Goal: Task Accomplishment & Management: Manage account settings

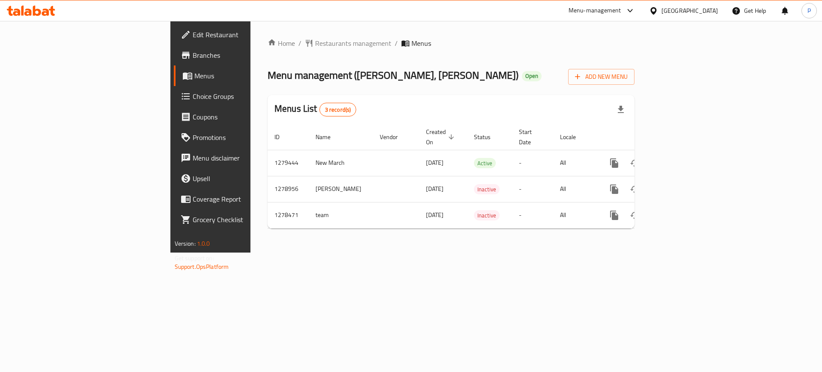
click at [630, 253] on div "Home / Restaurants management / Menus Menu management ( [PERSON_NAME], Alyarmuk…" at bounding box center [451, 137] width 401 height 232
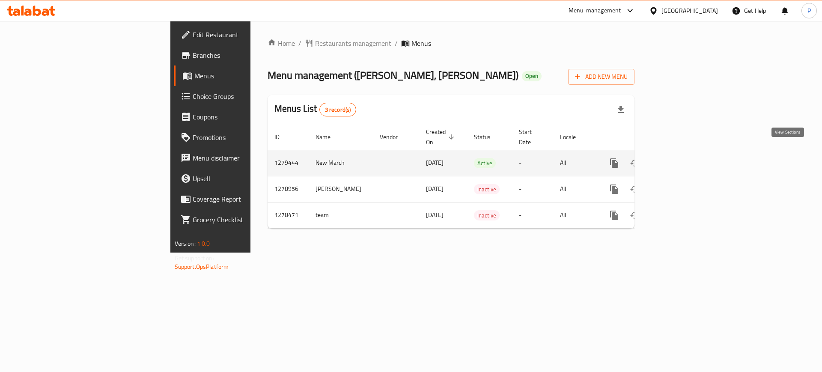
click at [681, 158] on icon "enhanced table" at bounding box center [676, 163] width 10 height 10
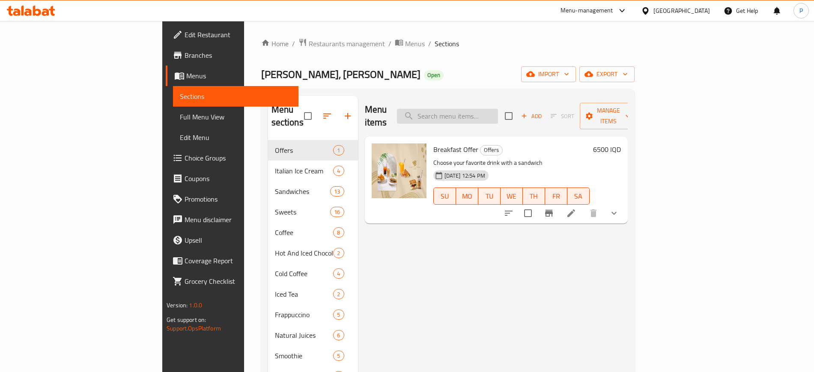
click at [498, 109] on input "search" at bounding box center [447, 116] width 101 height 15
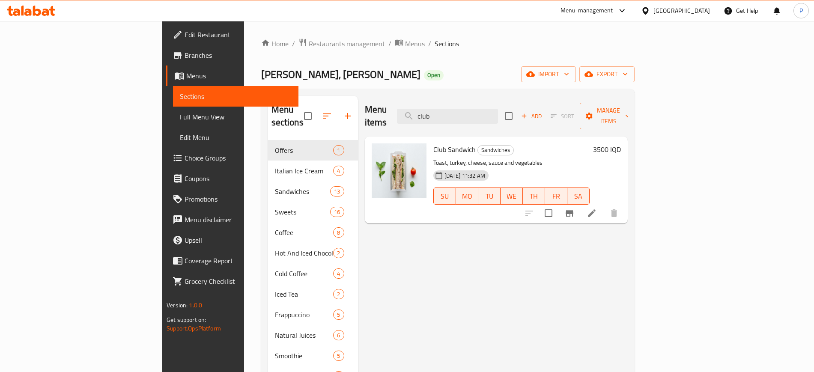
type input "club"
click at [654, 9] on div at bounding box center [647, 10] width 12 height 9
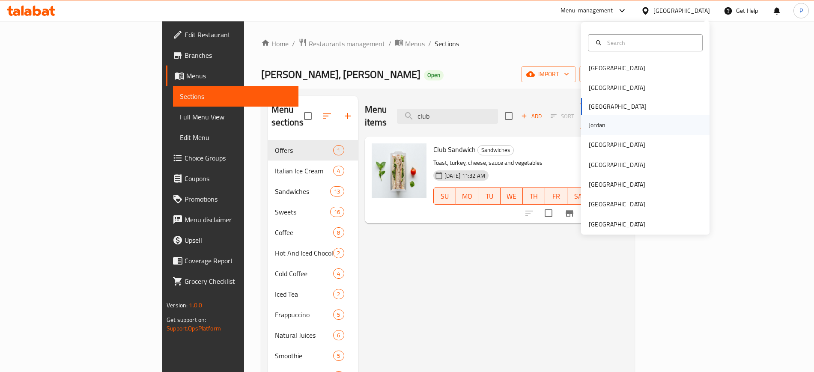
click at [597, 129] on div "Jordan" at bounding box center [597, 124] width 17 height 9
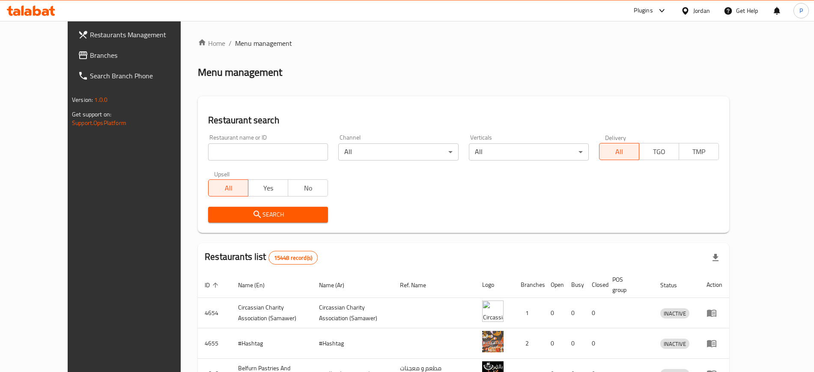
click at [257, 157] on input "search" at bounding box center [268, 151] width 120 height 17
paste input "Cersei Pancake and Puddin"
type input "Cersei Pancake and Puddin"
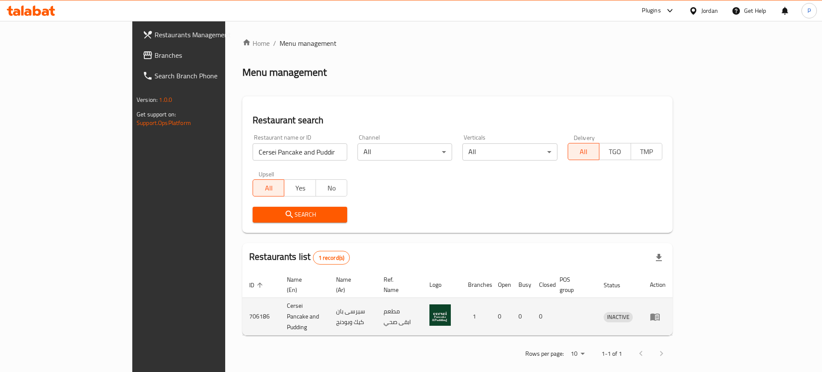
click at [673, 307] on td "enhanced table" at bounding box center [658, 317] width 30 height 38
click at [660, 314] on icon "enhanced table" at bounding box center [655, 317] width 9 height 7
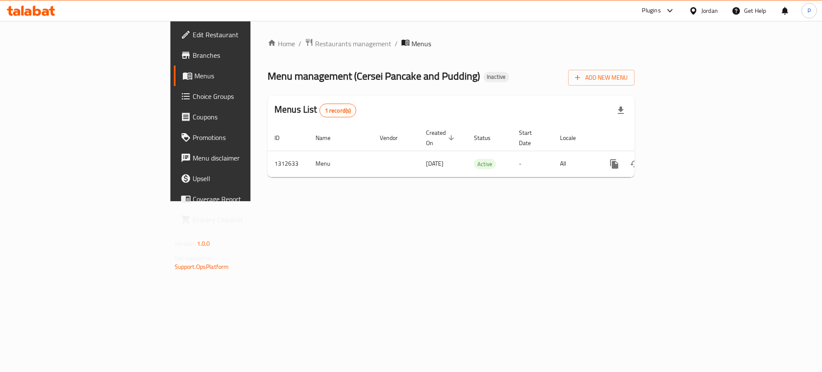
click at [376, 201] on div "Home / Restaurants management / Menus Menu management ( Cersei Pancake and Pudd…" at bounding box center [451, 111] width 401 height 180
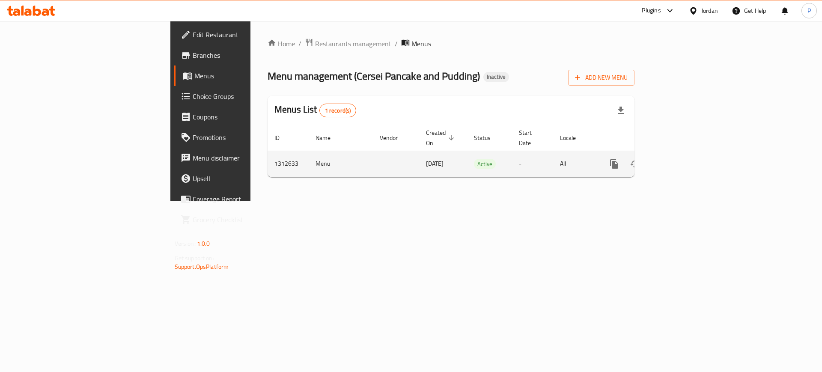
click at [681, 159] on icon "enhanced table" at bounding box center [676, 164] width 10 height 10
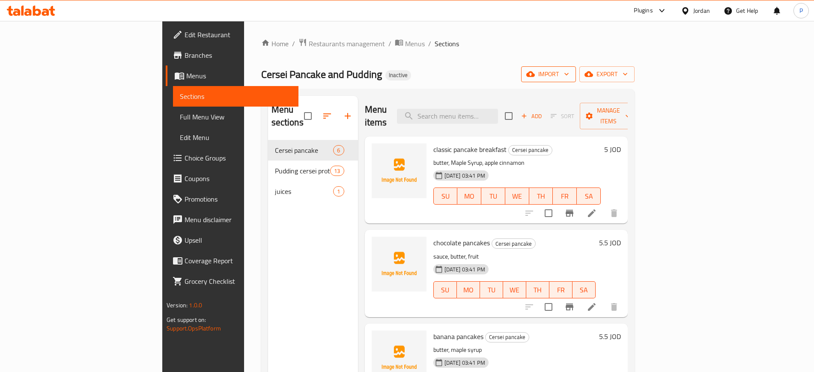
click at [576, 68] on button "import" at bounding box center [548, 74] width 55 height 16
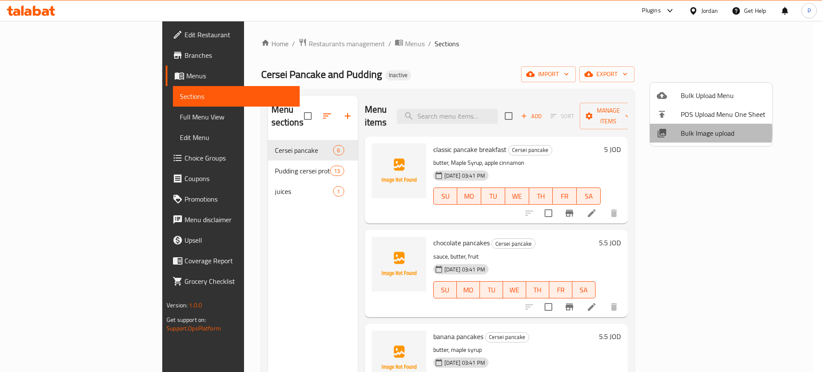
click at [696, 132] on span "Bulk Image upload" at bounding box center [723, 133] width 85 height 10
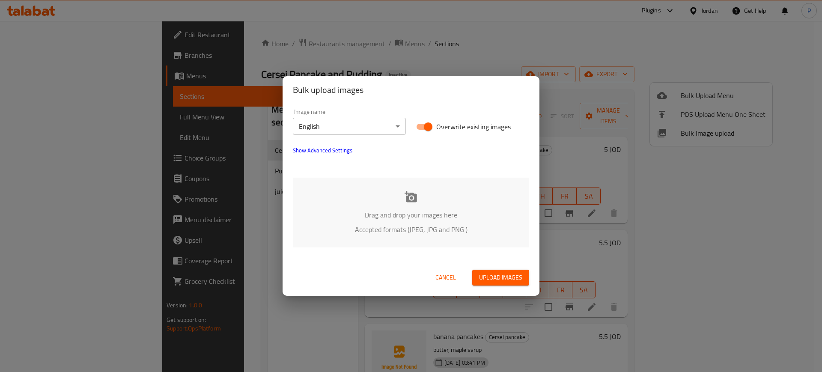
click at [390, 198] on div "Drag and drop your images here Accepted formats (JPEG, JPG and PNG )" at bounding box center [411, 213] width 236 height 70
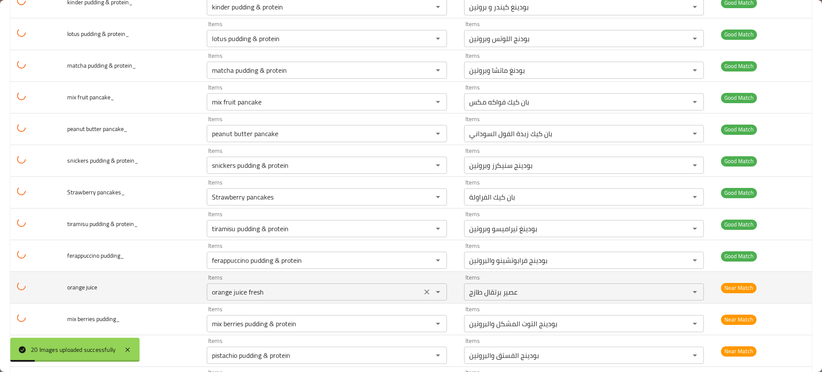
scroll to position [410, 0]
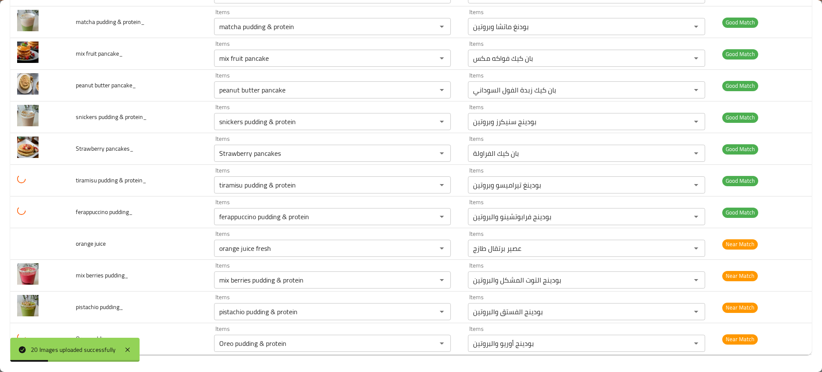
click at [137, 342] on div "20 Images uploaded successfully" at bounding box center [74, 350] width 129 height 24
click at [129, 347] on icon at bounding box center [128, 350] width 10 height 10
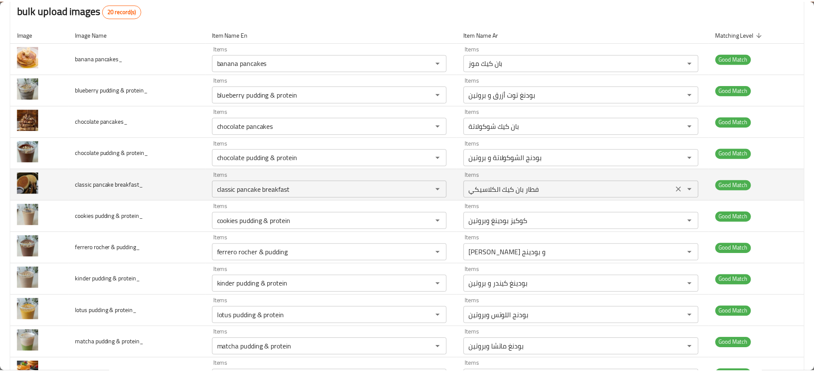
scroll to position [0, 0]
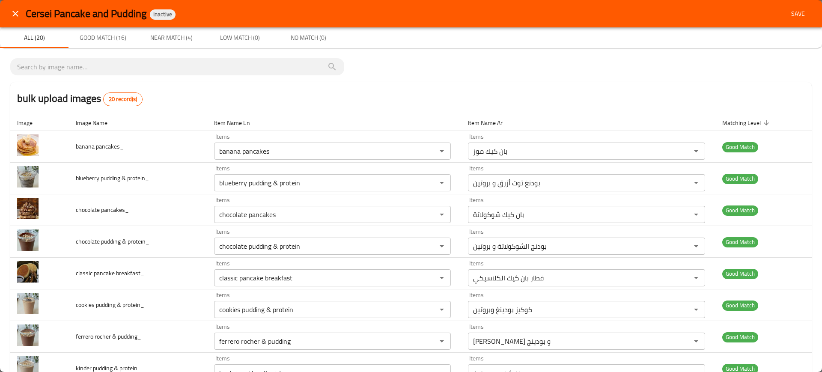
click at [788, 17] on span "Save" at bounding box center [798, 14] width 21 height 11
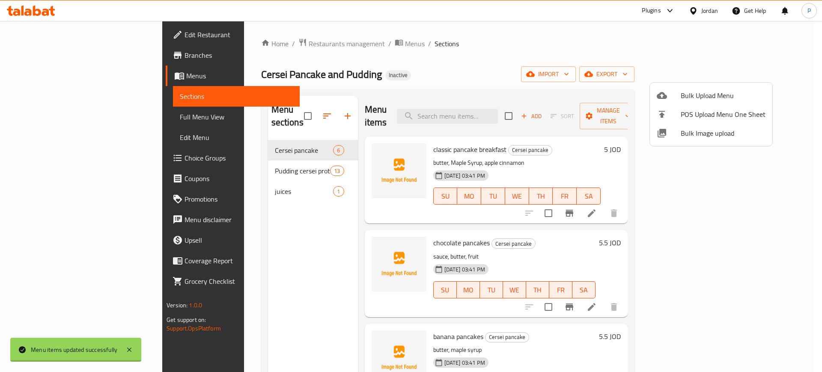
click at [261, 163] on div at bounding box center [411, 186] width 822 height 372
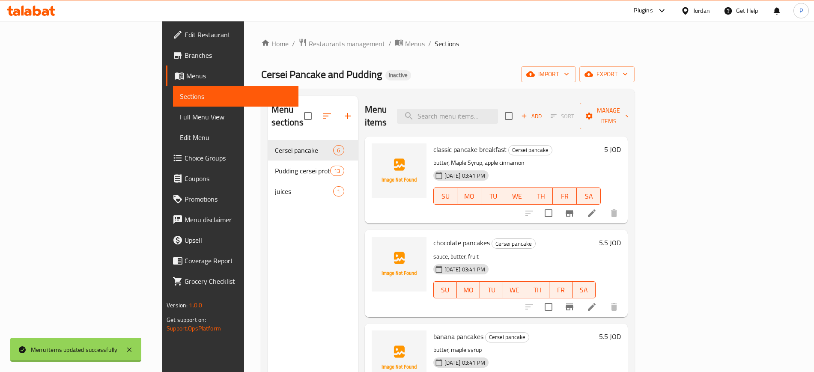
click at [180, 122] on span "Full Menu View" at bounding box center [235, 117] width 111 height 10
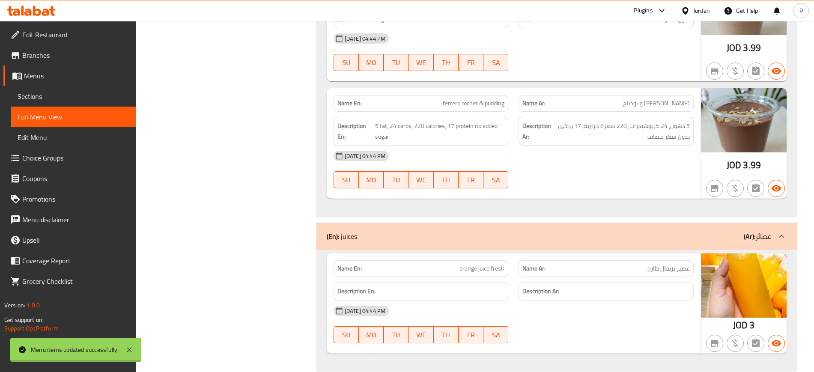
scroll to position [2182, 0]
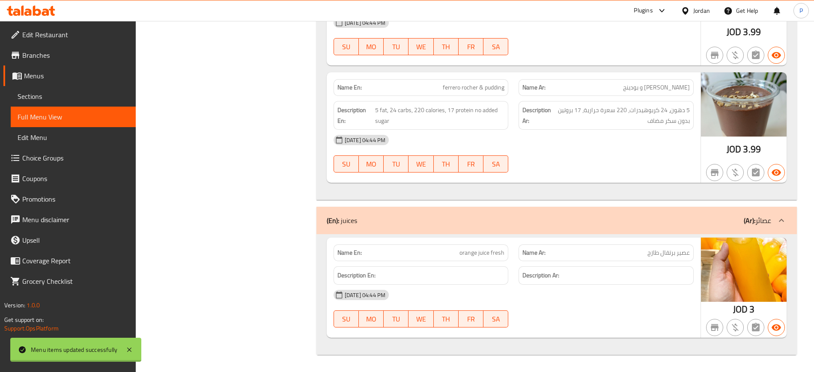
click at [55, 75] on span "Menus" at bounding box center [76, 76] width 105 height 10
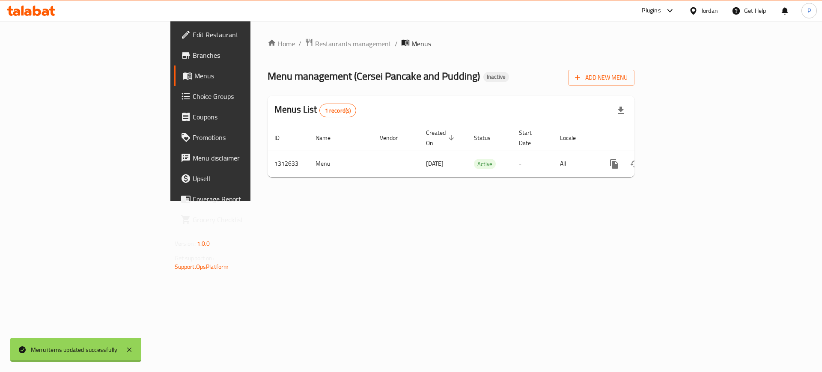
click at [193, 91] on span "Choice Groups" at bounding box center [247, 96] width 108 height 10
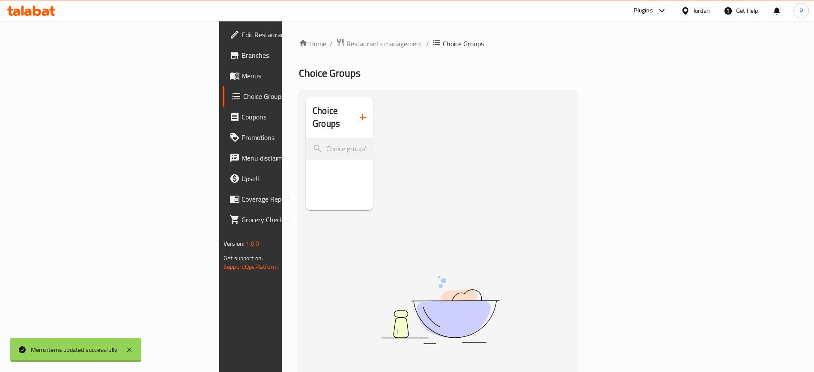
click at [242, 75] on span "Menus" at bounding box center [295, 76] width 107 height 10
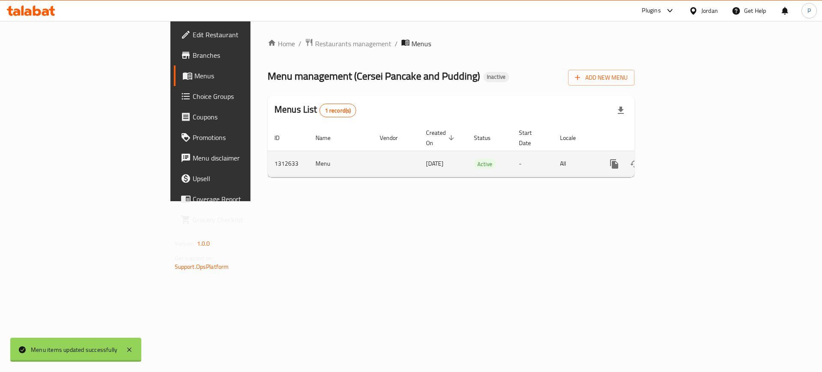
click at [680, 160] on icon "enhanced table" at bounding box center [676, 164] width 8 height 8
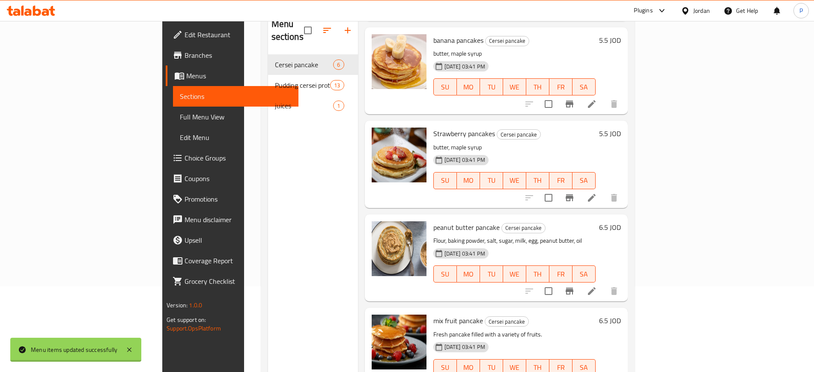
scroll to position [120, 0]
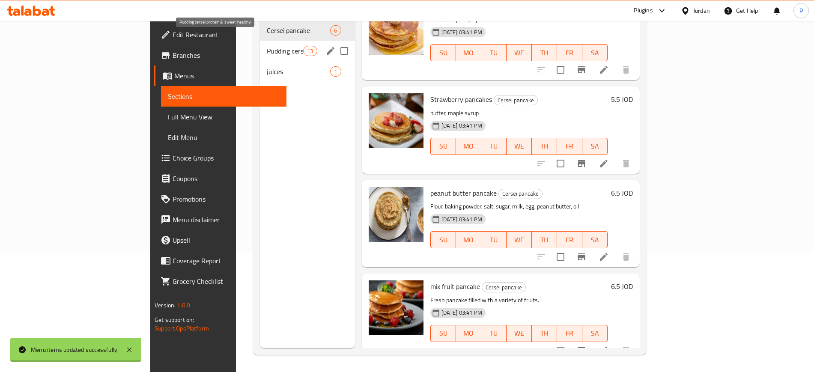
click at [267, 46] on span "Pudding cersei protein & sweet healthy" at bounding box center [285, 51] width 36 height 10
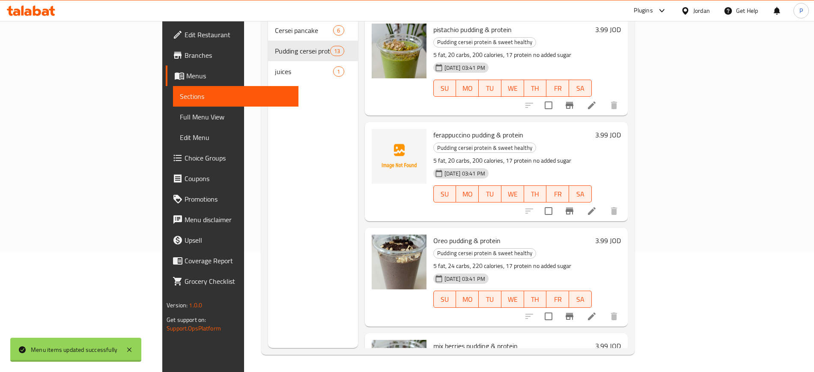
click at [433, 129] on span "ferappuccino pudding & protein" at bounding box center [478, 135] width 90 height 13
copy span "ferappuccino"
click at [268, 151] on div "Menu sections Cersei pancake 6 Pudding cersei protein & sweet healthy 13 juices…" at bounding box center [313, 162] width 90 height 372
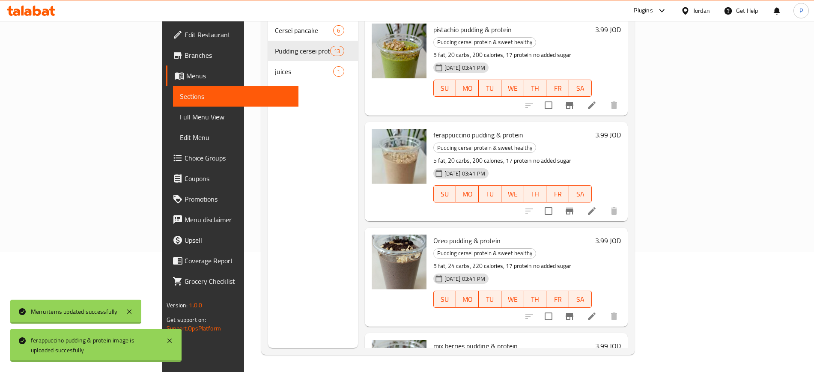
click at [180, 119] on span "Full Menu View" at bounding box center [235, 117] width 111 height 10
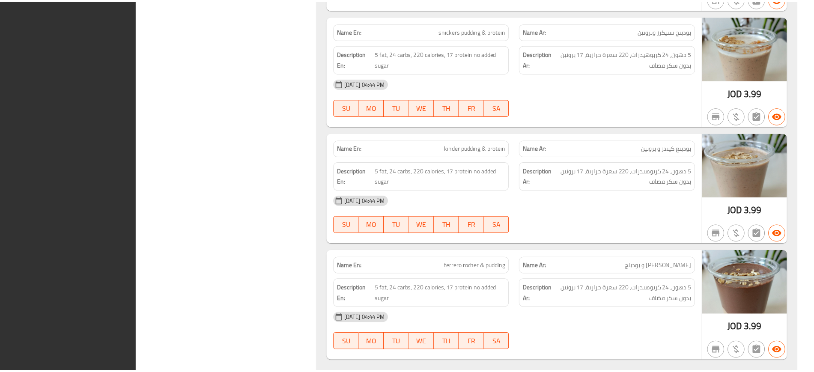
scroll to position [2182, 0]
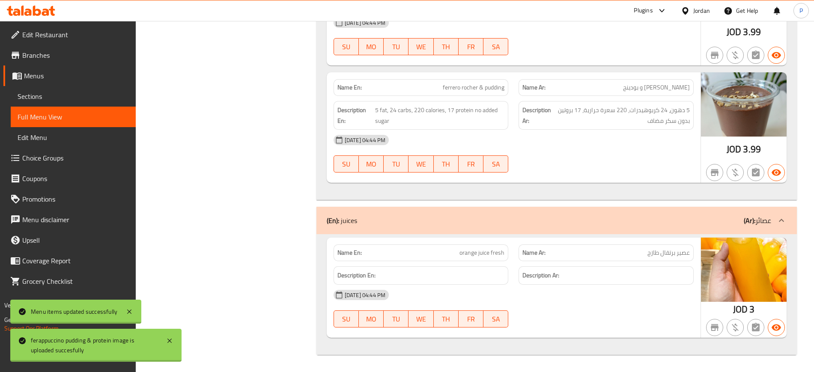
click at [702, 7] on div "Jordan" at bounding box center [701, 10] width 17 height 9
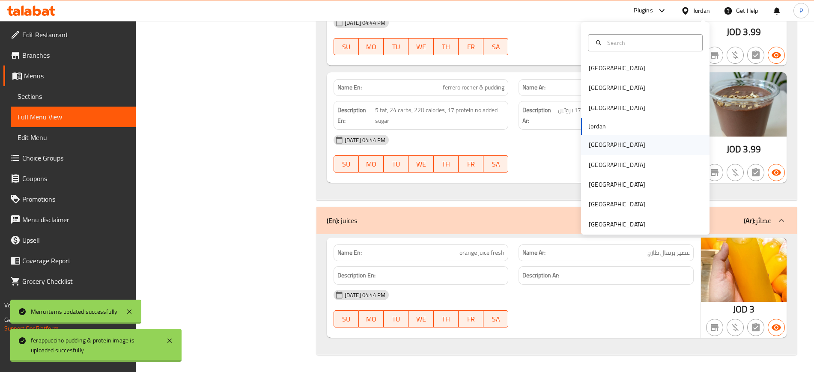
click at [615, 146] on div "[GEOGRAPHIC_DATA]" at bounding box center [645, 145] width 129 height 20
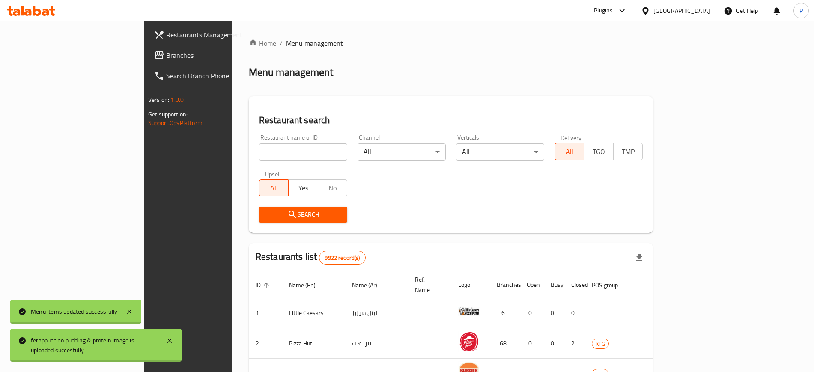
click at [259, 142] on div "Restaurant name or ID Restaurant name or ID" at bounding box center [303, 147] width 88 height 26
click at [259, 146] on input "search" at bounding box center [303, 151] width 88 height 17
paste input "Haba Bukh"
type input "Haba Bukh"
click at [266, 211] on span "Search" at bounding box center [303, 214] width 75 height 11
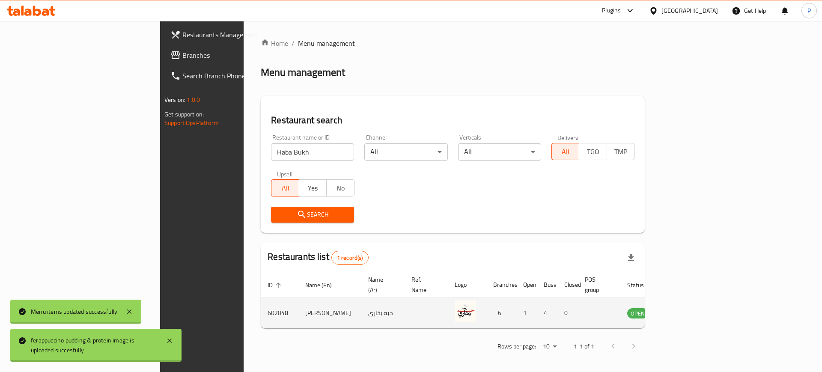
click at [682, 310] on icon "enhanced table" at bounding box center [677, 313] width 9 height 7
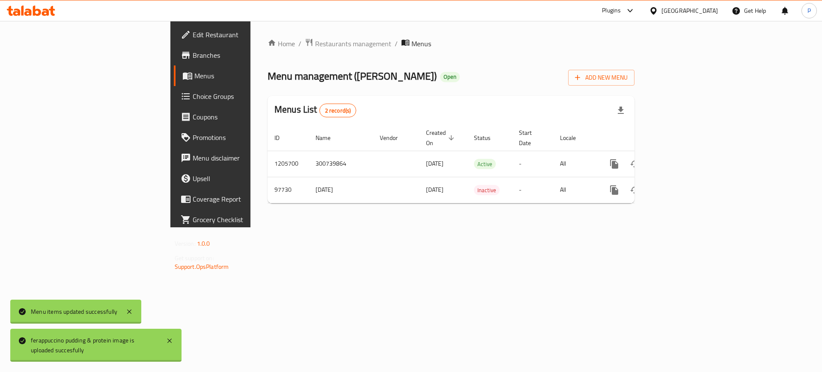
click at [174, 29] on link "Edit Restaurant" at bounding box center [241, 34] width 134 height 21
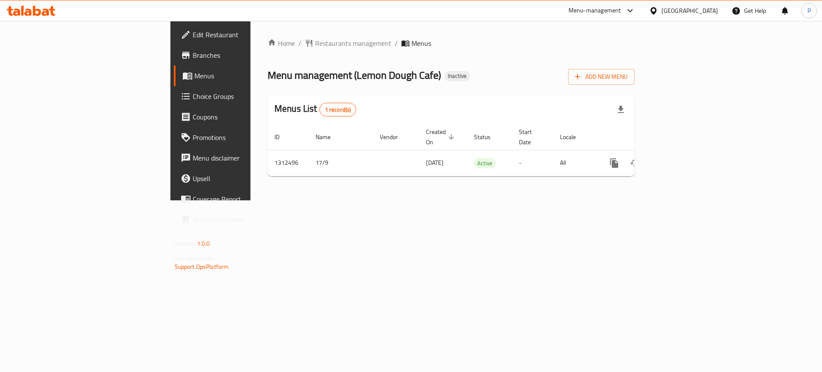
drag, startPoint x: 631, startPoint y: 285, endPoint x: 660, endPoint y: 248, distance: 46.7
click at [631, 200] on div "Home / Restaurants management / Menus Menu management ( Lemon Dough Cafe ) Inac…" at bounding box center [451, 110] width 401 height 179
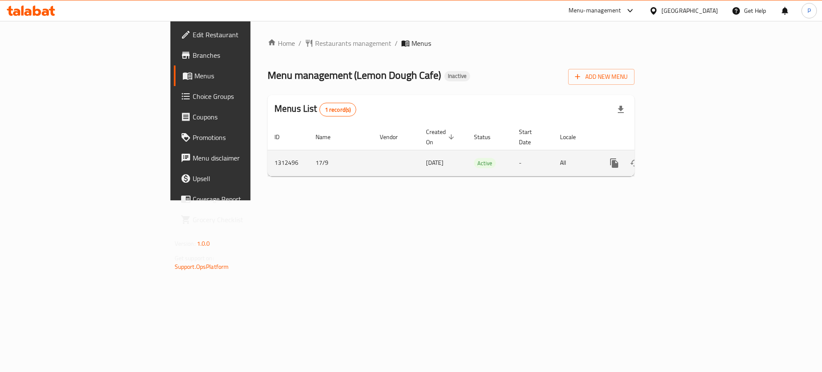
click at [681, 158] on icon "enhanced table" at bounding box center [676, 163] width 10 height 10
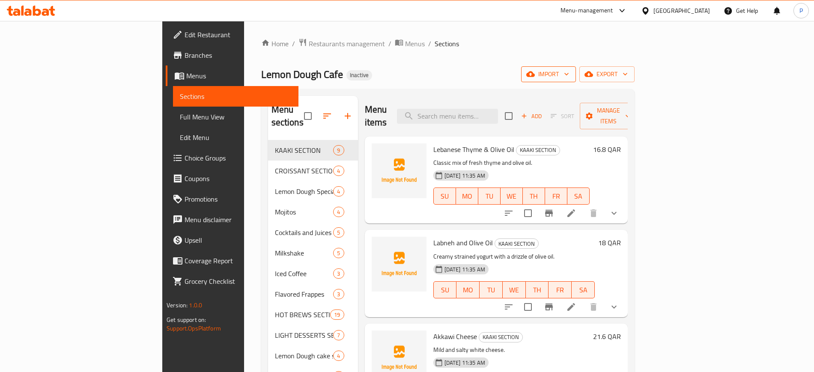
click at [576, 80] on button "import" at bounding box center [548, 74] width 55 height 16
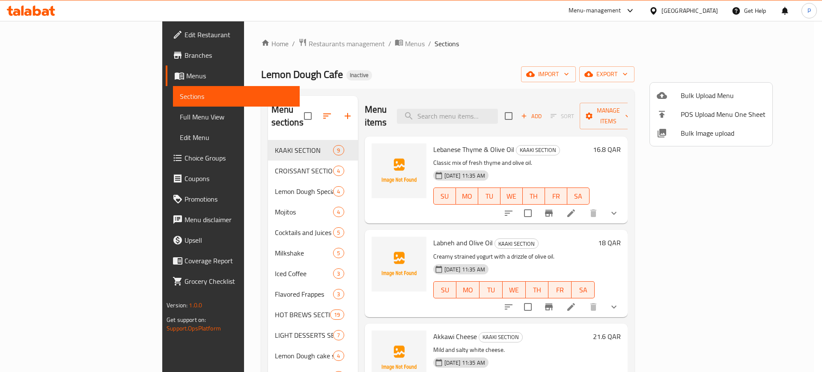
click at [701, 129] on span "Bulk Image upload" at bounding box center [723, 133] width 85 height 10
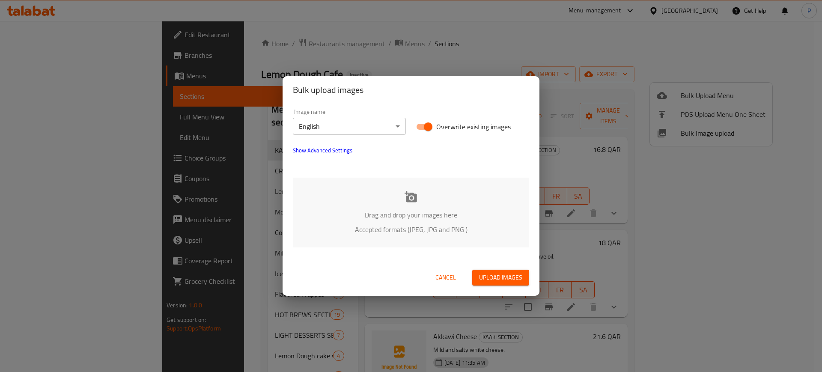
click at [489, 216] on p "Drag and drop your images here" at bounding box center [411, 215] width 211 height 10
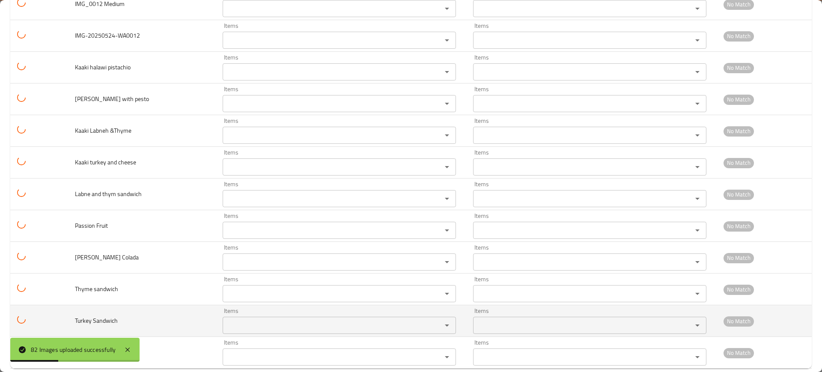
scroll to position [2375, 0]
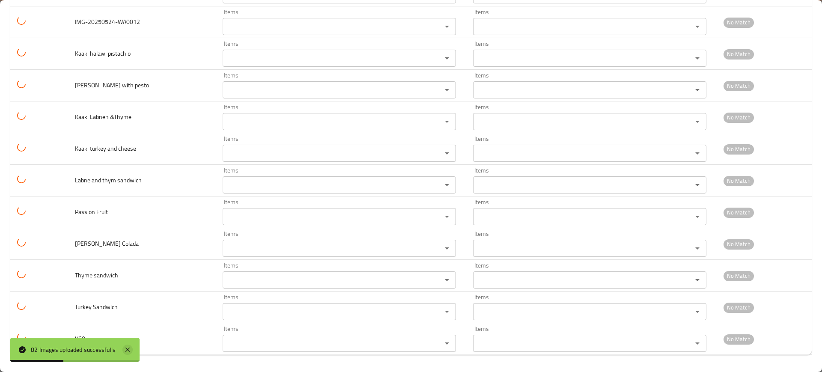
click at [129, 347] on icon at bounding box center [128, 350] width 10 height 10
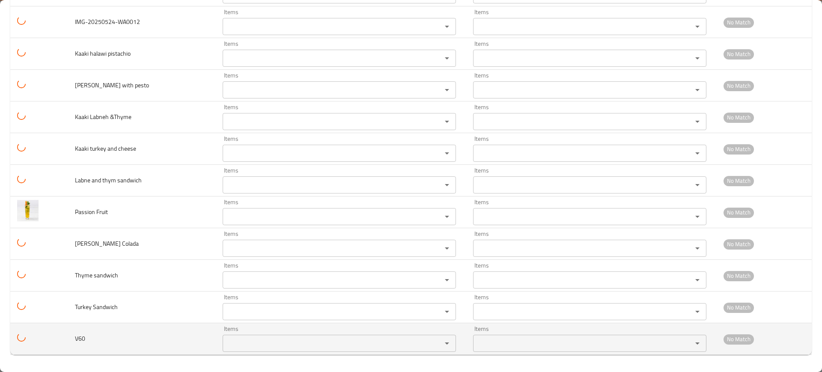
drag, startPoint x: 71, startPoint y: 342, endPoint x: 276, endPoint y: 350, distance: 205.3
click at [69, 341] on td "V60" at bounding box center [142, 339] width 148 height 32
click at [277, 350] on div "Items" at bounding box center [339, 343] width 233 height 17
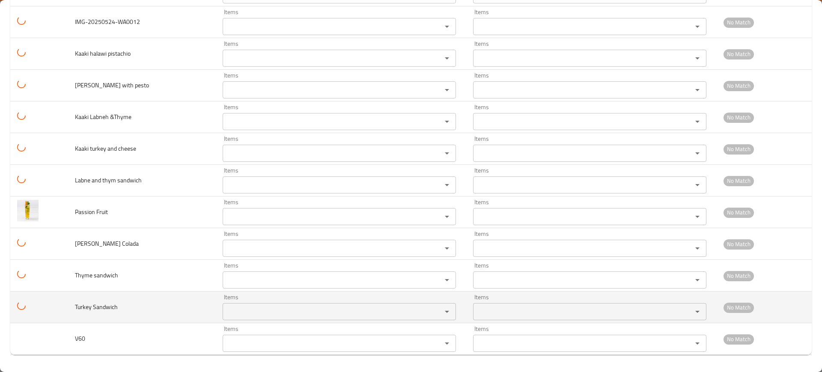
paste input "V60"
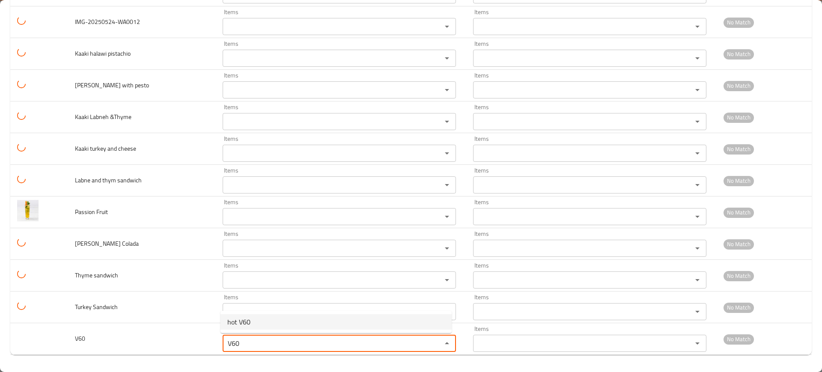
click at [250, 321] on span "hot V60" at bounding box center [238, 322] width 23 height 10
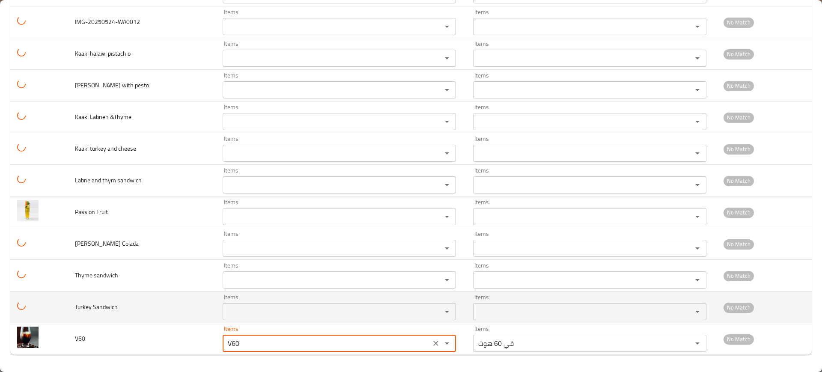
type input "hot V60"
type input "في 60 هوت"
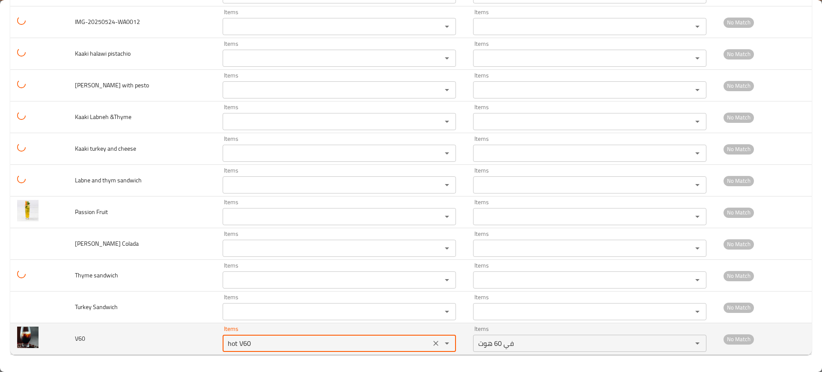
click at [430, 338] on button "Clear" at bounding box center [436, 344] width 12 height 12
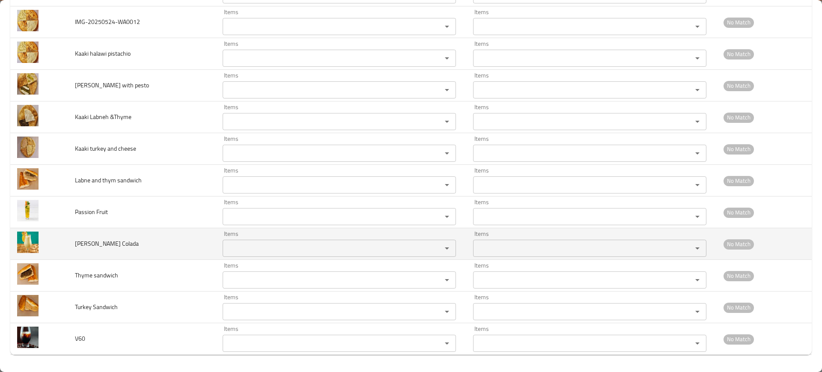
click at [102, 239] on span "Piña Colada" at bounding box center [107, 243] width 64 height 11
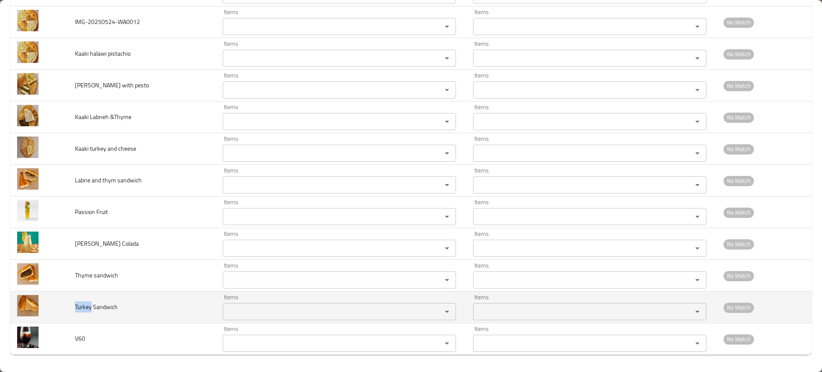
drag, startPoint x: 90, startPoint y: 305, endPoint x: 73, endPoint y: 308, distance: 17.3
click at [72, 308] on td "Turkey Sandwich" at bounding box center [142, 308] width 148 height 32
copy span "Turkey"
click at [355, 301] on div "Items Items" at bounding box center [339, 307] width 233 height 26
paste Sandwich "Turkey"
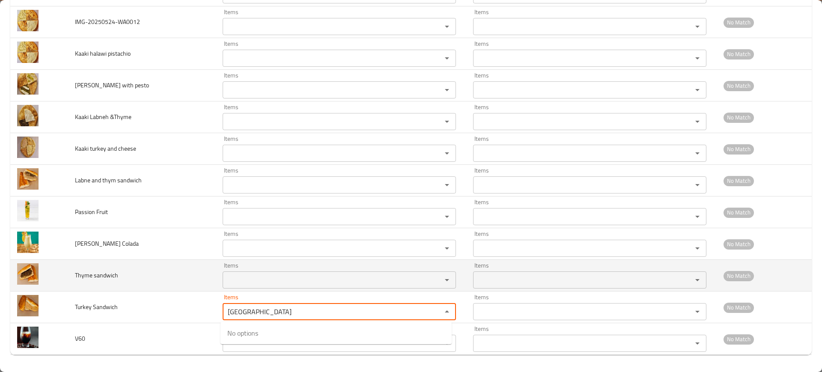
type Sandwich "Turkey"
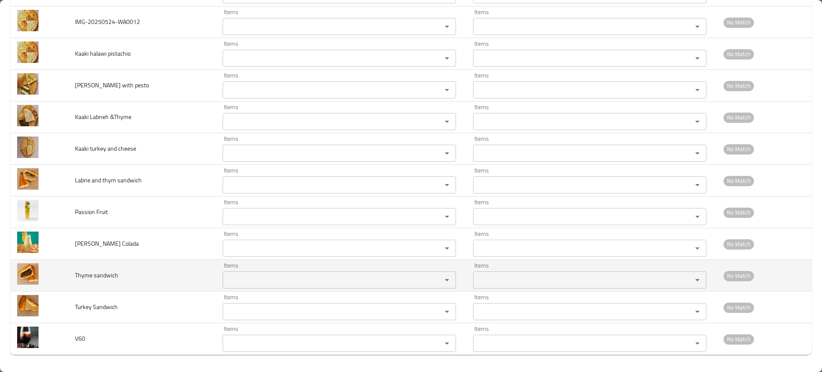
click at [160, 263] on td "Thyme sandwich" at bounding box center [142, 276] width 148 height 32
drag, startPoint x: 90, startPoint y: 278, endPoint x: 72, endPoint y: 283, distance: 19.1
click at [72, 283] on td "Thyme sandwich" at bounding box center [142, 276] width 148 height 32
copy span "Thyme"
click at [268, 266] on div "Items Items" at bounding box center [339, 276] width 233 height 26
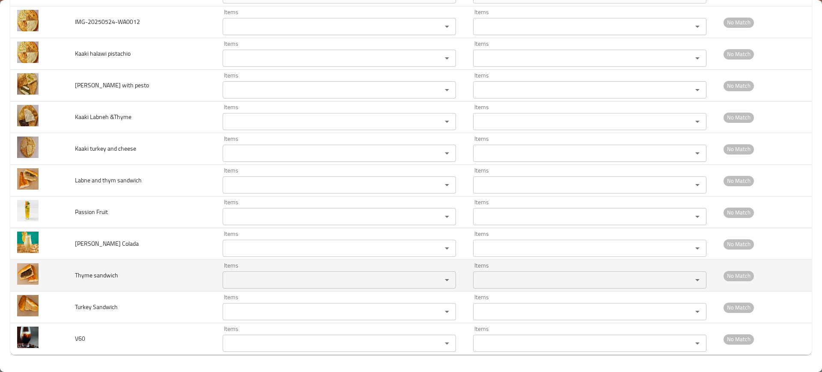
paste sandwich "Thyme"
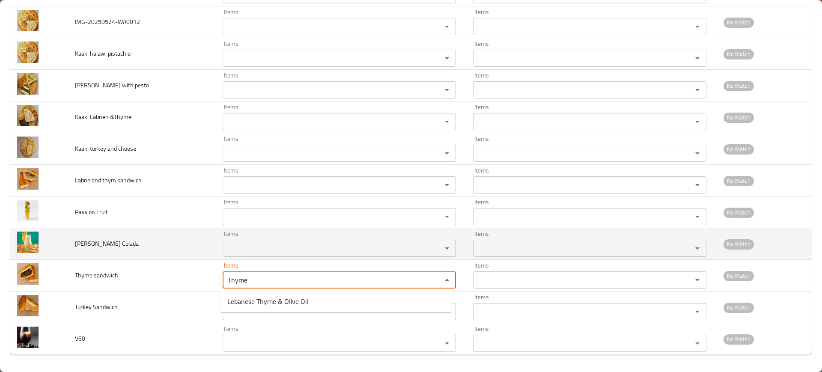
type sandwich "Thyme"
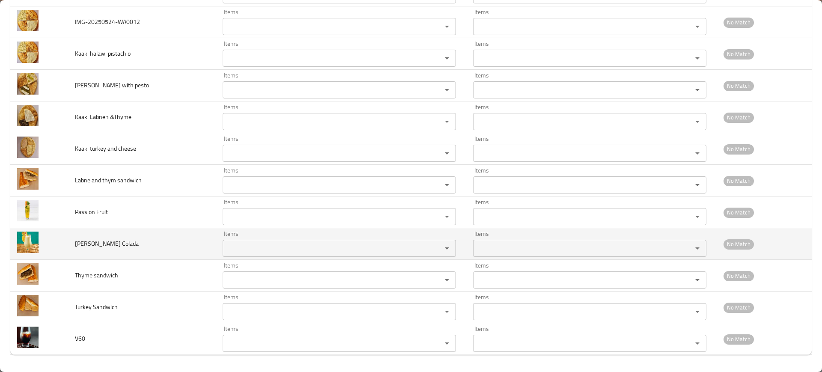
click at [191, 257] on td "Piña Colada" at bounding box center [142, 244] width 148 height 32
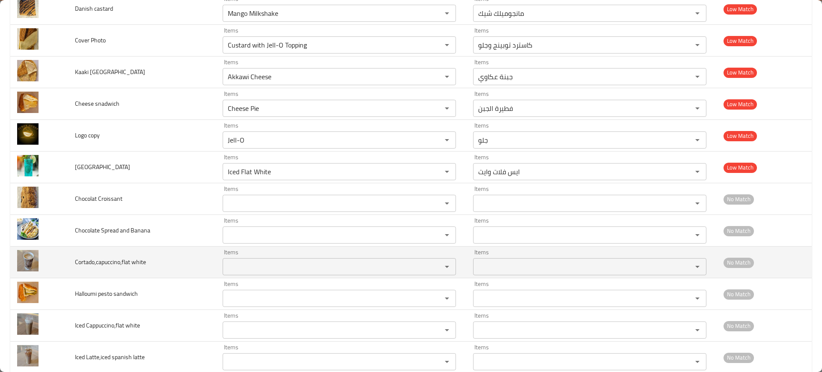
scroll to position [1893, 0]
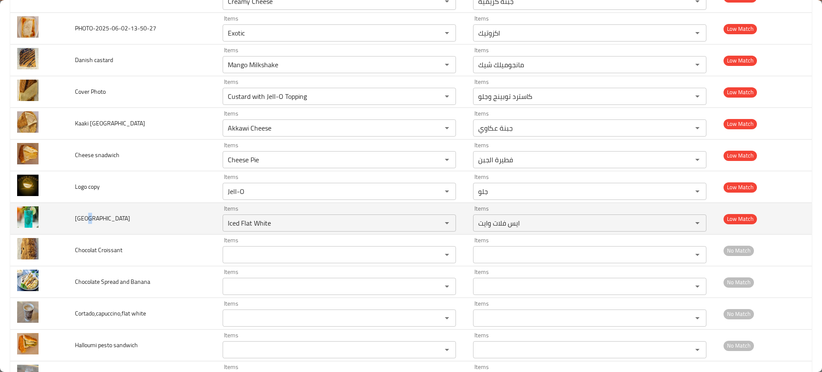
click at [86, 220] on span "Blue Lagoon" at bounding box center [102, 218] width 55 height 11
click at [86, 218] on span "Blue Lagoon" at bounding box center [102, 218] width 55 height 11
click at [81, 220] on span "Blue Lagoon" at bounding box center [102, 218] width 55 height 11
copy span "Blue"
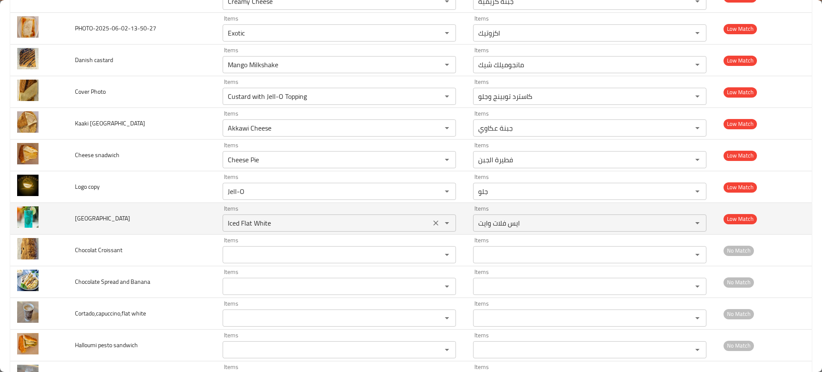
click at [317, 221] on Lagoon "Iced Flat White" at bounding box center [326, 223] width 203 height 12
paste Lagoon "Blue"
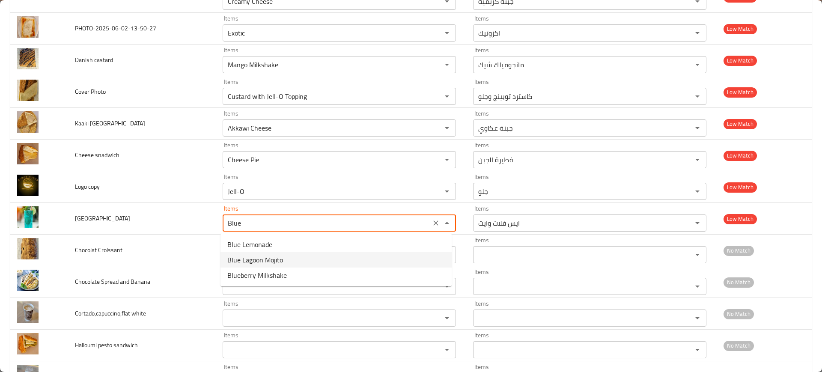
click at [300, 262] on Lagoon-option-1 "Blue Lagoon Mojito" at bounding box center [336, 259] width 231 height 15
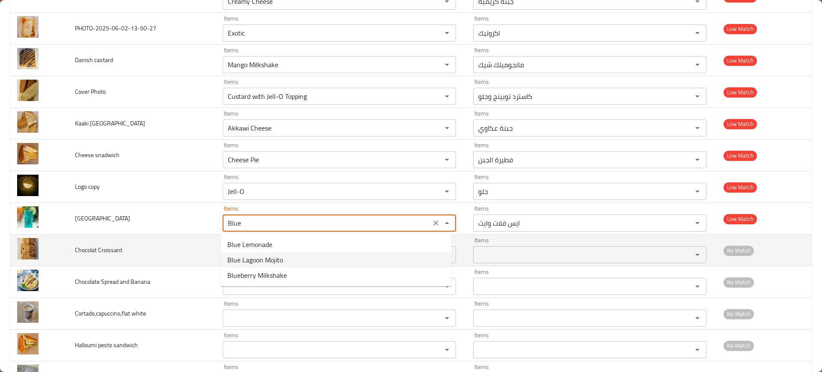
type Lagoon "Blue Lagoon Mojito"
type Lagoon-ar "موهيتو بلو لاجون"
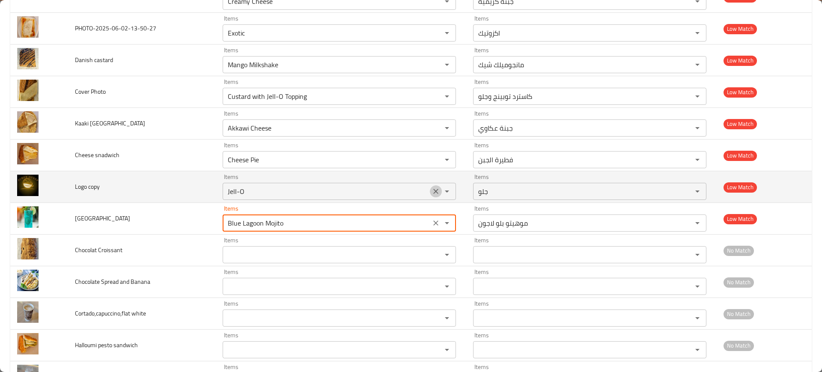
click at [435, 193] on icon "Clear" at bounding box center [436, 191] width 9 height 9
type Lagoon "Blue Lagoon Mojito"
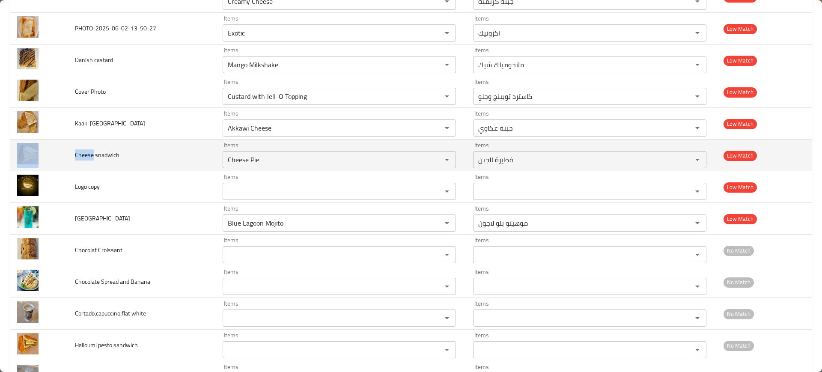
drag, startPoint x: 93, startPoint y: 157, endPoint x: 66, endPoint y: 162, distance: 26.6
click at [66, 162] on tr "Cheese snadwich Items Cheese Pie Items Items فطيرة الجبن Items Low Match" at bounding box center [411, 156] width 802 height 32
copy tr "Cheese"
click at [340, 159] on snadwich "Cheese Pie" at bounding box center [326, 160] width 203 height 12
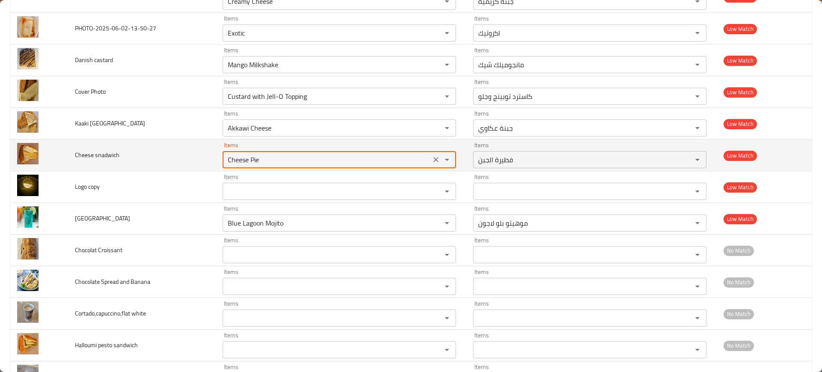
paste snadwich "Chees"
drag, startPoint x: 266, startPoint y: 156, endPoint x: 241, endPoint y: 161, distance: 25.3
click at [241, 161] on snadwich "Cheese Pie" at bounding box center [326, 160] width 203 height 12
paste snadwich "Chees"
click at [254, 161] on snadwich "Chee Cheese" at bounding box center [326, 160] width 203 height 12
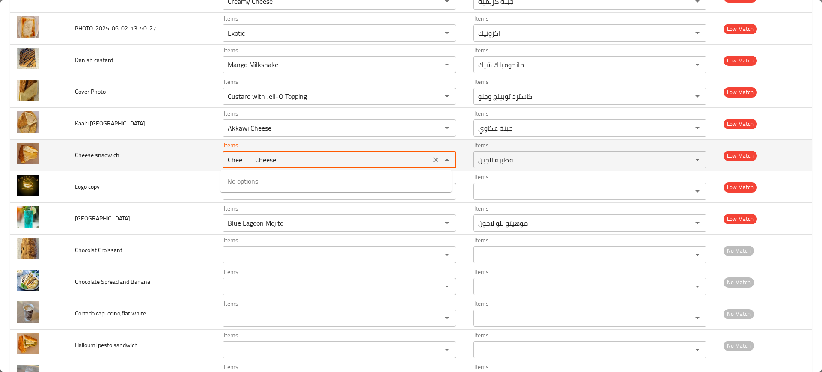
click at [254, 161] on snadwich "Chee Cheese" at bounding box center [326, 160] width 203 height 12
click at [84, 159] on span "Cheese snadwich" at bounding box center [97, 154] width 45 height 11
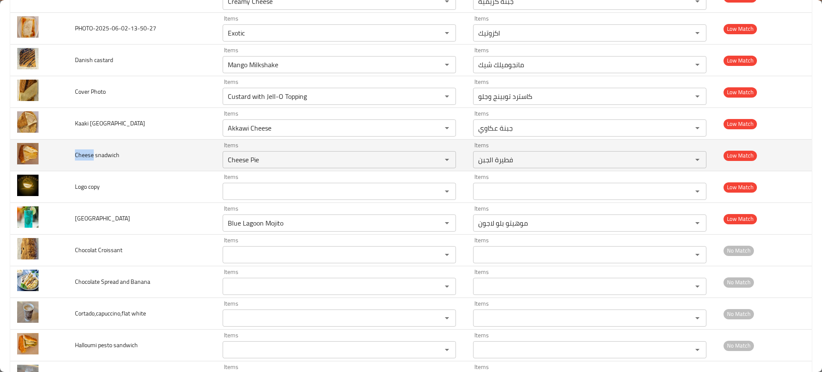
click at [85, 159] on span "Cheese snadwich" at bounding box center [97, 154] width 45 height 11
copy span "Cheese"
click at [251, 154] on snadwich "Cheese Pie" at bounding box center [326, 160] width 203 height 12
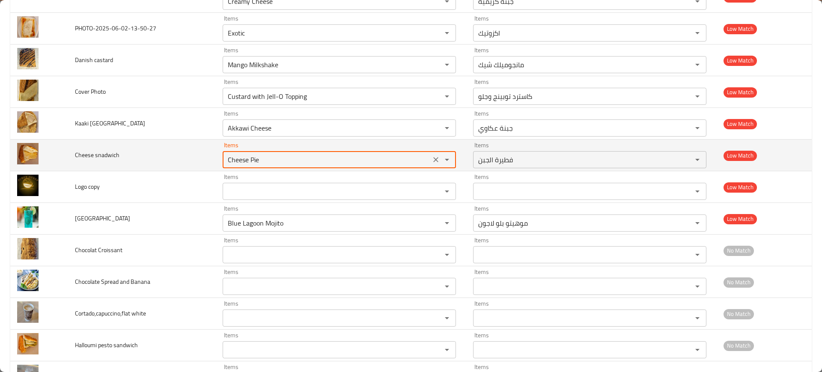
click at [251, 154] on snadwich "Cheese Pie" at bounding box center [326, 160] width 203 height 12
paste snadwich "enhanced table"
type snadwich "Cheese"
click at [433, 159] on icon "Clear" at bounding box center [435, 159] width 5 height 5
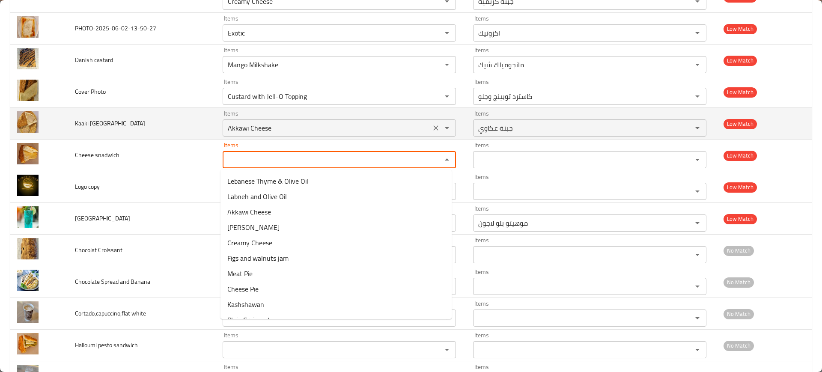
click at [432, 128] on icon "Clear" at bounding box center [436, 128] width 9 height 9
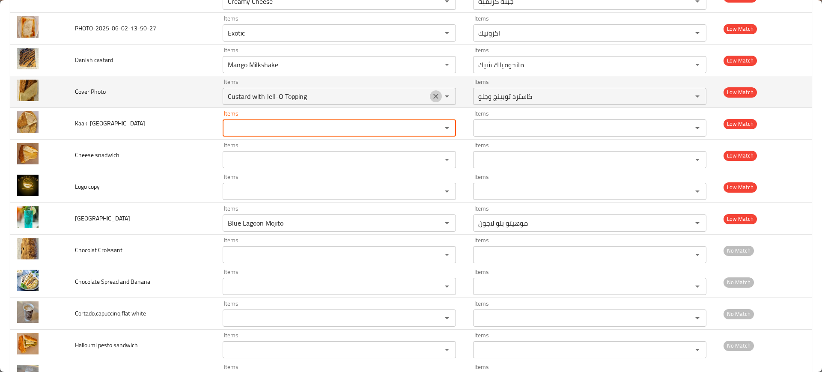
click at [433, 94] on icon "Clear" at bounding box center [436, 96] width 9 height 9
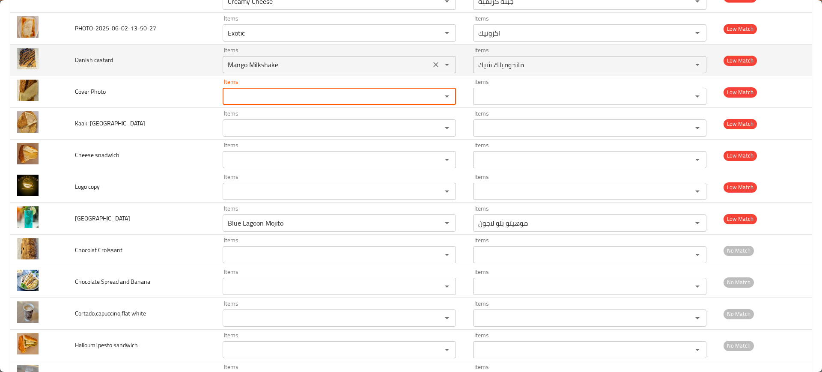
click at [432, 62] on icon "Clear" at bounding box center [436, 64] width 9 height 9
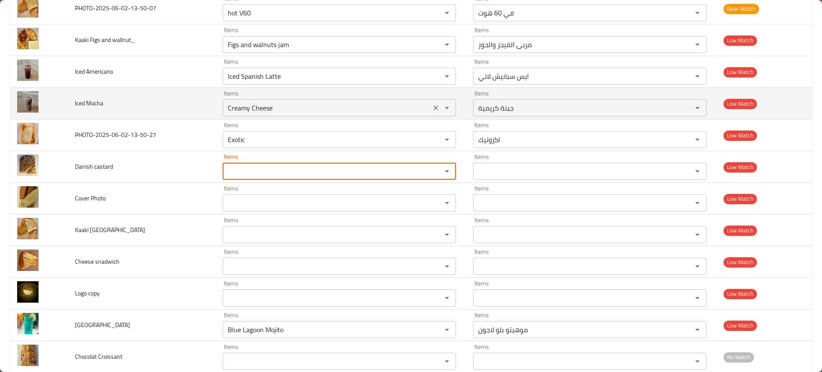
scroll to position [1786, 0]
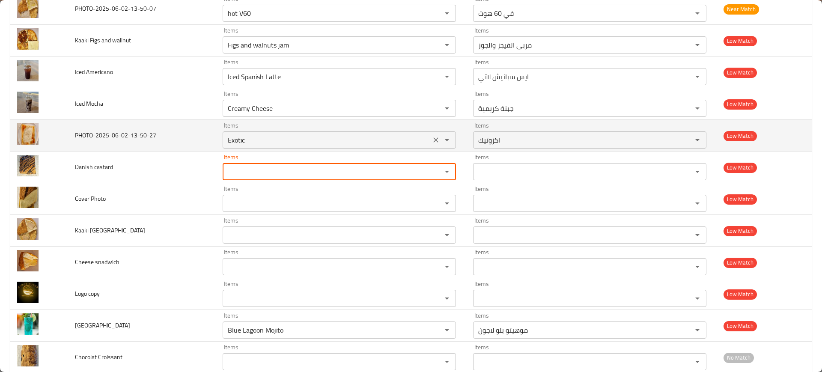
click at [432, 138] on icon "Clear" at bounding box center [436, 140] width 9 height 9
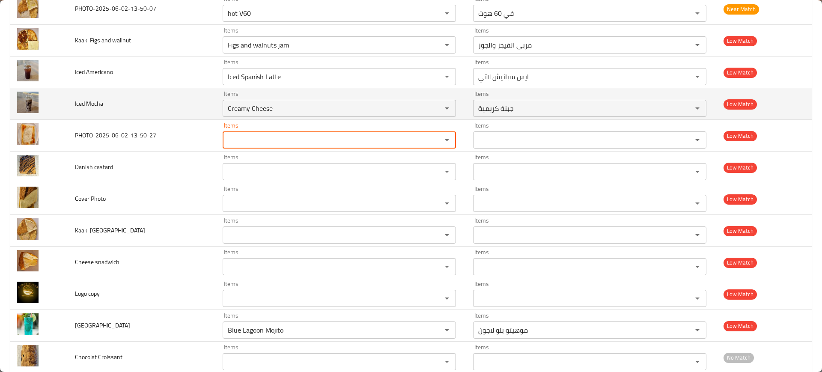
click at [96, 104] on span "Iced Mocha" at bounding box center [89, 103] width 28 height 11
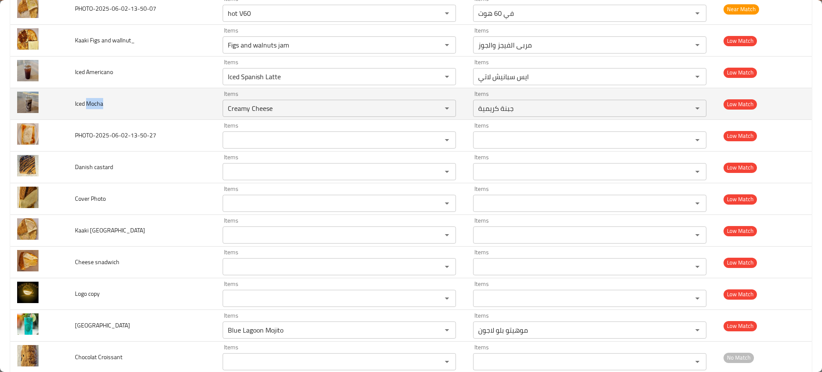
drag, startPoint x: 96, startPoint y: 104, endPoint x: 118, endPoint y: 100, distance: 22.1
click at [96, 104] on span "Iced Mocha" at bounding box center [89, 103] width 28 height 11
copy span "Mocha"
click at [271, 102] on div "Creamy Cheese Items" at bounding box center [339, 108] width 233 height 17
paste Mocha "Mocha"
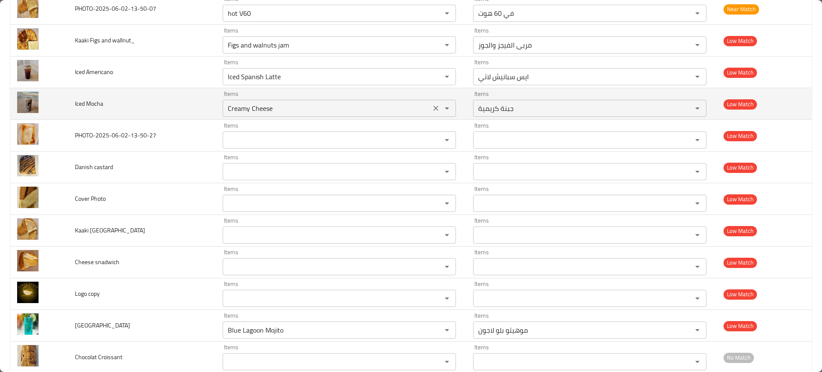
type Mocha "Mocha"
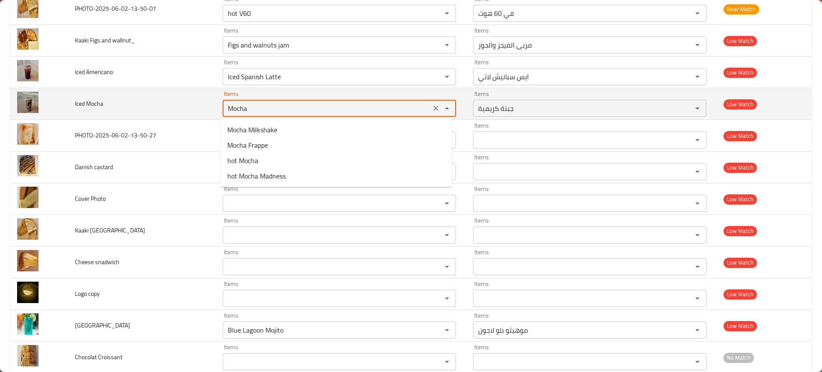
click at [430, 108] on button "Clear" at bounding box center [436, 108] width 12 height 12
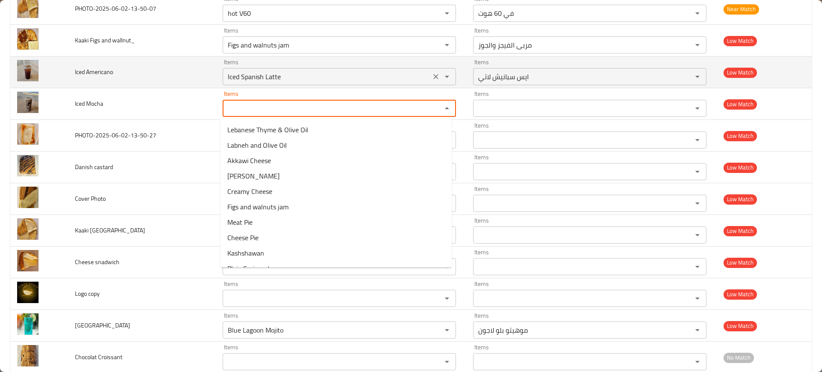
click at [432, 75] on icon "Clear" at bounding box center [436, 76] width 9 height 9
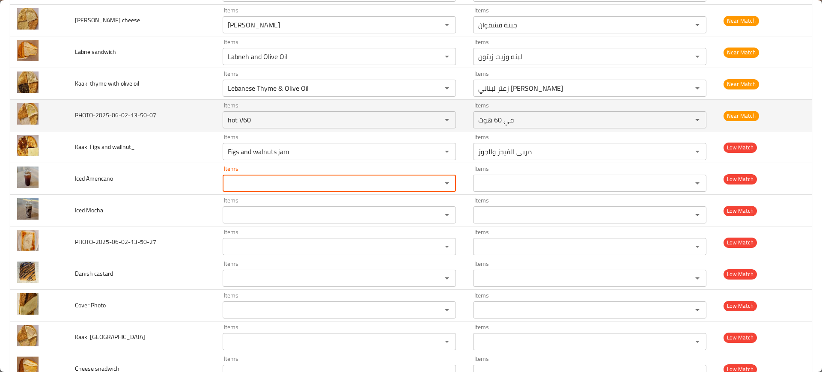
scroll to position [1679, 0]
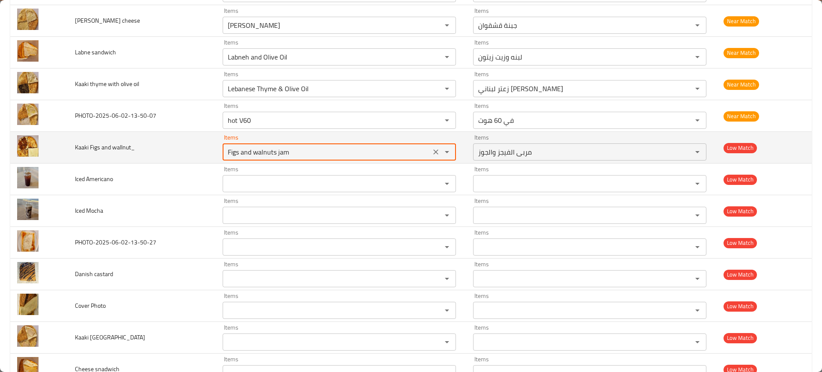
drag, startPoint x: 241, startPoint y: 156, endPoint x: 228, endPoint y: 156, distance: 13.3
click at [228, 156] on wallnut_ "Figs and walnuts jam" at bounding box center [326, 152] width 203 height 12
click at [272, 151] on wallnut_ "Figs and walnuts jam" at bounding box center [326, 152] width 203 height 12
click at [272, 152] on wallnut_ "Figs and walnuts jam" at bounding box center [326, 152] width 203 height 12
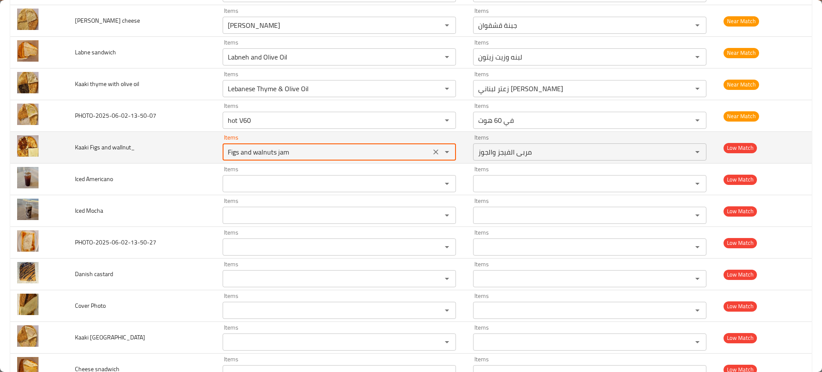
paste wallnut_ "igs and walnut"
type wallnut_ "igs and walnut"
click at [434, 153] on icon "Clear" at bounding box center [436, 152] width 9 height 9
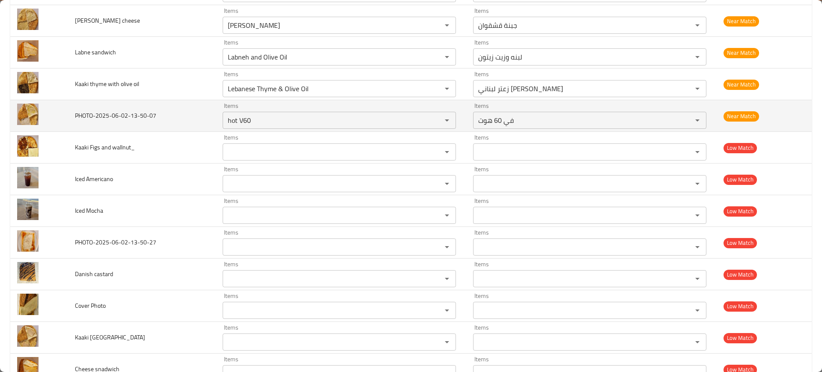
drag, startPoint x: 185, startPoint y: 139, endPoint x: 314, endPoint y: 130, distance: 128.4
click at [187, 138] on td "Kaaki Figs and wallnut_" at bounding box center [142, 148] width 148 height 32
click at [433, 119] on icon "Clear" at bounding box center [435, 120] width 5 height 5
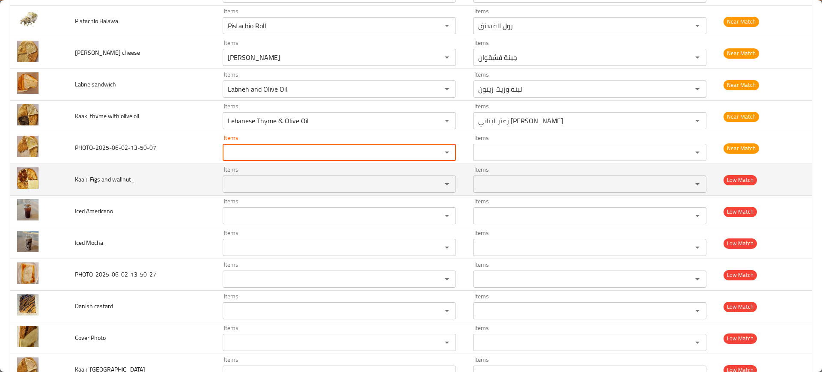
scroll to position [1626, 0]
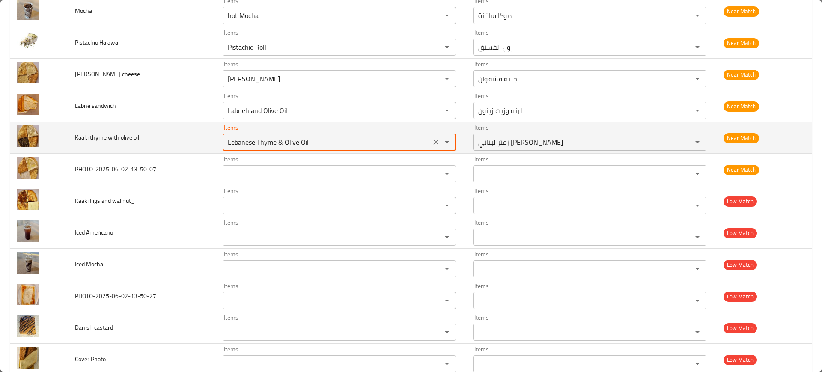
drag, startPoint x: 285, startPoint y: 143, endPoint x: 312, endPoint y: 143, distance: 27.0
click at [312, 143] on oil "Lebanese Thyme & Olive Oil" at bounding box center [326, 142] width 203 height 12
click at [311, 143] on oil "Lebanese Thyme & Olive Oil" at bounding box center [326, 142] width 203 height 12
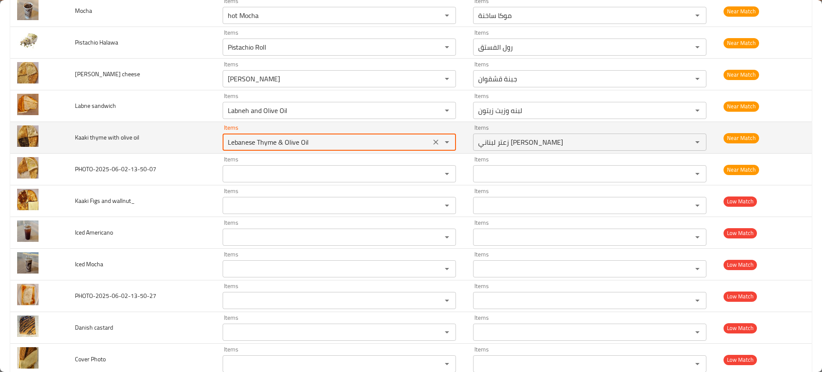
paste oil "enhanced table"
type oil "Lebanese Thyme & Olive Oil"
click at [194, 146] on td "Kaaki thyme with olive oil" at bounding box center [142, 138] width 148 height 32
click at [433, 143] on icon "Clear" at bounding box center [435, 142] width 5 height 5
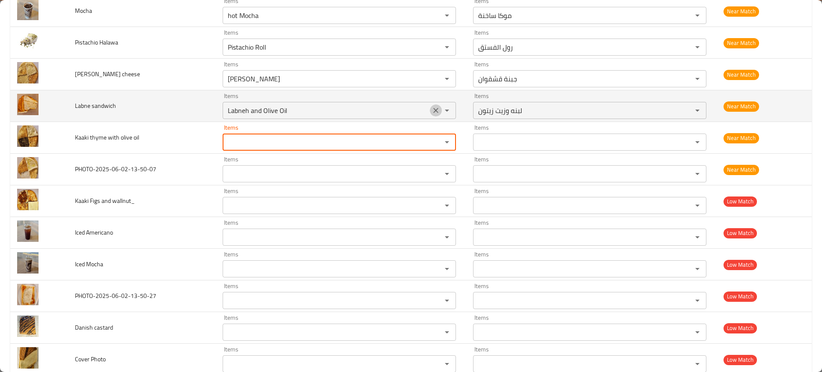
click at [432, 108] on icon "Clear" at bounding box center [436, 110] width 9 height 9
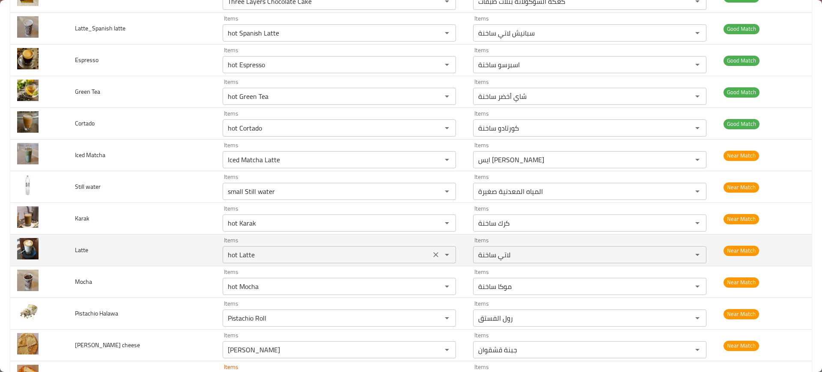
scroll to position [1465, 0]
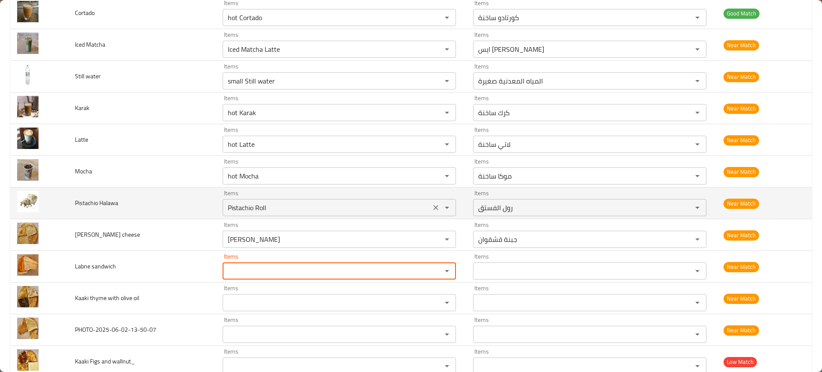
click at [433, 203] on icon "Clear" at bounding box center [436, 207] width 9 height 9
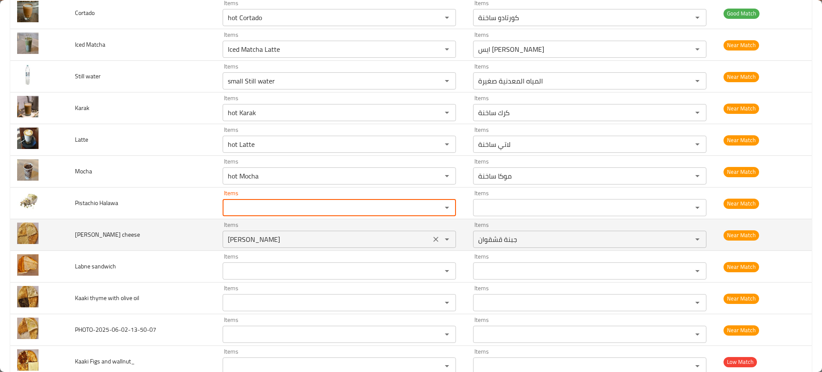
click at [433, 239] on icon "Clear" at bounding box center [436, 239] width 9 height 9
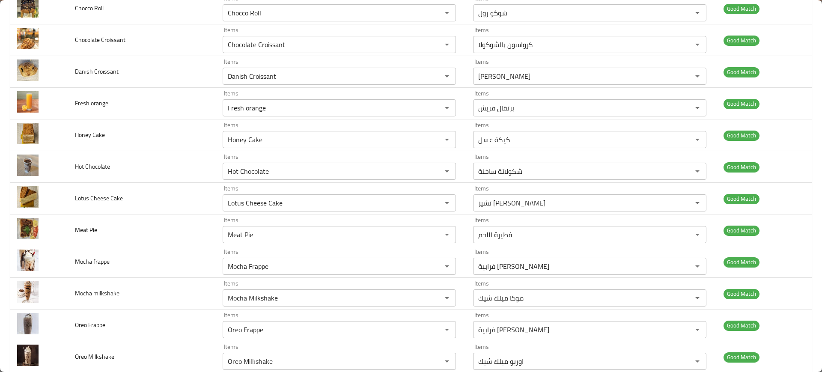
scroll to position [0, 0]
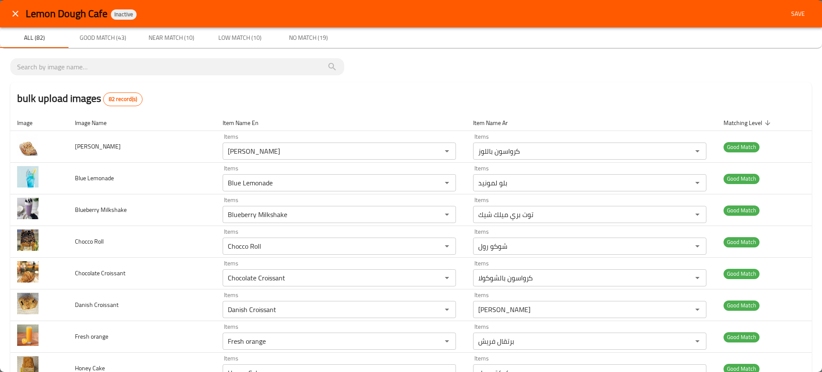
click at [797, 10] on span "Save" at bounding box center [798, 14] width 21 height 11
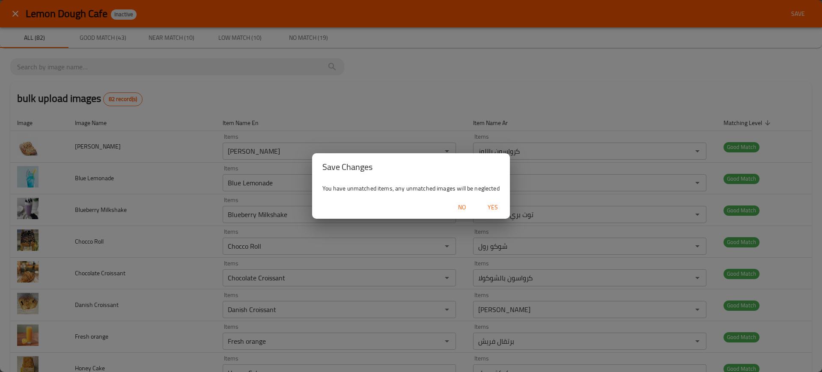
click at [492, 199] on div "No Yes" at bounding box center [411, 207] width 198 height 23
click at [492, 211] on span "Yes" at bounding box center [493, 207] width 21 height 11
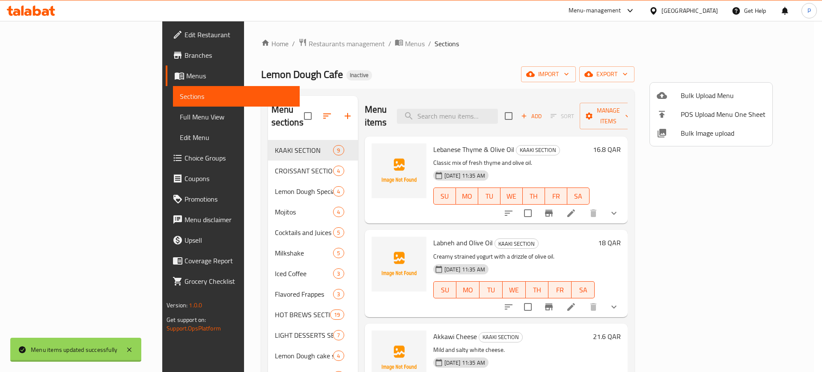
click at [227, 149] on div at bounding box center [411, 186] width 822 height 372
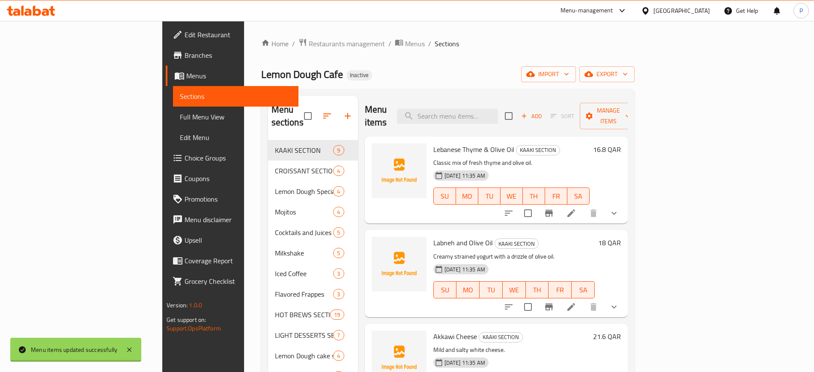
click at [275, 166] on span "CROISSANT SECTION" at bounding box center [304, 171] width 59 height 10
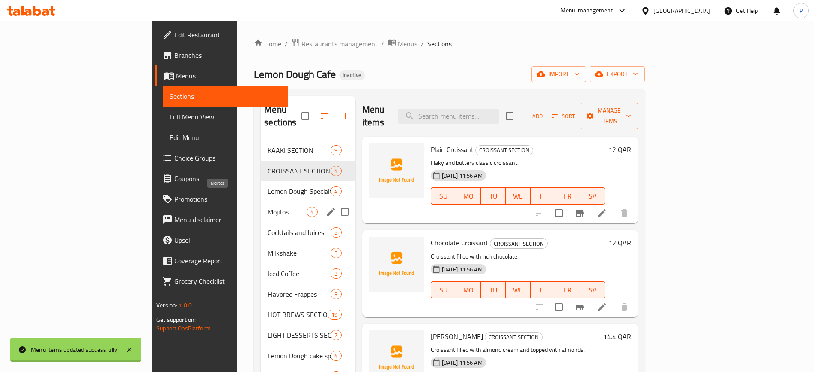
click at [261, 204] on div "Mojitos 4" at bounding box center [308, 212] width 94 height 21
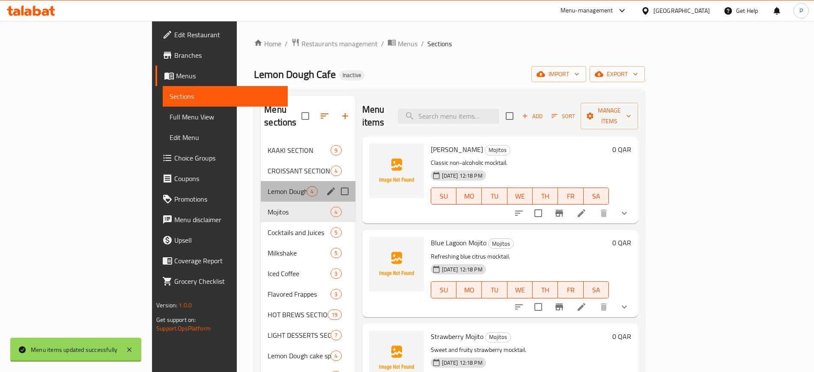
click at [261, 181] on div "Lemon Dough Specialty 4" at bounding box center [308, 191] width 94 height 21
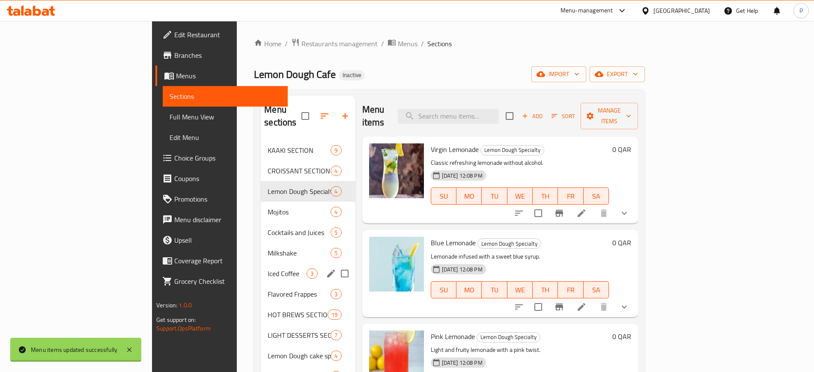
click at [261, 263] on div "Iced Coffee 3" at bounding box center [308, 273] width 94 height 21
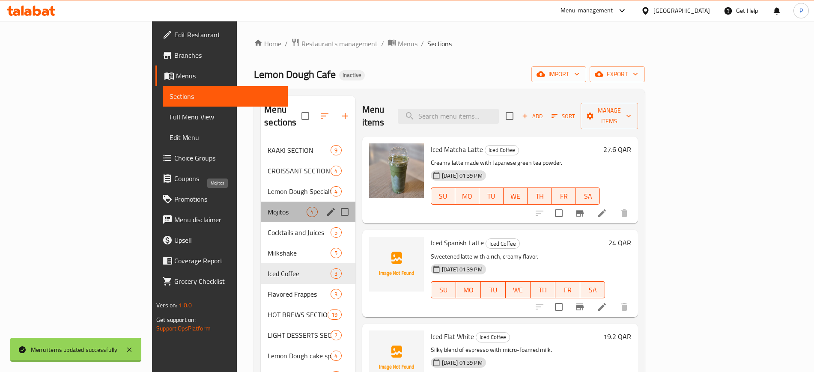
click at [268, 207] on span "Mojitos" at bounding box center [287, 212] width 39 height 10
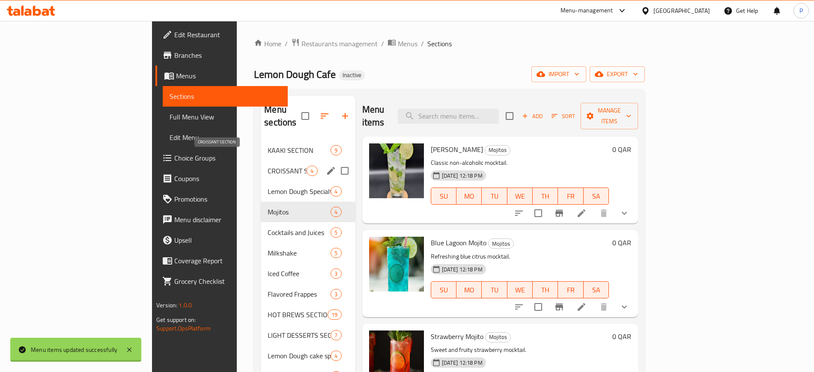
click at [261, 161] on div "CROISSANT SECTION 4" at bounding box center [308, 171] width 94 height 21
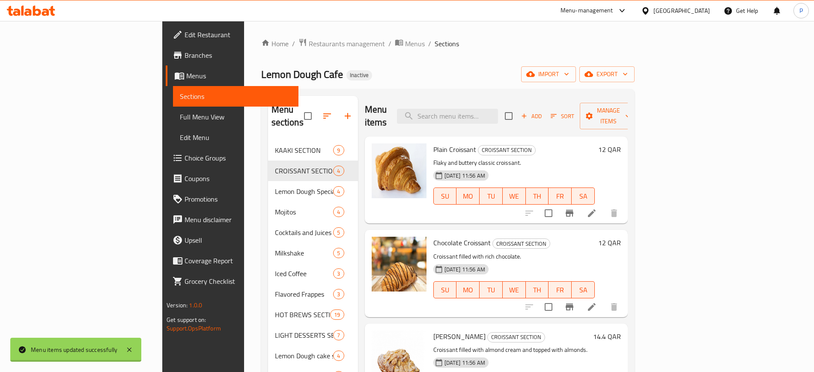
click at [268, 123] on div "Menu sections" at bounding box center [313, 116] width 90 height 41
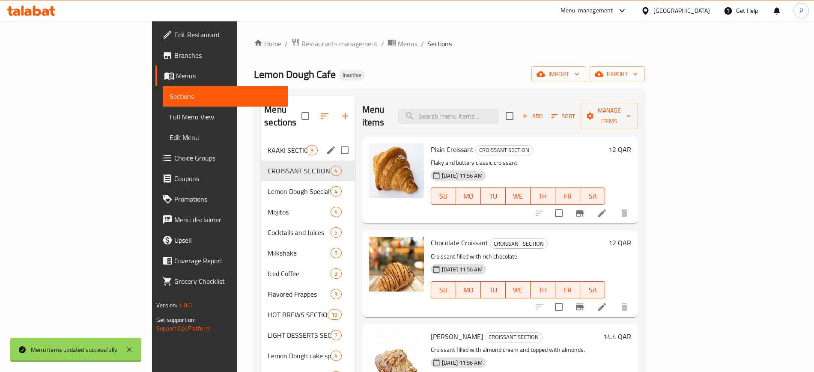
click at [262, 140] on div "KAAKI SECTION 9" at bounding box center [308, 150] width 94 height 21
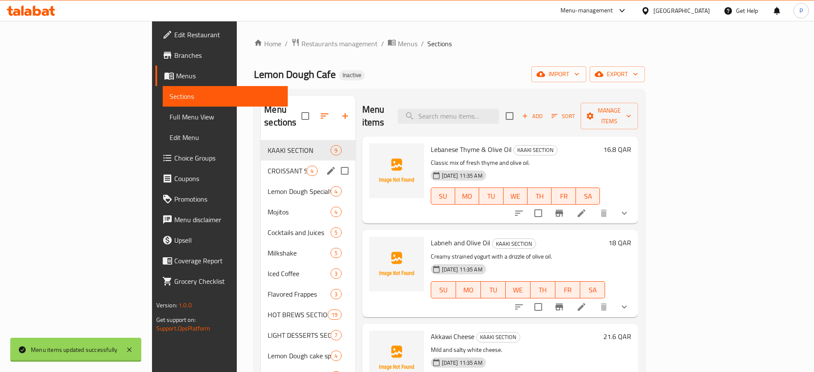
click at [268, 166] on span "CROISSANT SECTION" at bounding box center [287, 171] width 39 height 10
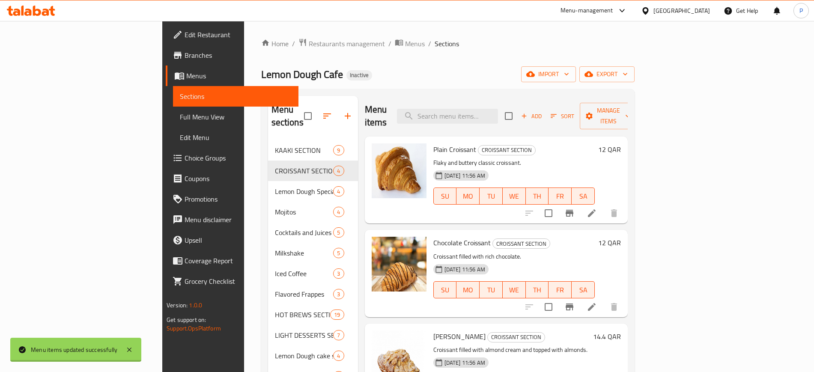
click at [296, 76] on div "Lemon Dough Cafe Inactive import export" at bounding box center [448, 74] width 374 height 16
click at [628, 69] on span "export" at bounding box center [607, 74] width 42 height 11
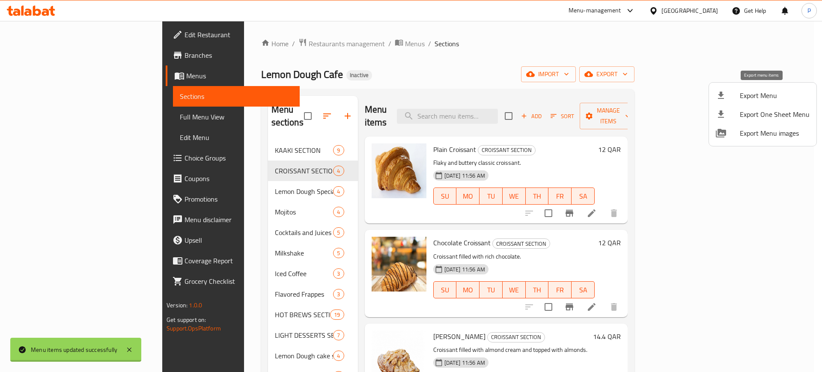
click at [748, 94] on span "Export Menu" at bounding box center [775, 95] width 70 height 10
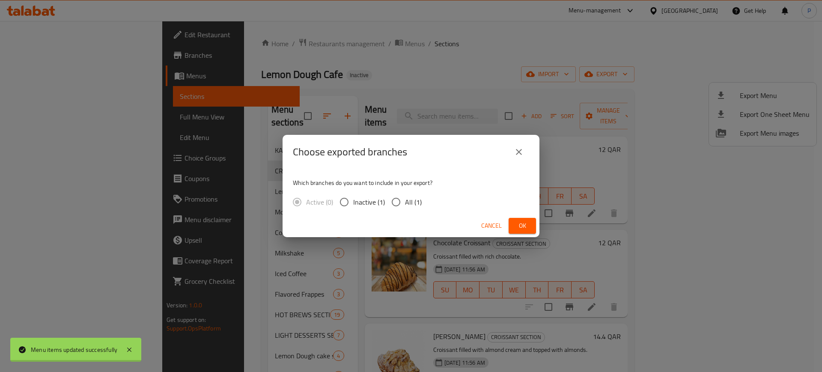
click at [395, 203] on input "All (1)" at bounding box center [396, 202] width 18 height 18
radio input "true"
click at [529, 223] on button "Ok" at bounding box center [522, 226] width 27 height 16
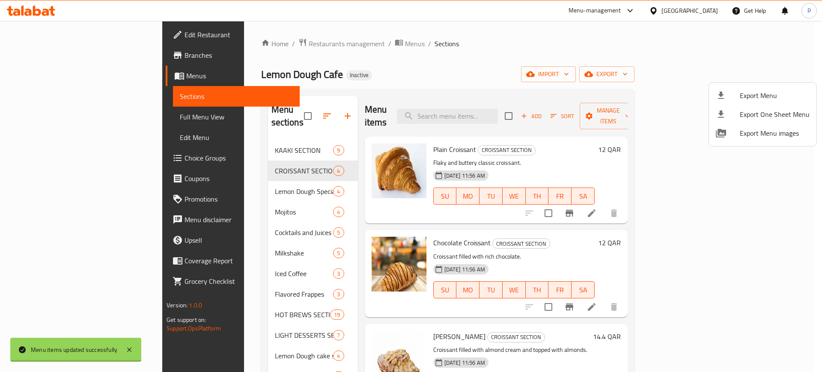
click at [588, 55] on div at bounding box center [411, 186] width 822 height 372
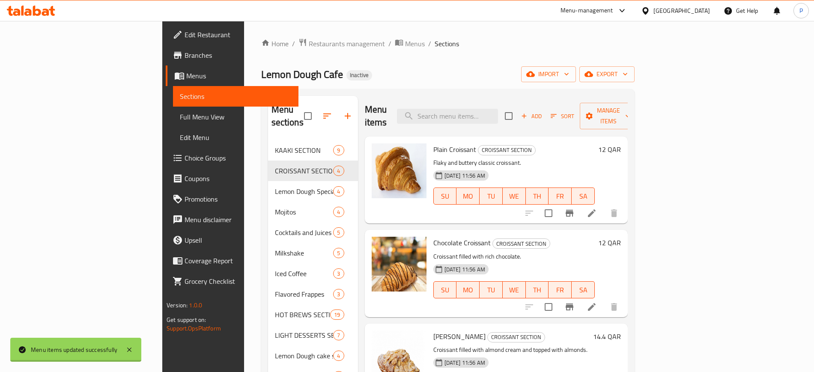
click at [654, 7] on div at bounding box center [647, 10] width 12 height 9
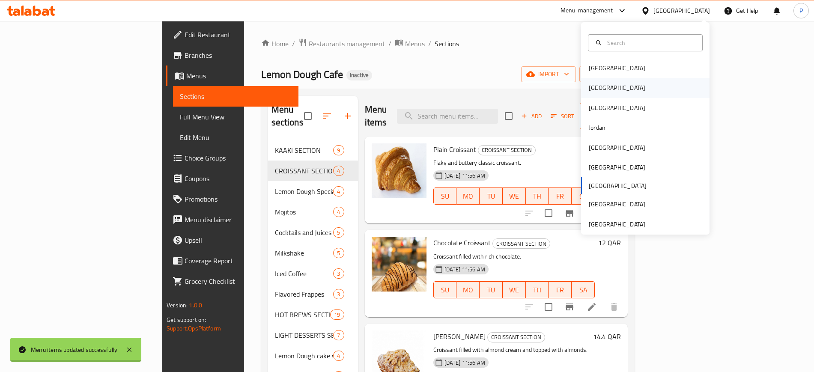
click at [613, 85] on div "[GEOGRAPHIC_DATA]" at bounding box center [645, 88] width 129 height 20
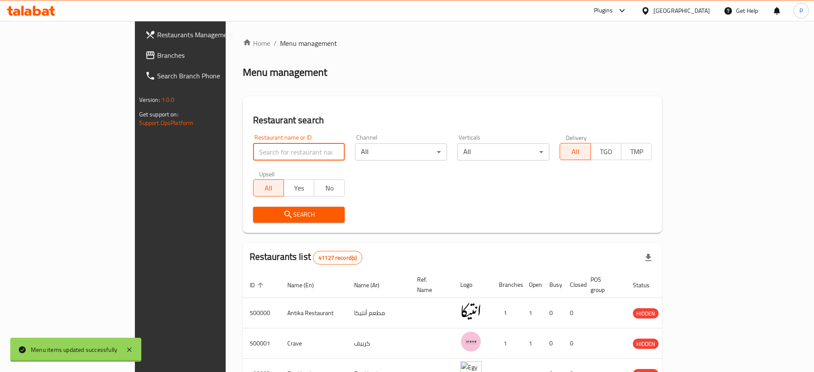
click at [259, 158] on input "search" at bounding box center [299, 151] width 92 height 17
paste input "El Joker cafe"
type input "El Joker cafe"
click at [260, 212] on span "Search" at bounding box center [299, 214] width 78 height 11
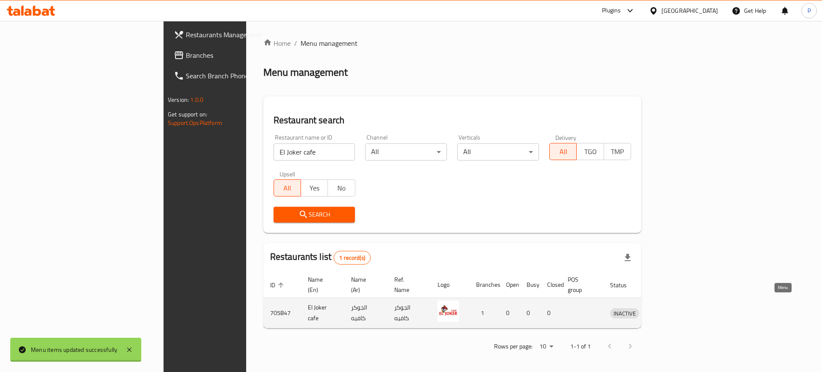
click at [667, 310] on icon "enhanced table" at bounding box center [661, 313] width 9 height 7
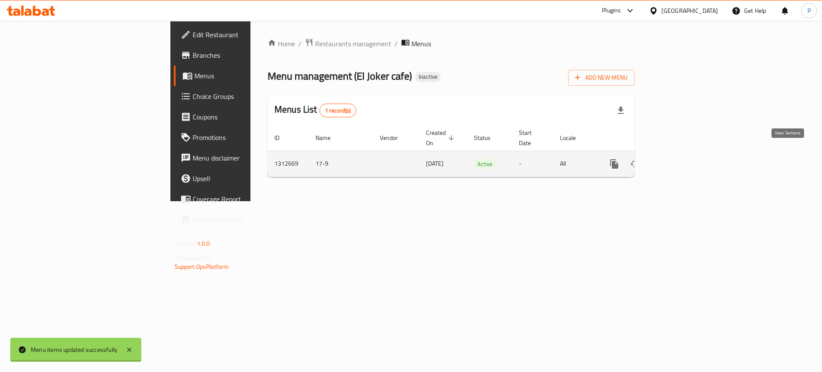
click at [687, 161] on link "enhanced table" at bounding box center [676, 164] width 21 height 21
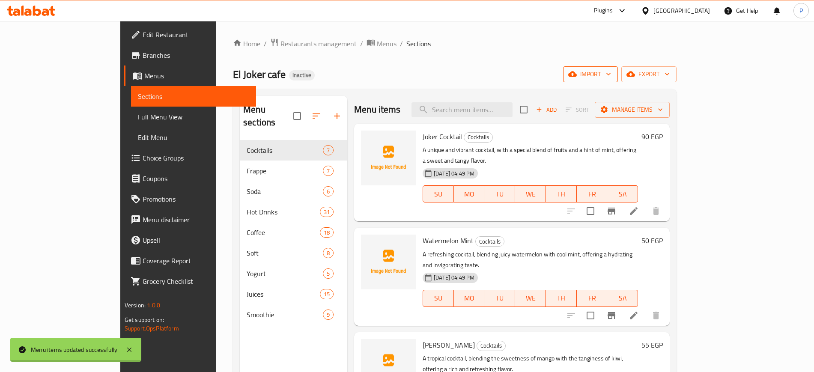
click at [611, 72] on span "import" at bounding box center [590, 74] width 41 height 11
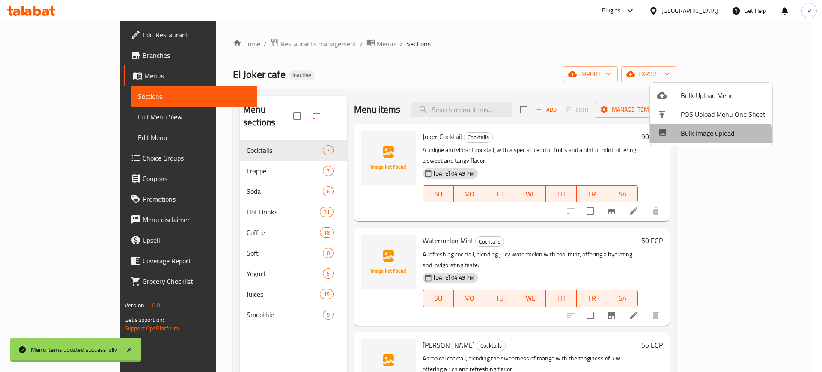
click at [681, 137] on span "Bulk Image upload" at bounding box center [723, 133] width 85 height 10
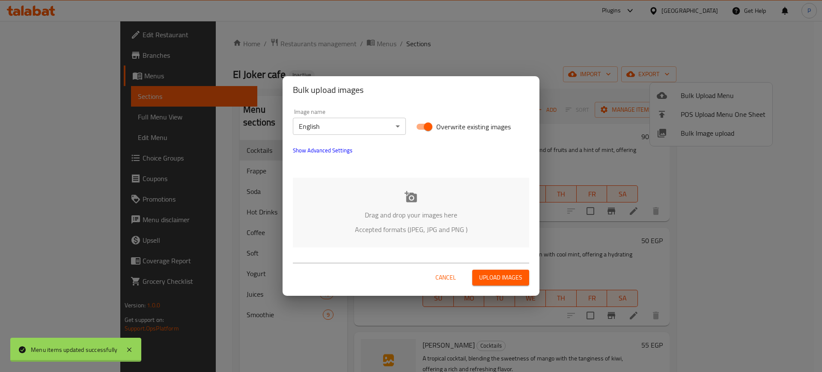
click at [463, 196] on div "Drag and drop your images here Accepted formats (JPEG, JPG and PNG )" at bounding box center [411, 213] width 236 height 70
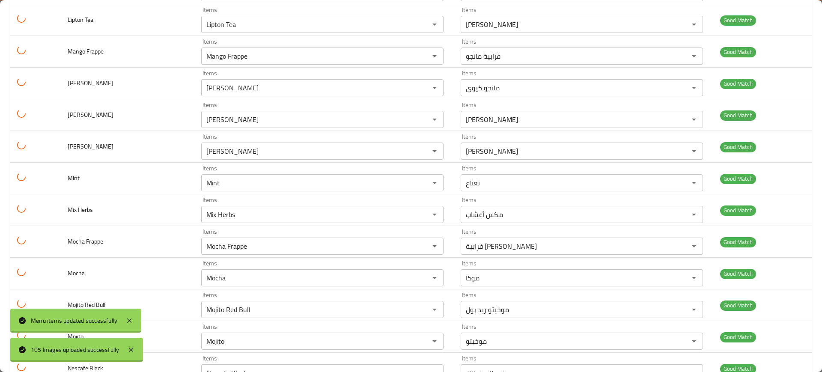
scroll to position [1874, 0]
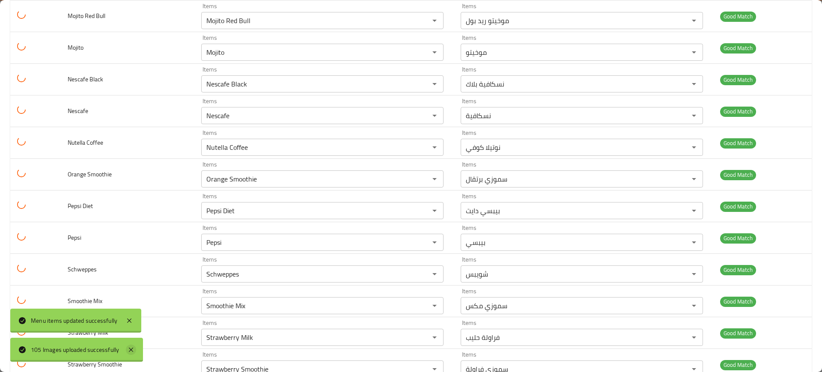
click at [126, 317] on icon at bounding box center [129, 321] width 10 height 10
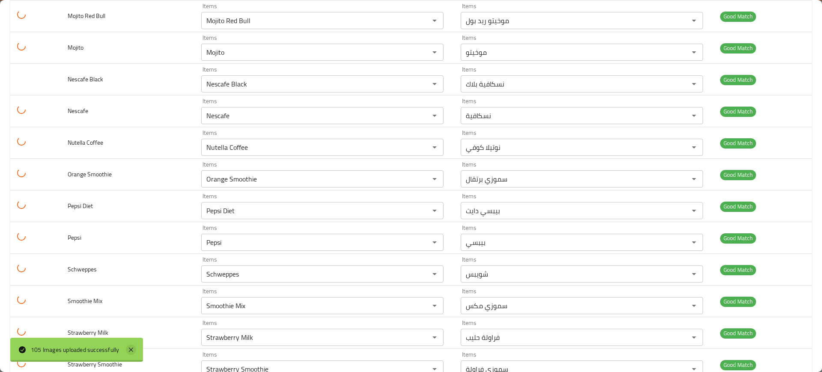
click at [126, 345] on div "105 Images uploaded successfully" at bounding box center [76, 350] width 133 height 24
click at [126, 346] on icon at bounding box center [131, 350] width 10 height 10
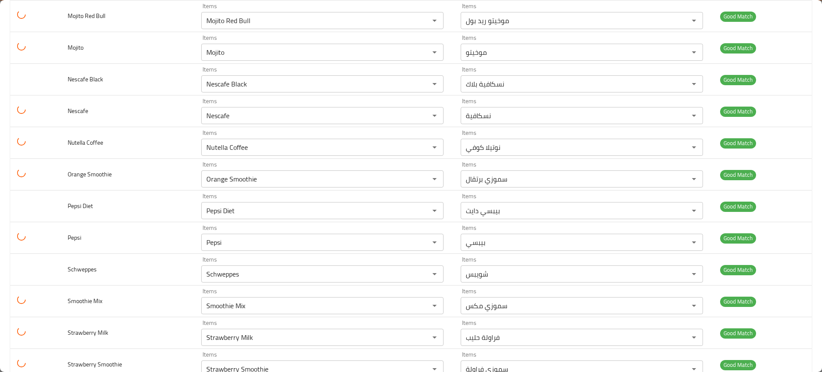
paste juice "oran"
drag, startPoint x: 203, startPoint y: 309, endPoint x: 227, endPoint y: 347, distance: 45.2
click at [227, 336] on juice-option-0 "Orange" at bounding box center [318, 333] width 241 height 15
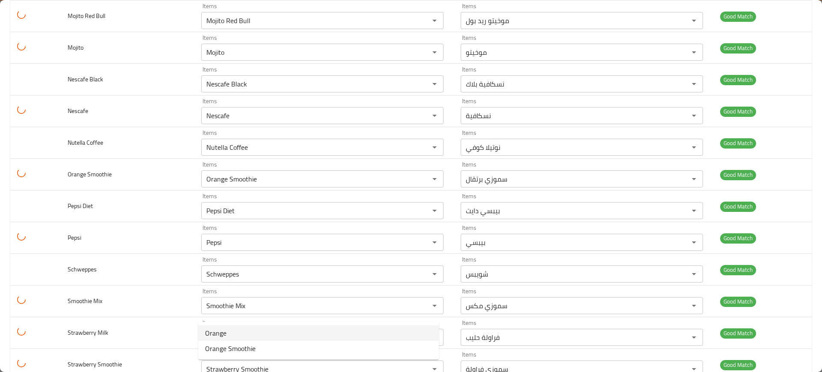
scroll to position [3104, 0]
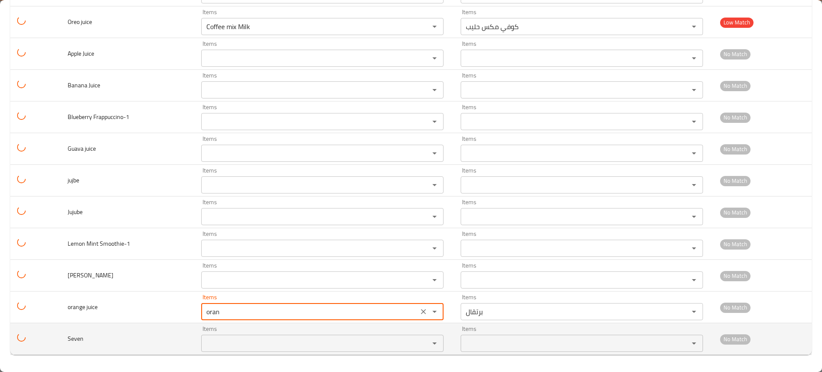
type juice "Orange"
click at [227, 348] on input "Items" at bounding box center [310, 344] width 212 height 12
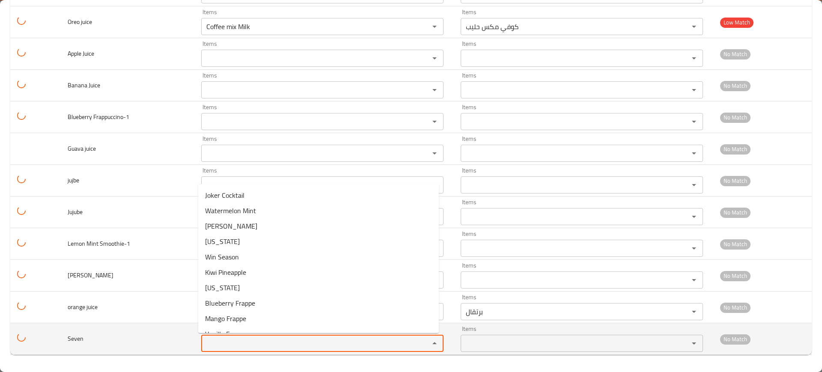
type juice-ar "برتقال"
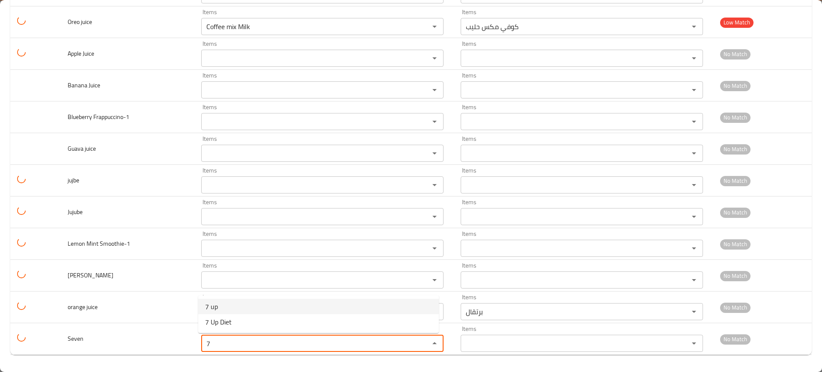
click at [209, 307] on span "7 up" at bounding box center [211, 307] width 13 height 10
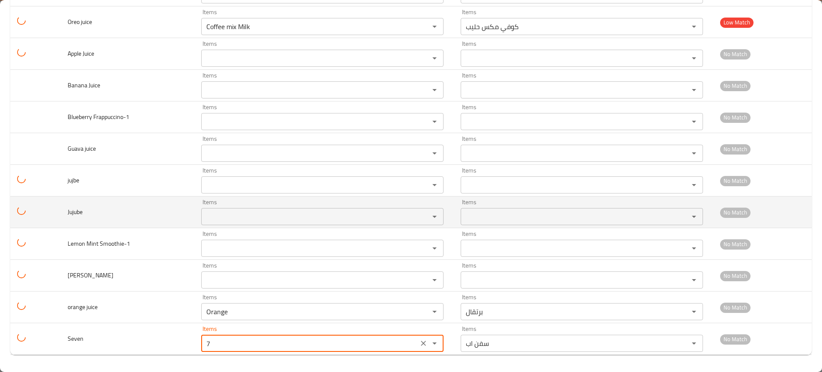
type input "7 up"
type input "سفن اب"
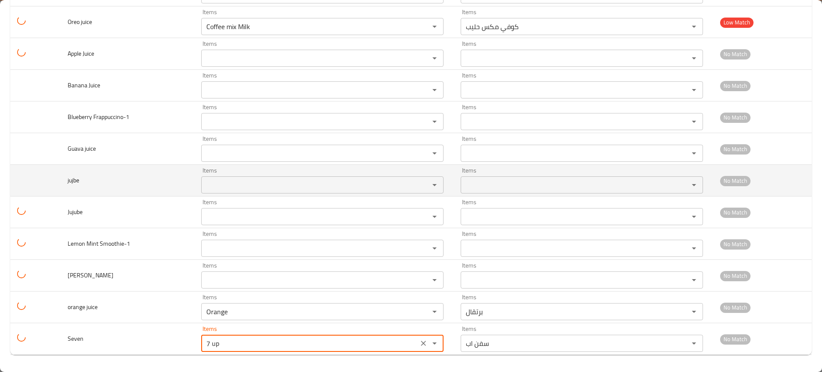
type input "7 up"
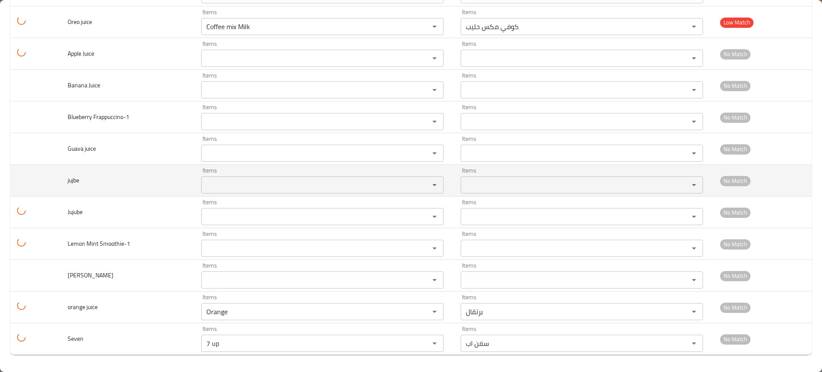
click at [73, 181] on span "jujbe" at bounding box center [74, 180] width 12 height 11
click at [73, 182] on span "jujbe" at bounding box center [74, 180] width 12 height 11
click at [209, 179] on div "Items" at bounding box center [322, 184] width 242 height 17
paste input "jujbe"
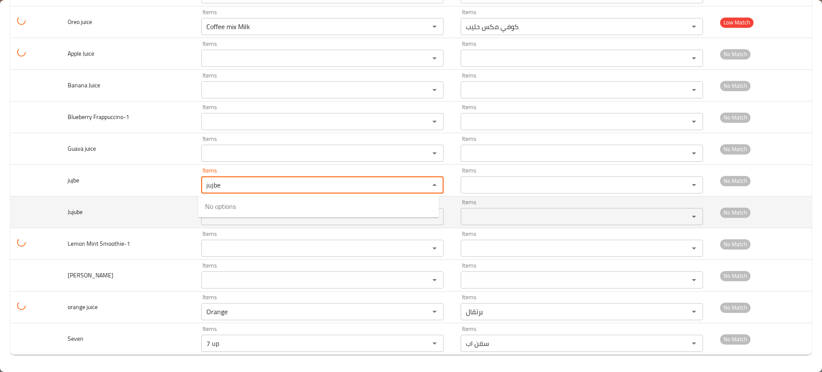
type input "jujbe"
click at [72, 212] on span "Jujube" at bounding box center [75, 211] width 15 height 11
drag, startPoint x: 72, startPoint y: 212, endPoint x: 175, endPoint y: 212, distance: 102.8
click at [73, 212] on span "Jujube" at bounding box center [75, 211] width 15 height 11
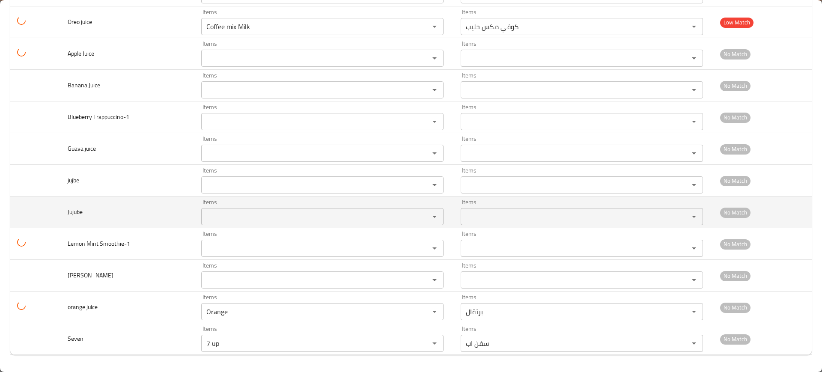
click at [197, 214] on td "Items Items" at bounding box center [324, 213] width 260 height 32
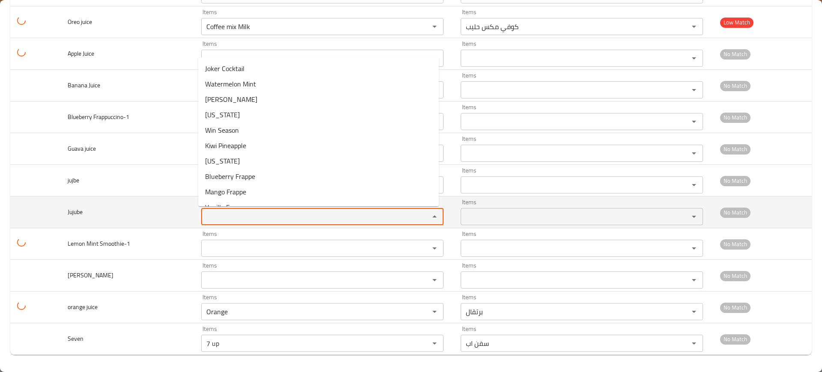
click at [213, 214] on input "Items" at bounding box center [310, 217] width 212 height 12
paste input "Jujube"
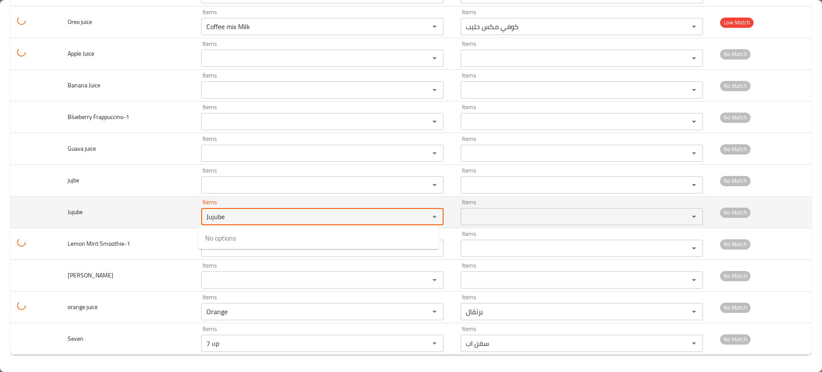
type input "Jujube"
click at [133, 207] on td "Jujube" at bounding box center [128, 213] width 134 height 32
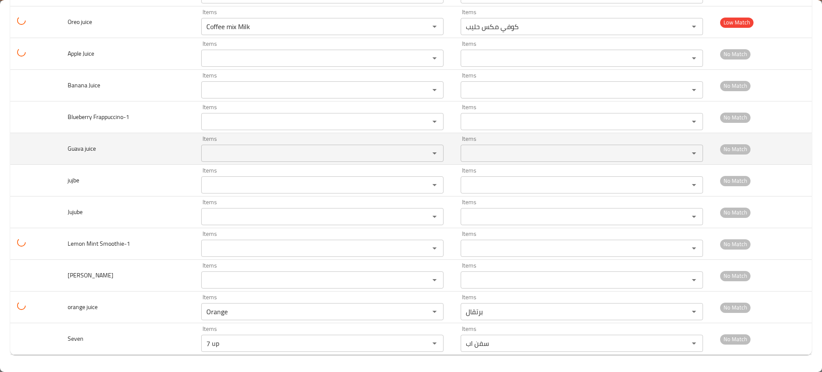
drag, startPoint x: 65, startPoint y: 147, endPoint x: 159, endPoint y: 153, distance: 94.5
click at [64, 146] on td "Guava juice" at bounding box center [128, 149] width 134 height 32
click at [232, 154] on juice "Items" at bounding box center [310, 153] width 212 height 12
paste juice "Guav"
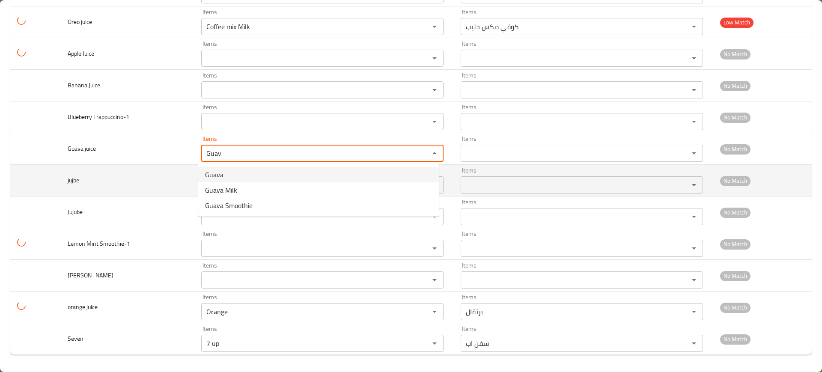
click at [226, 172] on juice-option-0 "Guava" at bounding box center [318, 174] width 241 height 15
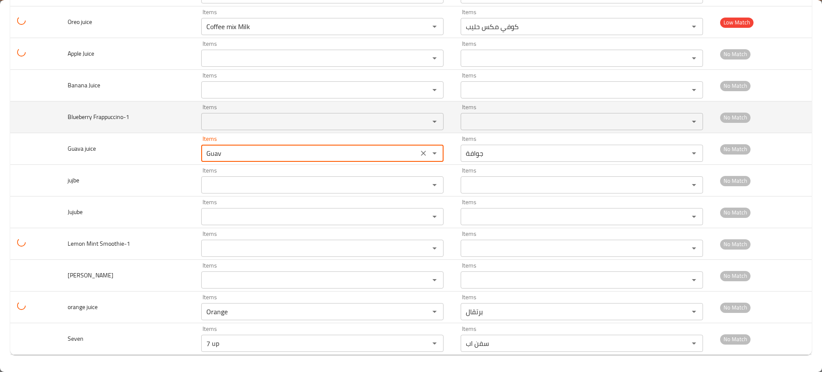
type juice "Guava"
type juice-ar "جوافة"
type juice "Guava"
click at [69, 111] on td "Blueberry Frappuccino-1" at bounding box center [128, 118] width 134 height 32
click at [219, 131] on td "Items Items" at bounding box center [324, 118] width 260 height 32
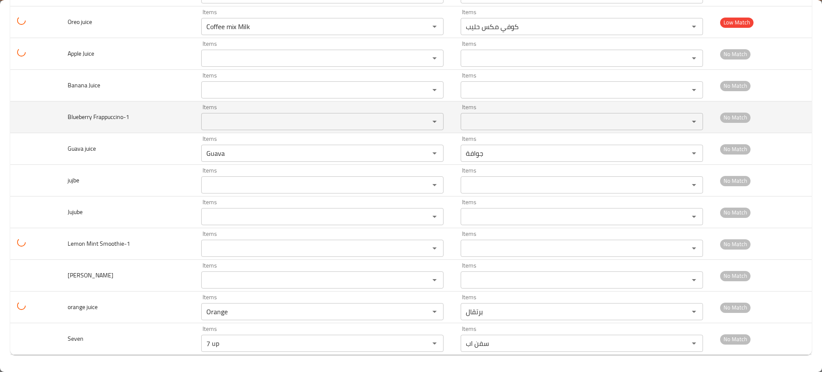
click at [219, 125] on Frappuccino-1 "Items" at bounding box center [310, 122] width 212 height 12
paste Frappuccino-1 "Blueber"
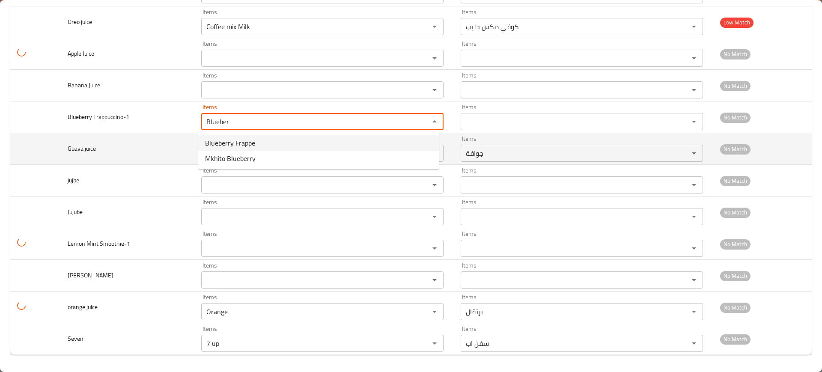
click at [221, 139] on span "Blueberry Frappe" at bounding box center [230, 143] width 50 height 10
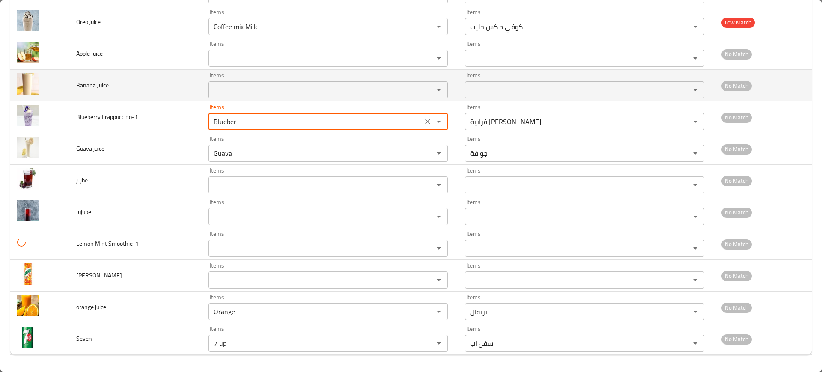
type Frappuccino-1 "Blueberry Frappe"
type Frappuccino-1-ar "فرابية بلو بيرى"
type Frappuccino-1 "Blueberry Frappe"
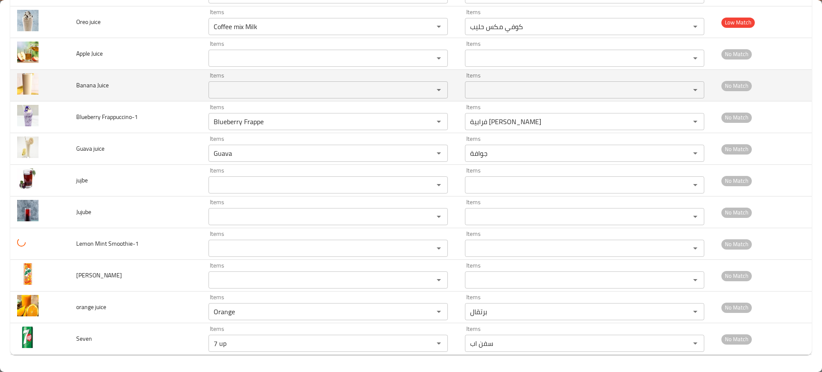
click at [72, 87] on td "Banana Juice" at bounding box center [135, 86] width 132 height 32
click at [83, 88] on span "Banana Juice" at bounding box center [92, 85] width 33 height 11
click at [86, 88] on span "Banana Juice" at bounding box center [92, 85] width 33 height 11
click at [227, 94] on Juice "Items" at bounding box center [315, 90] width 209 height 12
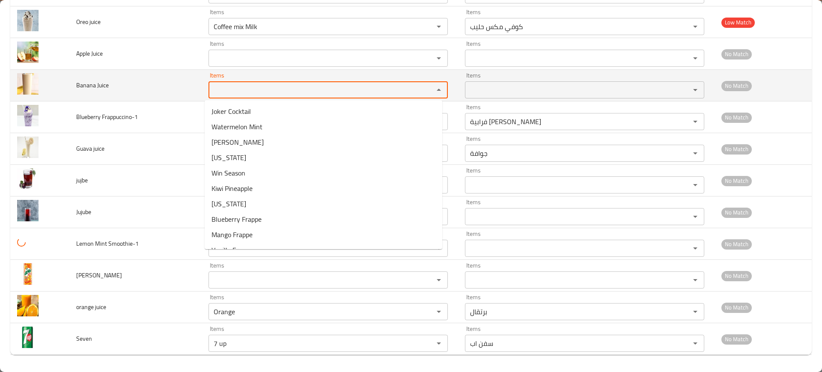
paste Juice "Banana"
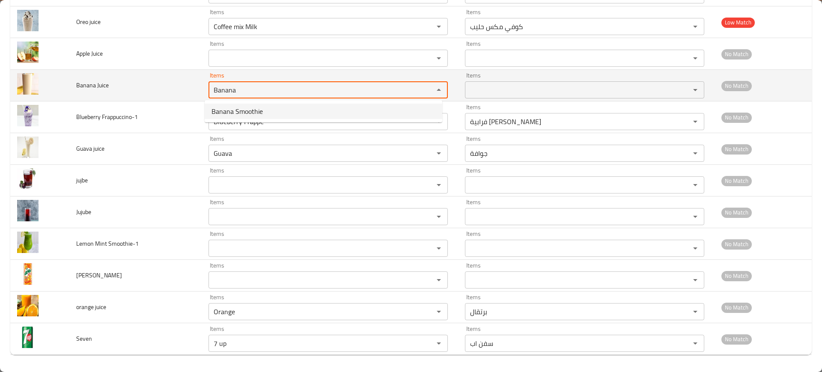
click at [259, 90] on Juice "Banana" at bounding box center [315, 90] width 209 height 12
type Juice "Banana"
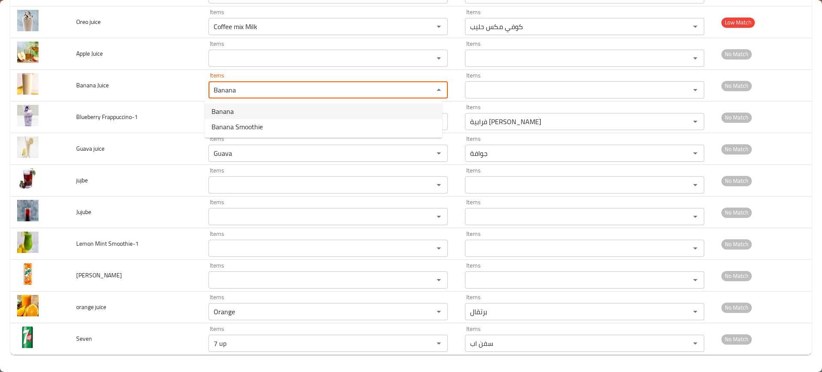
click at [249, 109] on Juice-option-0 "Banana" at bounding box center [324, 111] width 238 height 15
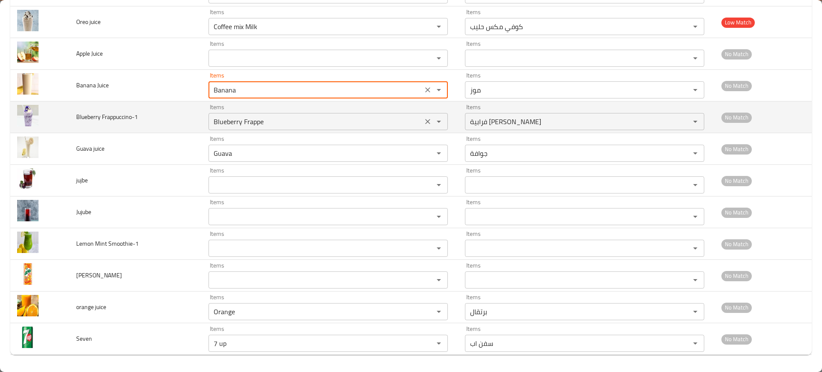
type Juice-ar "موز"
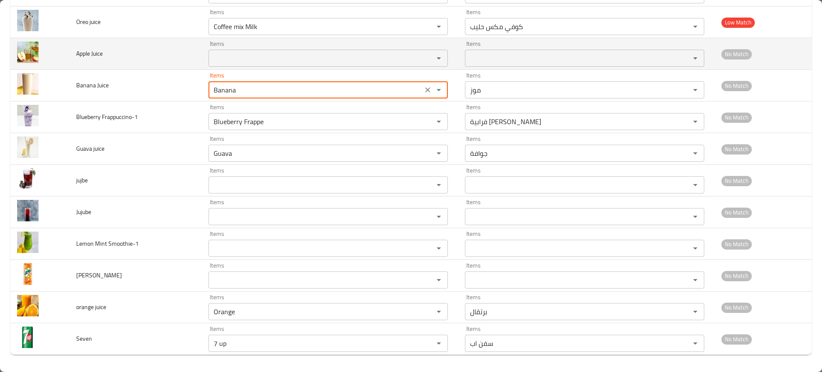
type Juice "Banana"
click at [85, 54] on span "Apple Juice" at bounding box center [89, 53] width 27 height 11
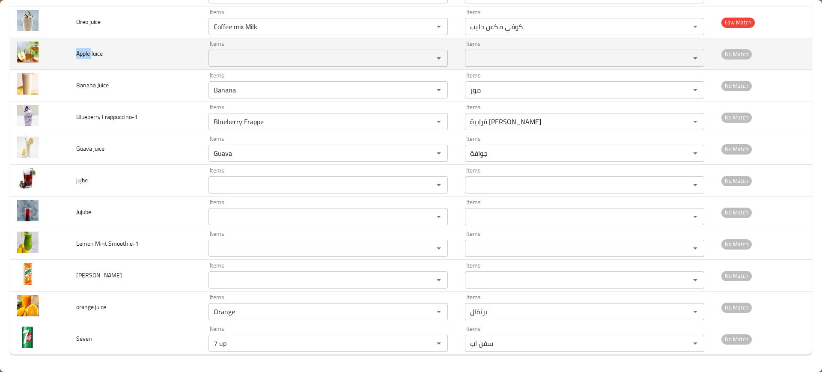
click at [85, 54] on span "Apple Juice" at bounding box center [89, 53] width 27 height 11
copy span "Apple"
click at [183, 61] on td "Apple Juice" at bounding box center [135, 54] width 132 height 32
click at [202, 58] on td "Items Items" at bounding box center [330, 54] width 257 height 32
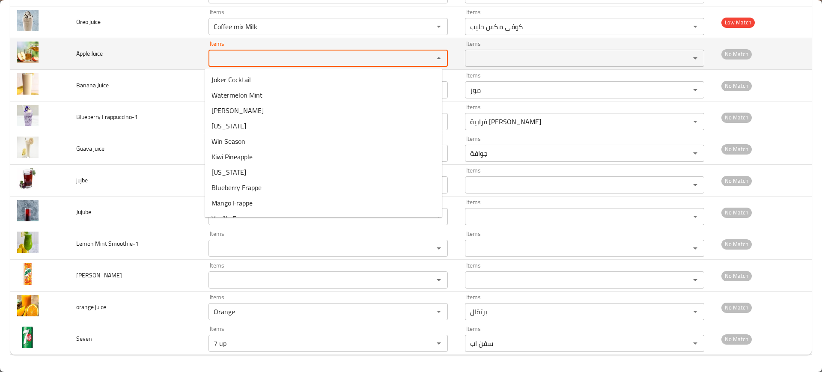
click at [211, 58] on Juice "Items" at bounding box center [315, 58] width 209 height 12
paste Juice "Apple"
type Juice "Apple"
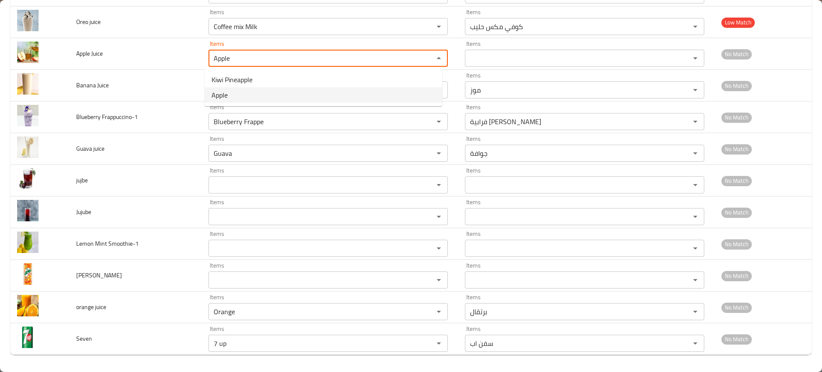
click at [228, 98] on span "Apple" at bounding box center [220, 95] width 16 height 10
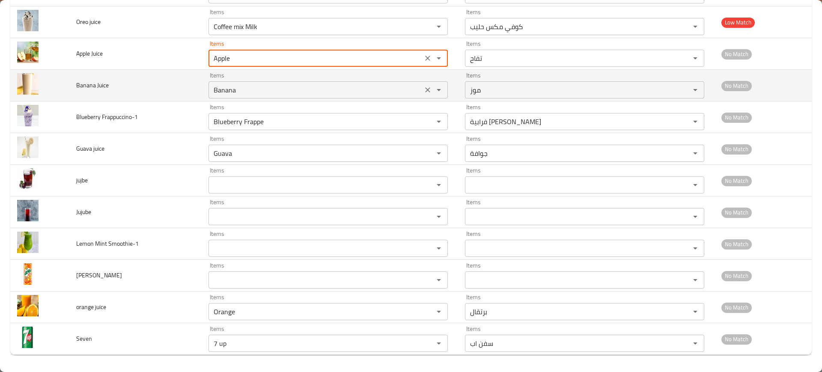
type Juice-ar "تفاح"
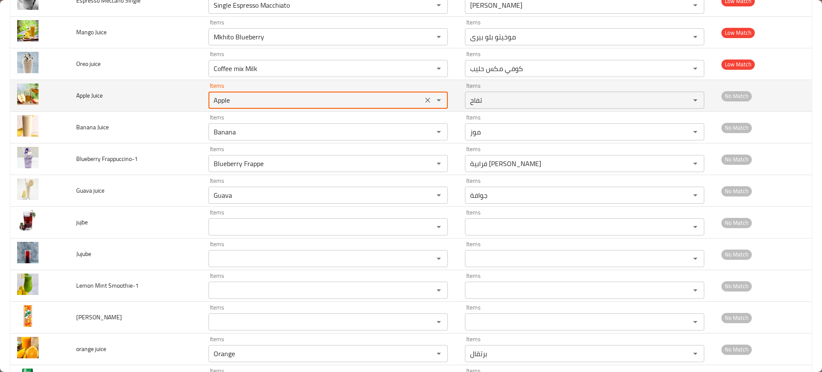
scroll to position [3051, 0]
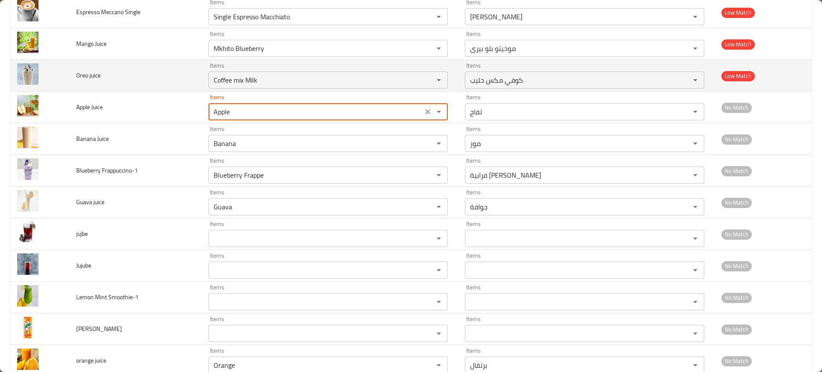
type Juice "Apple"
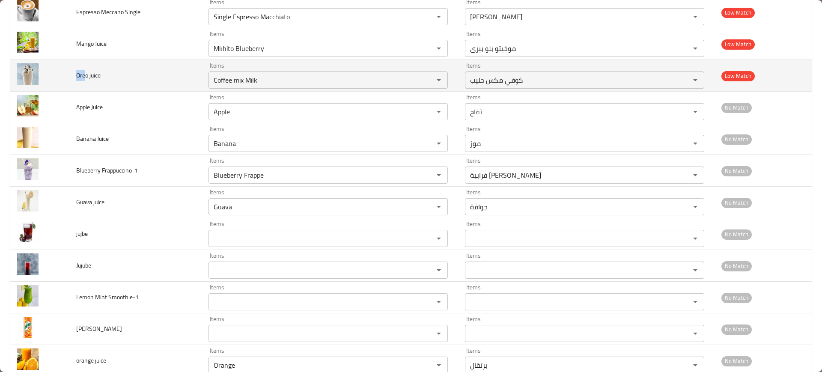
drag, startPoint x: 87, startPoint y: 74, endPoint x: 77, endPoint y: 75, distance: 9.9
click at [76, 75] on span "Oreo juice" at bounding box center [88, 75] width 24 height 11
copy span "Ore"
click at [283, 81] on juice "Coffee mix Milk" at bounding box center [315, 80] width 209 height 12
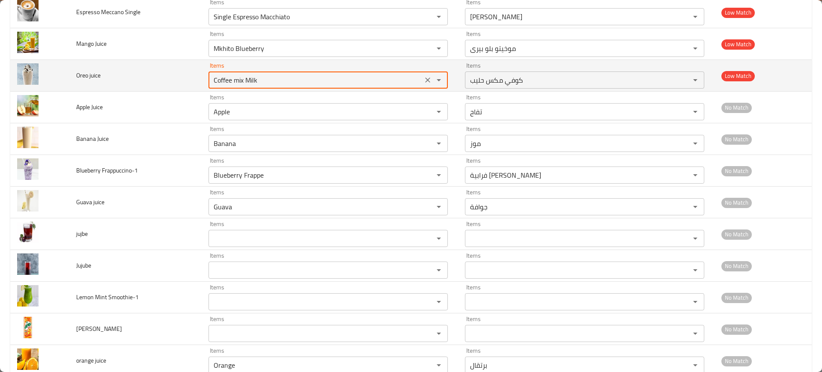
paste juice "Ore"
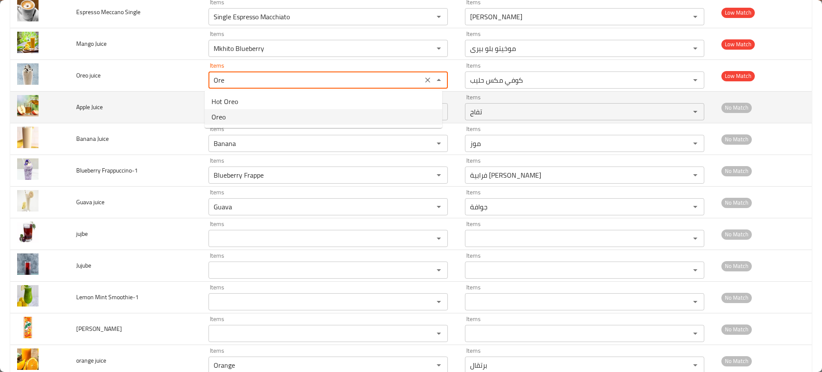
drag, startPoint x: 245, startPoint y: 115, endPoint x: 211, endPoint y: 102, distance: 36.0
click at [244, 114] on juice-option-1 "Oreo" at bounding box center [324, 116] width 238 height 15
type juice "Oreo"
type juice-ar "أوريو"
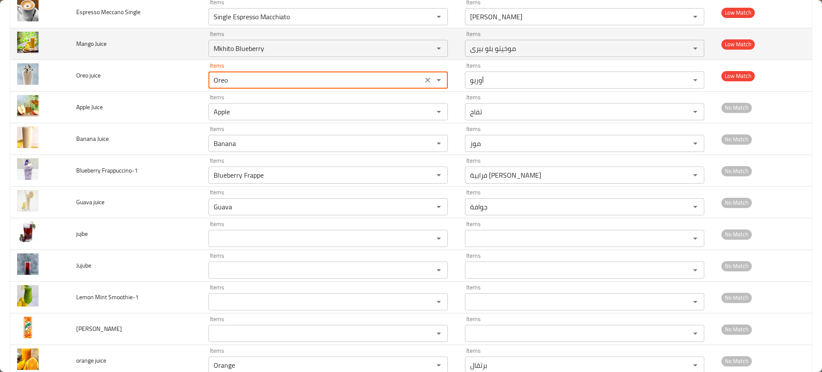
type juice "Oreo"
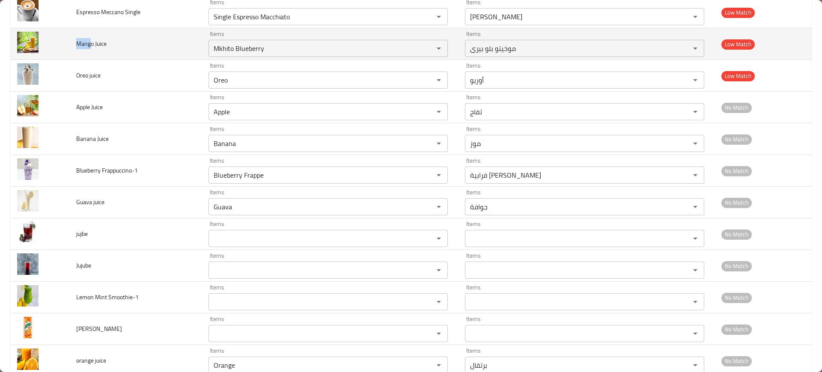
click at [74, 42] on td "Mango Juice" at bounding box center [135, 44] width 132 height 32
copy span "Mang"
click at [251, 49] on Juice "Mkhito Blueberry" at bounding box center [315, 48] width 209 height 12
paste Juice "ang"
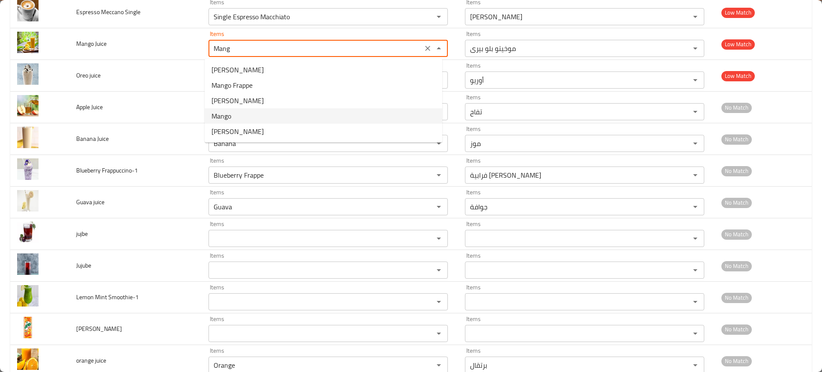
click at [236, 117] on Juice-option-3 "Mango" at bounding box center [324, 115] width 238 height 15
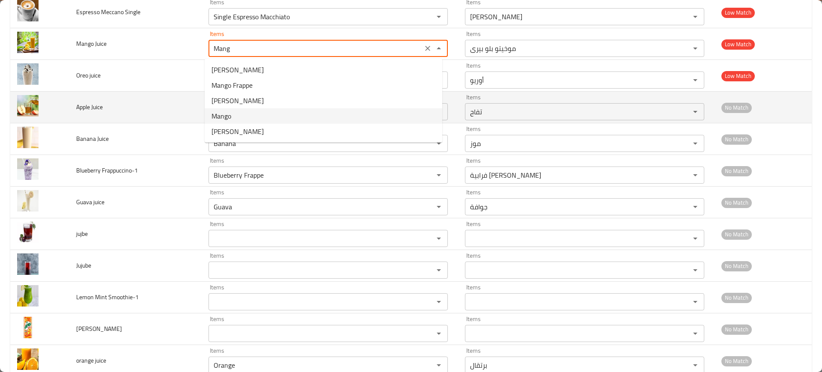
type Juice "Mango"
type Juice-ar "مانجو"
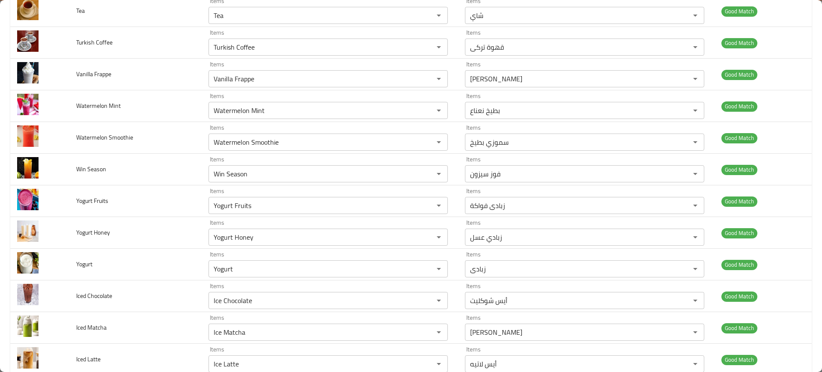
scroll to position [2033, 0]
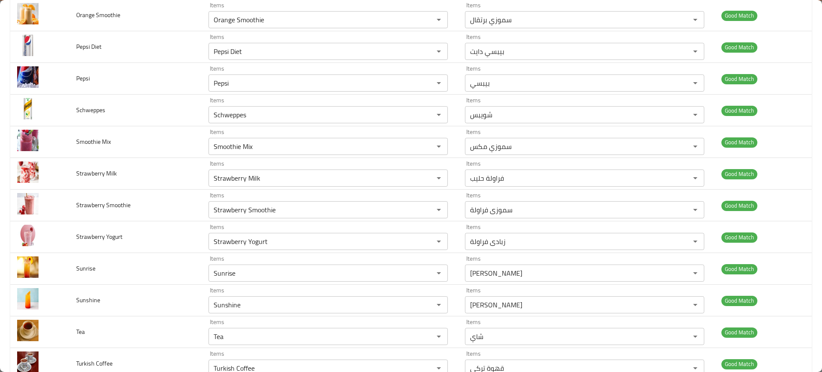
type Juice "Mango"
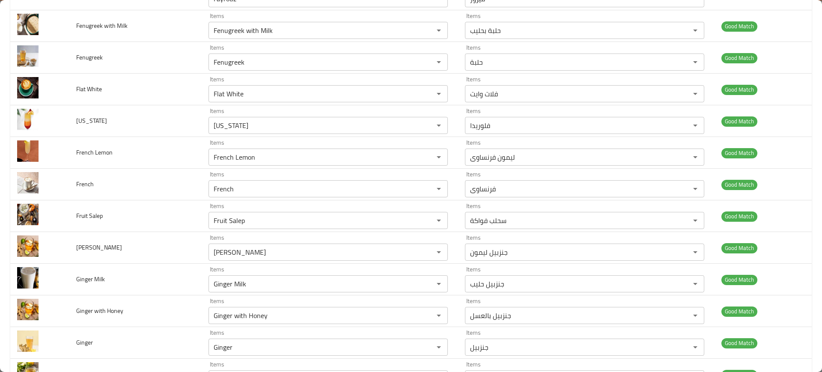
scroll to position [0, 0]
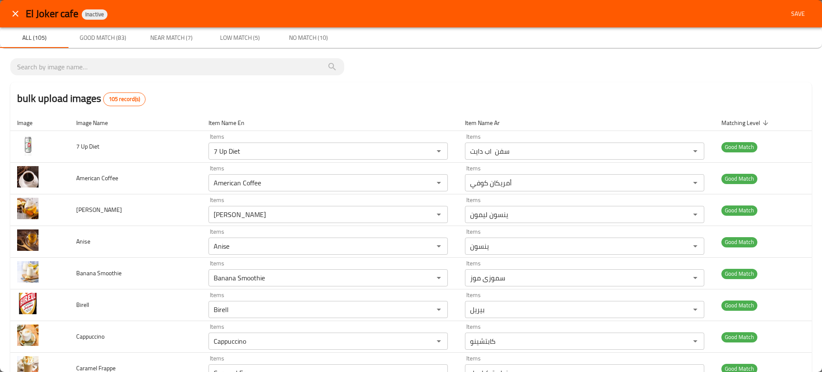
click at [801, 8] on button "Save" at bounding box center [798, 14] width 27 height 16
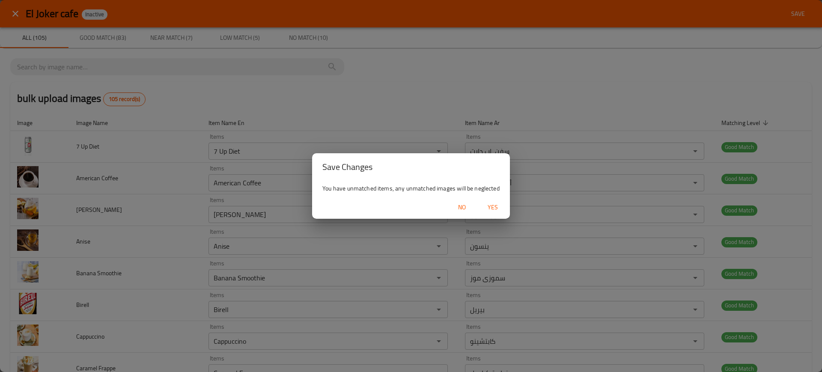
click at [502, 205] on button "Yes" at bounding box center [492, 208] width 27 height 16
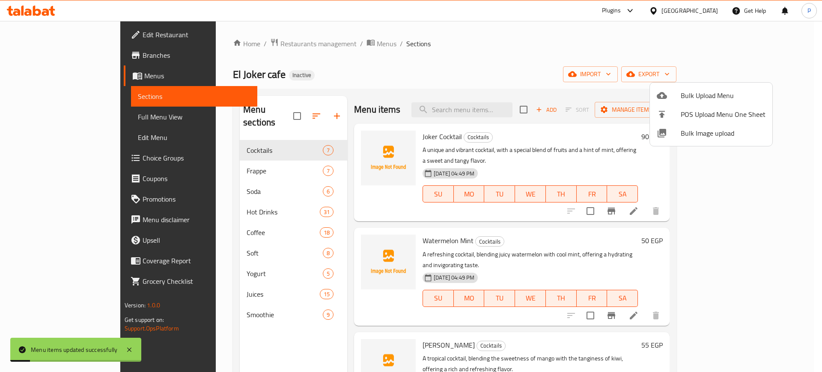
click at [780, 30] on div at bounding box center [411, 186] width 822 height 372
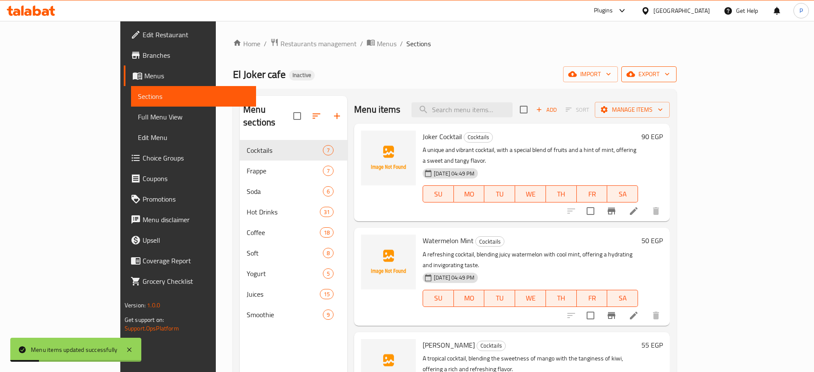
click at [677, 67] on button "export" at bounding box center [649, 74] width 55 height 16
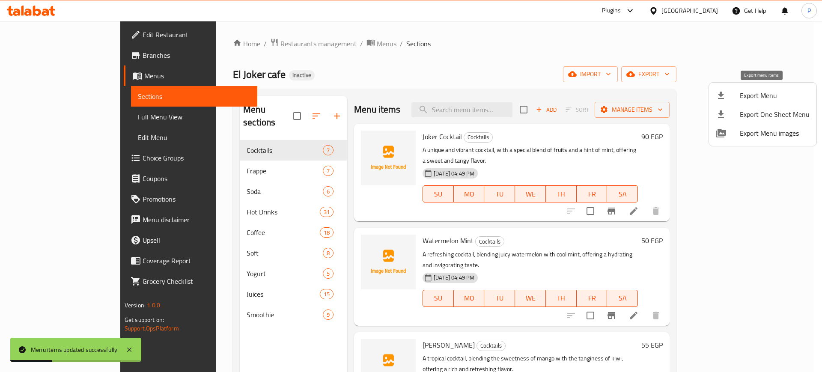
click at [746, 97] on span "Export Menu" at bounding box center [775, 95] width 70 height 10
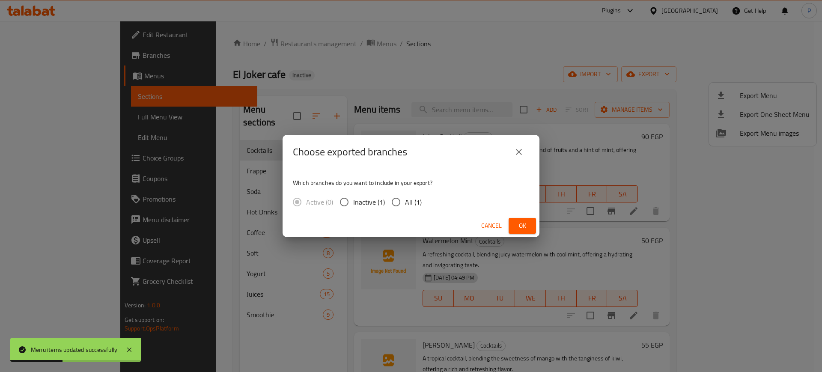
click at [393, 206] on input "All (1)" at bounding box center [396, 202] width 18 height 18
radio input "true"
click at [532, 225] on button "Ok" at bounding box center [522, 226] width 27 height 16
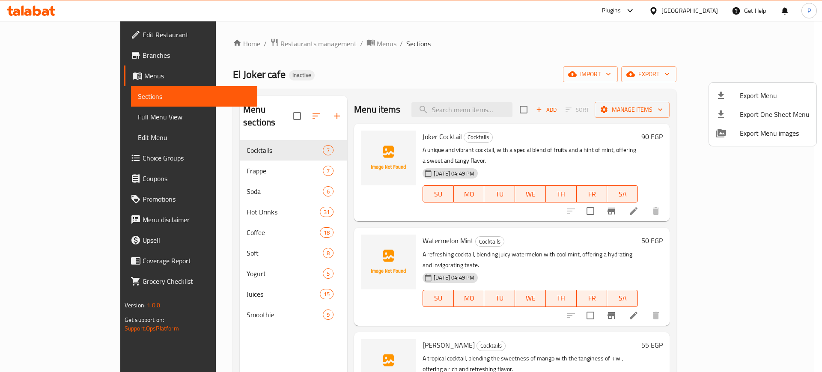
click at [208, 173] on div at bounding box center [411, 186] width 822 height 372
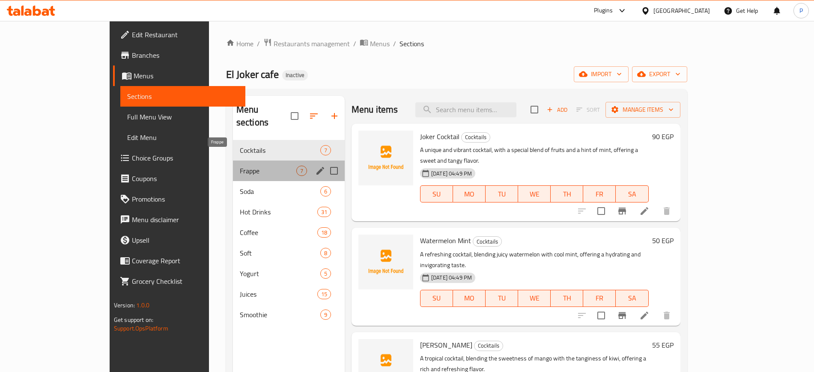
click at [240, 166] on span "Frappe" at bounding box center [268, 171] width 57 height 10
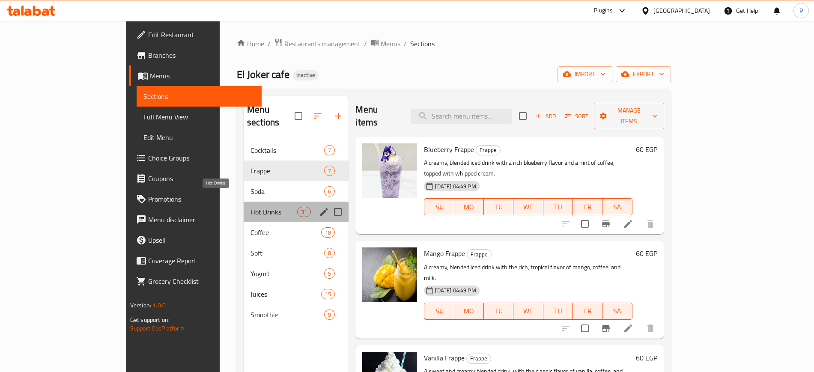
click at [251, 207] on span "Hot Drinks" at bounding box center [274, 212] width 47 height 10
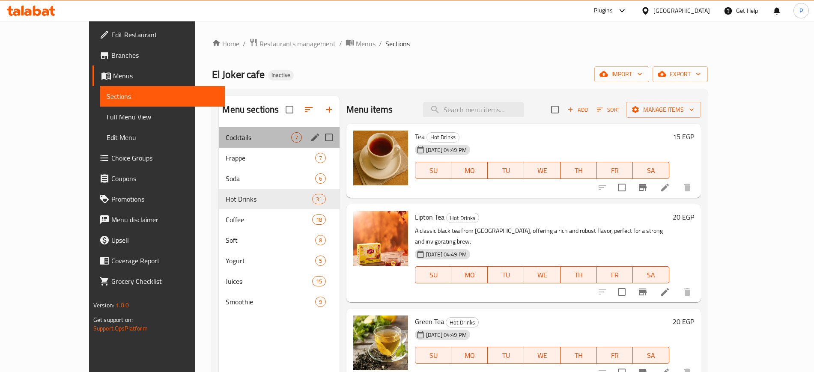
click at [241, 131] on div "Cocktails 7" at bounding box center [279, 137] width 120 height 21
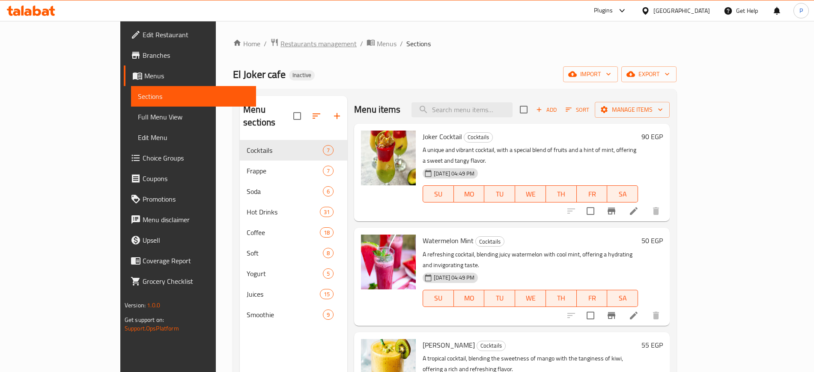
click at [281, 45] on span "Restaurants management" at bounding box center [319, 44] width 76 height 10
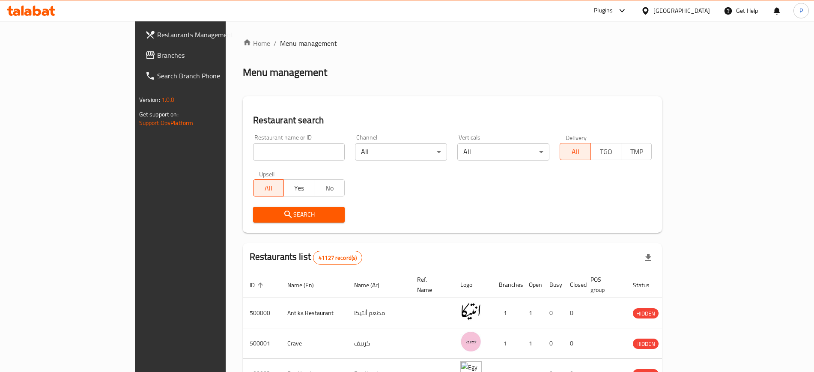
click at [253, 148] on input "search" at bounding box center [299, 151] width 92 height 17
paste input "AL Zaituna Bay Leb"
type input "AL Zaituna Bay Leb"
click at [260, 219] on span "Search" at bounding box center [299, 214] width 78 height 11
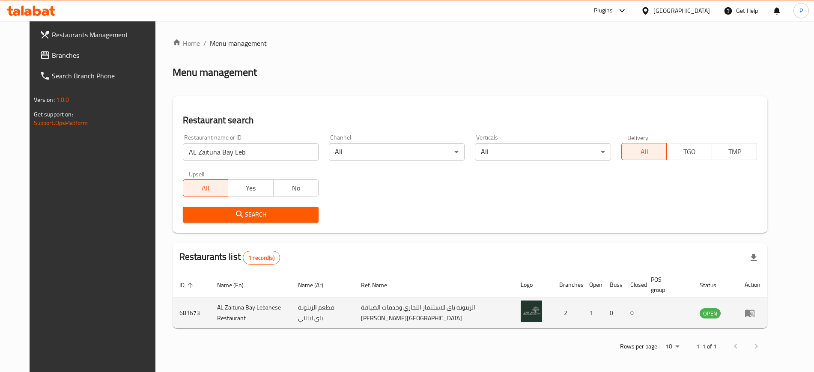
click at [768, 305] on td "enhanced table" at bounding box center [753, 313] width 30 height 30
click at [755, 314] on icon "enhanced table" at bounding box center [750, 313] width 10 height 10
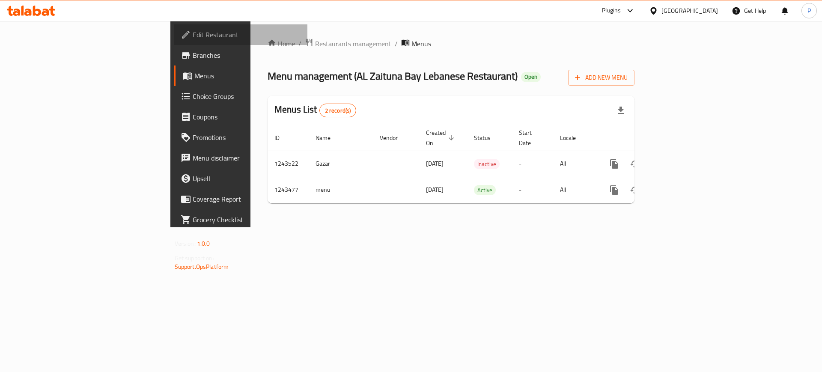
click at [193, 35] on span "Edit Restaurant" at bounding box center [247, 35] width 108 height 10
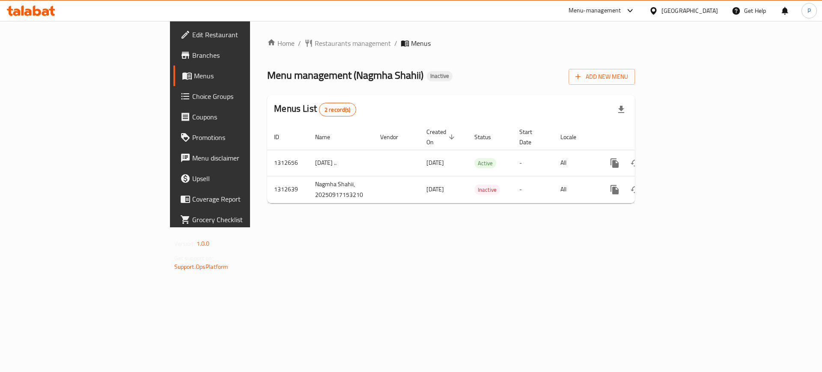
click at [293, 227] on div "Home / Restaurants management / Menus Menu management ( Nagmha Shahii ) Inactiv…" at bounding box center [451, 124] width 402 height 206
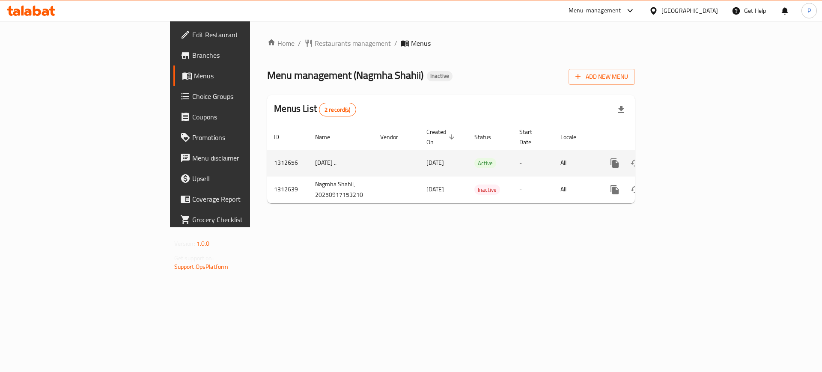
click at [687, 153] on link "enhanced table" at bounding box center [677, 163] width 21 height 21
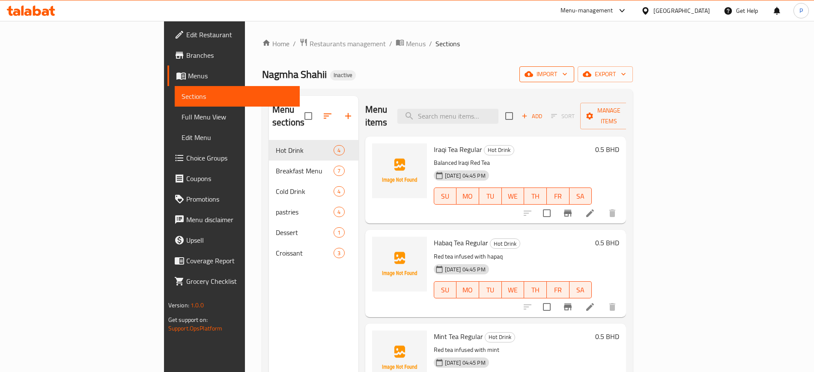
click at [568, 69] on span "import" at bounding box center [546, 74] width 41 height 11
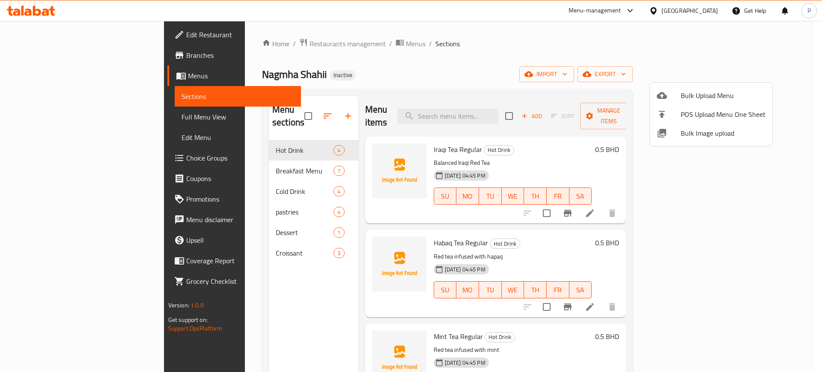
click at [698, 136] on span "Bulk Image upload" at bounding box center [723, 133] width 85 height 10
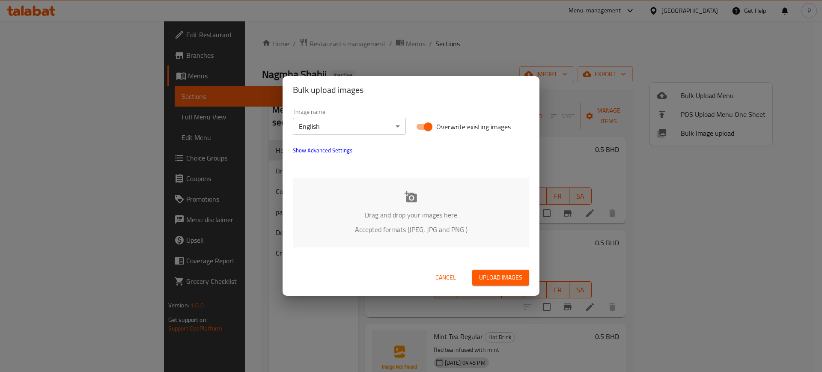
click at [417, 229] on p "Accepted formats (JPEG, JPG and PNG )" at bounding box center [411, 229] width 211 height 10
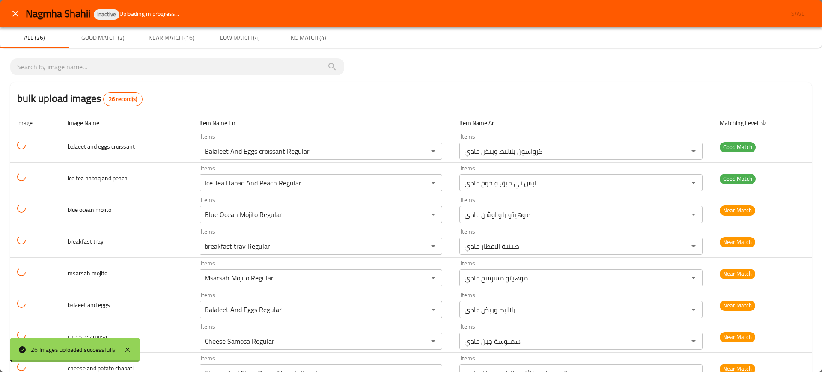
type peach "Ice Tea Habaq And Peach Regular"
type peach-ar "ايس تي حبق و خوخ عادي"
type mojito "Blue Ocean Mojito Regular"
type mojito "Msarsah Mojito Regular"
type karkdi "Ice Karkdi Regular"
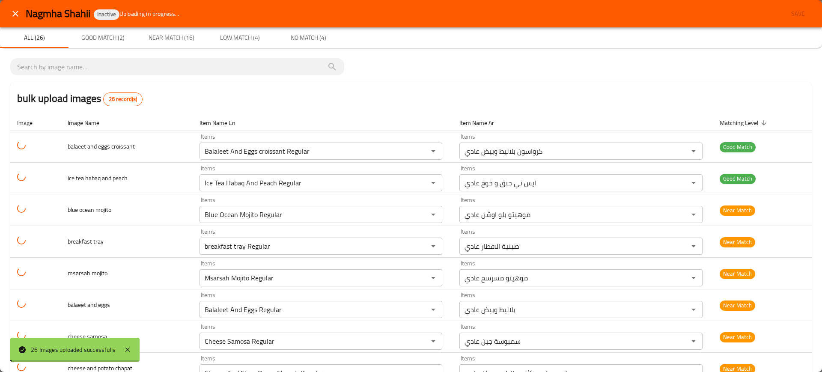
type tea "Iraqi Tea Regular"
type tea "Karak Tea Regular"
type halwa "Cheesecake Halwa bahraini Regular"
type input "Shakshuka Altaybeen Regular"
type peach "Ice Tea Habaq And Peach Regular"
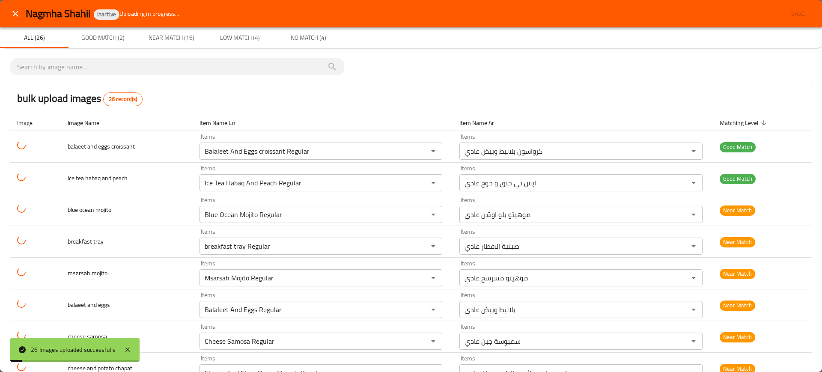
type peach-ar "ايس تي حبق و خوخ عادي"
type mojito "Blue Ocean Mojito Regular"
type mojito "Msarsah Mojito Regular"
type karkdi "Ice Karkdi Regular"
type tea "Iraqi Tea Regular"
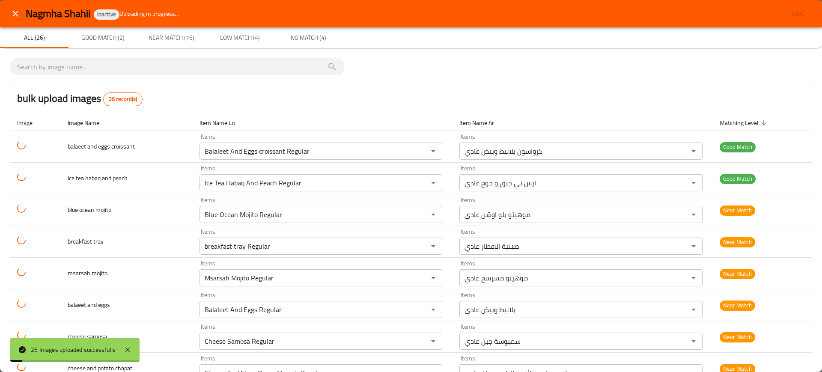
type tea "Karak Tea Regular"
type halwa "Cheesecake Halwa bahraini Regular"
type input "Shakshuka Altaybeen Regular"
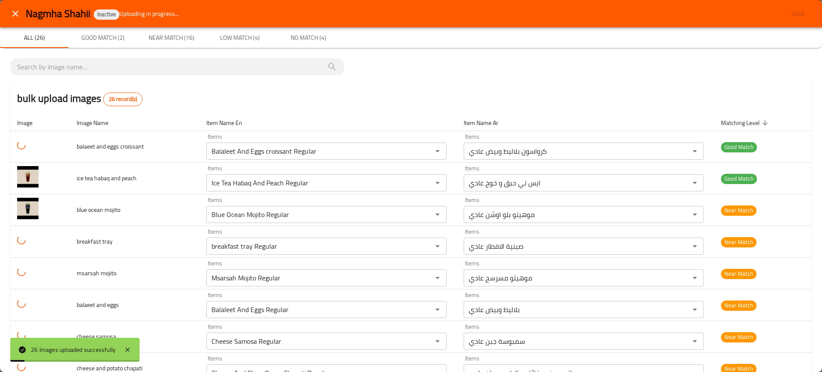
type peach "Ice Tea Habaq And Peach Regular"
type peach-ar "ايس تي حبق و خوخ عادي"
type mojito "Blue Ocean Mojito Regular"
type mojito "Msarsah Mojito Regular"
type karkdi "Ice Karkdi Regular"
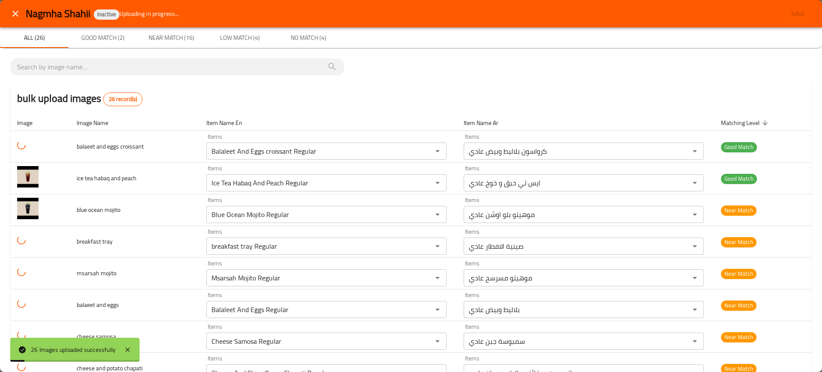
type tea "Iraqi Tea Regular"
type tea "Karak Tea Regular"
type halwa "Cheesecake Halwa bahraini Regular"
type input "Shakshuka Altaybeen Regular"
type peach "Ice Tea Habaq And Peach Regular"
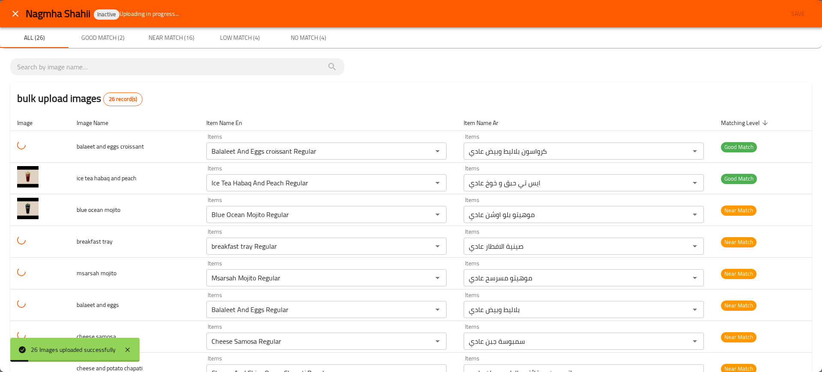
type peach-ar "ايس تي حبق و خوخ عادي"
type mojito "Blue Ocean Mojito Regular"
type mojito "Msarsah Mojito Regular"
type karkdi "Ice Karkdi Regular"
type tea "Iraqi Tea Regular"
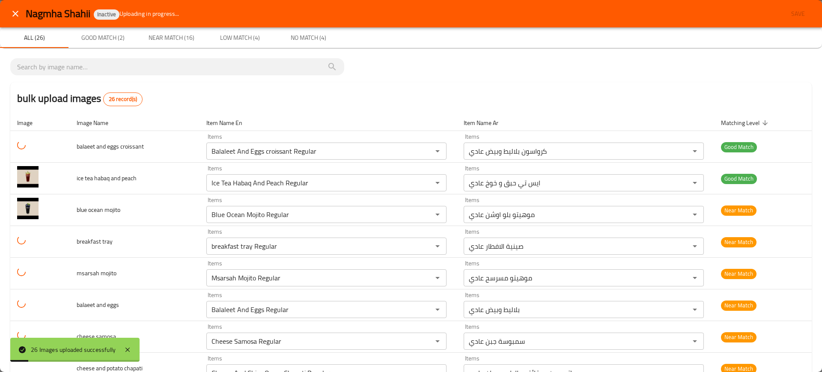
type tea "Karak Tea Regular"
type halwa "Cheesecake Halwa bahraini Regular"
type input "Shakshuka Altaybeen Regular"
type peach "Ice Tea Habaq And Peach Regular"
type peach-ar "ايس تي حبق و خوخ عادي"
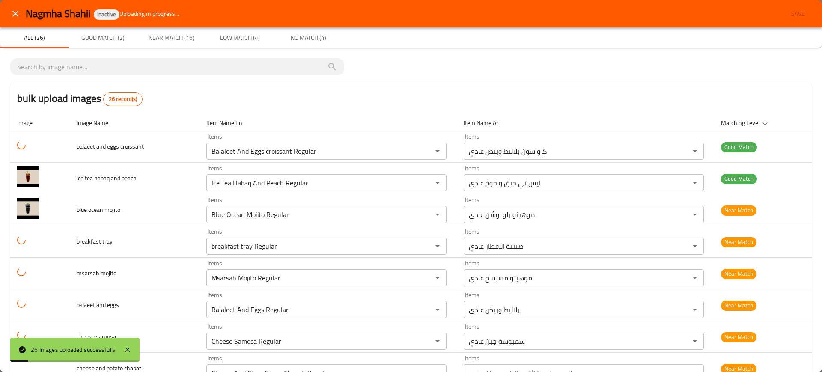
type mojito "Blue Ocean Mojito Regular"
type mojito "Msarsah Mojito Regular"
type karkdi "Ice Karkdi Regular"
type tea "Iraqi Tea Regular"
type tea "Karak Tea Regular"
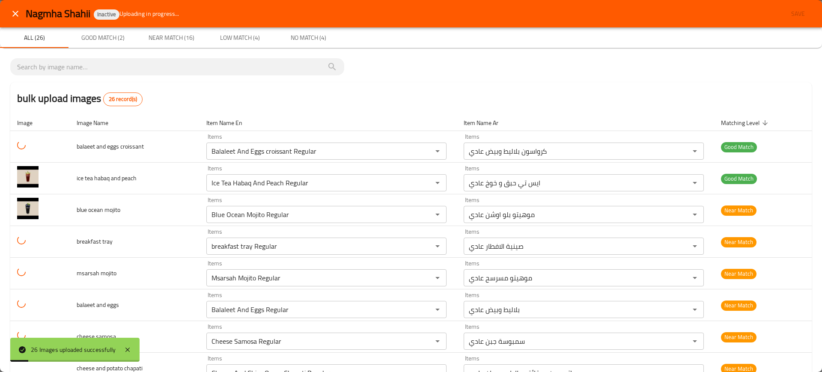
type halwa "Cheesecake Halwa bahraini Regular"
type input "Shakshuka Altaybeen Regular"
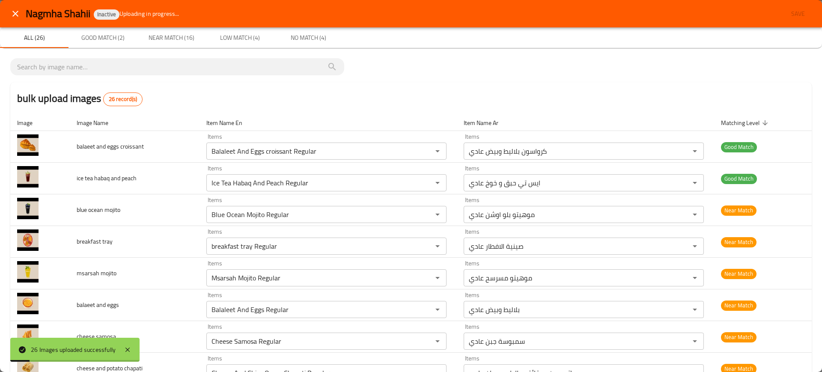
type peach "Ice Tea Habaq And Peach Regular"
type peach-ar "ايس تي حبق و خوخ عادي"
type mojito "Blue Ocean Mojito Regular"
type mojito "Msarsah Mojito Regular"
type karkdi "Ice Karkdi Regular"
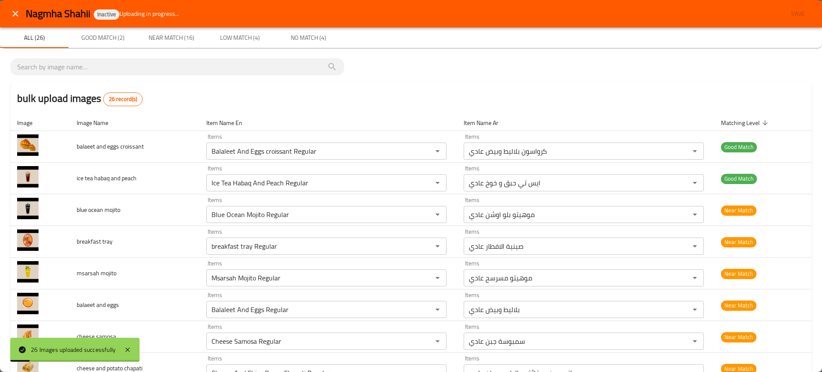
type tea "Iraqi Tea Regular"
type tea "Karak Tea Regular"
type halwa "Cheesecake Halwa bahraini Regular"
type input "Shakshuka Altaybeen Regular"
type peach "Ice Tea Habaq And Peach Regular"
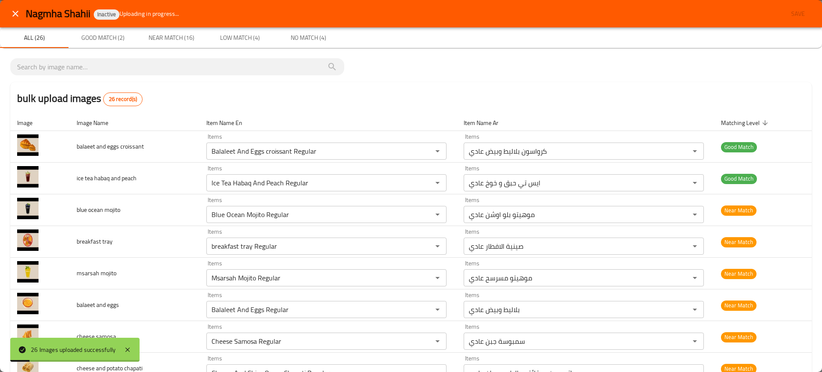
type peach-ar "ايس تي حبق و خوخ عادي"
type mojito "Blue Ocean Mojito Regular"
type mojito "Msarsah Mojito Regular"
type karkdi "Ice Karkdi Regular"
type tea "Iraqi Tea Regular"
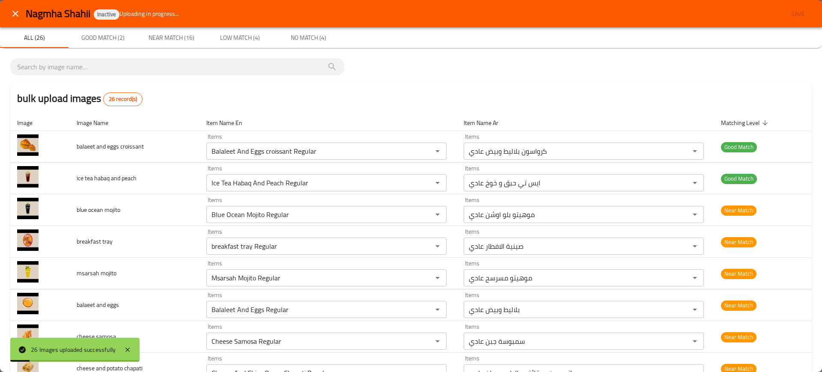
type tea "Karak Tea Regular"
type halwa "Cheesecake Halwa bahraini Regular"
type input "Shakshuka Altaybeen Regular"
type peach "Ice Tea Habaq And Peach Regular"
type peach-ar "ايس تي حبق و خوخ عادي"
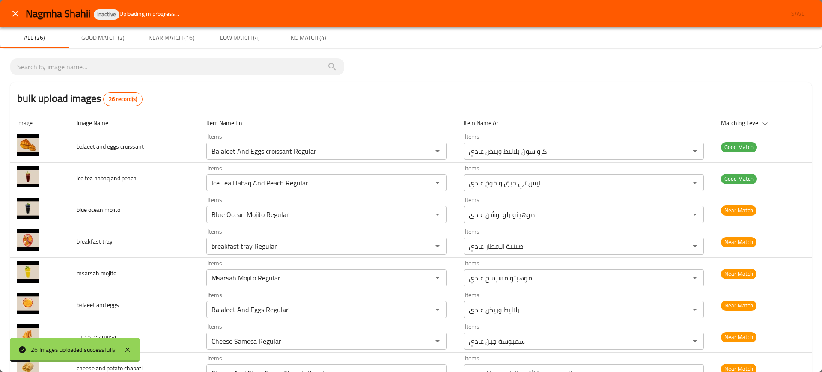
type mojito "Blue Ocean Mojito Regular"
type mojito "Msarsah Mojito Regular"
type karkdi "Ice Karkdi Regular"
type tea "Iraqi Tea Regular"
type tea "Karak Tea Regular"
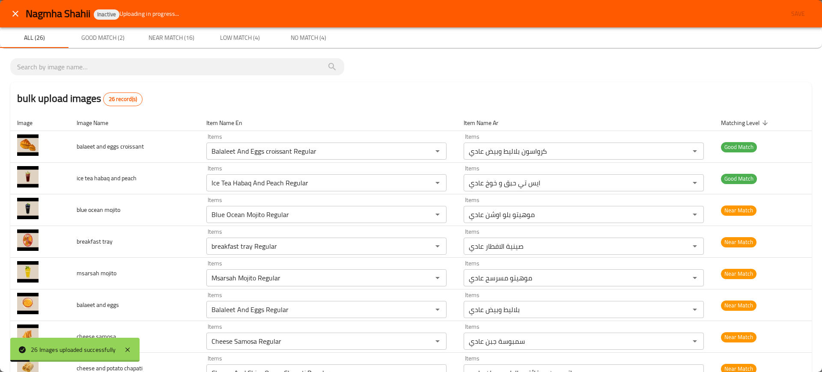
type halwa "Cheesecake Halwa bahraini Regular"
type input "Shakshuka Altaybeen Regular"
type peach "Ice Tea Habaq And Peach Regular"
type peach-ar "ايس تي حبق و خوخ عادي"
type mojito "Blue Ocean Mojito Regular"
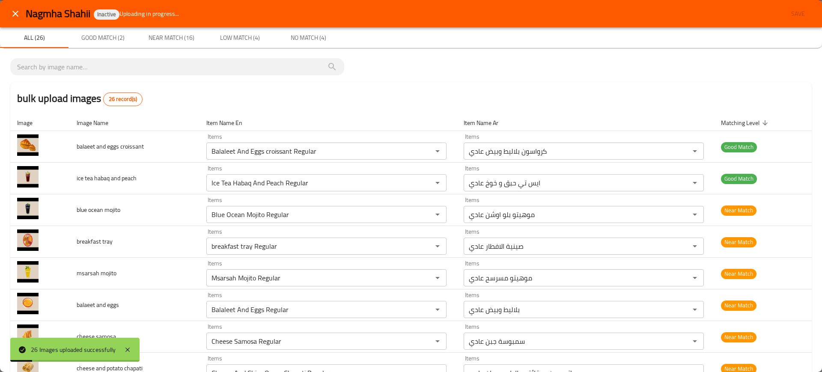
type mojito "Msarsah Mojito Regular"
type karkdi "Ice Karkdi Regular"
type tea "Iraqi Tea Regular"
type tea "Karak Tea Regular"
type halwa "Cheesecake Halwa bahraini Regular"
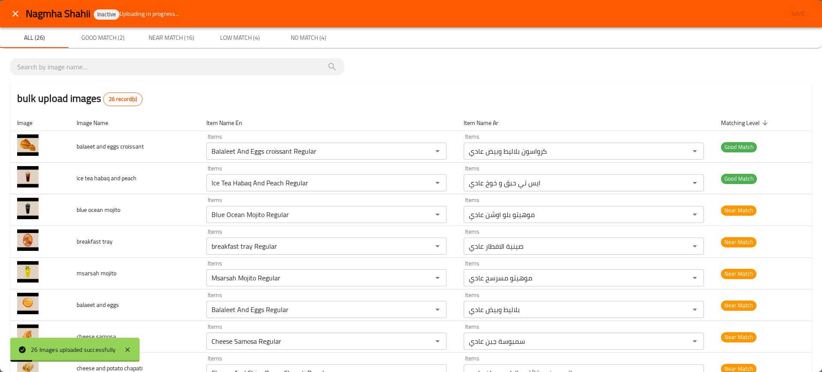
type input "Shakshuka Altaybeen Regular"
type peach "Ice Tea Habaq And Peach Regular"
type peach-ar "ايس تي حبق و خوخ عادي"
type mojito "Blue Ocean Mojito Regular"
type mojito "Msarsah Mojito Regular"
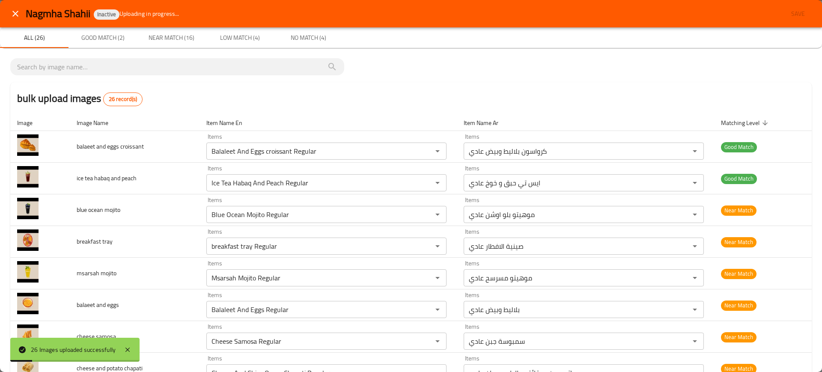
type karkdi "Ice Karkdi Regular"
type tea "Iraqi Tea Regular"
type tea "Karak Tea Regular"
type halwa "Cheesecake Halwa bahraini Regular"
type input "Shakshuka Altaybeen Regular"
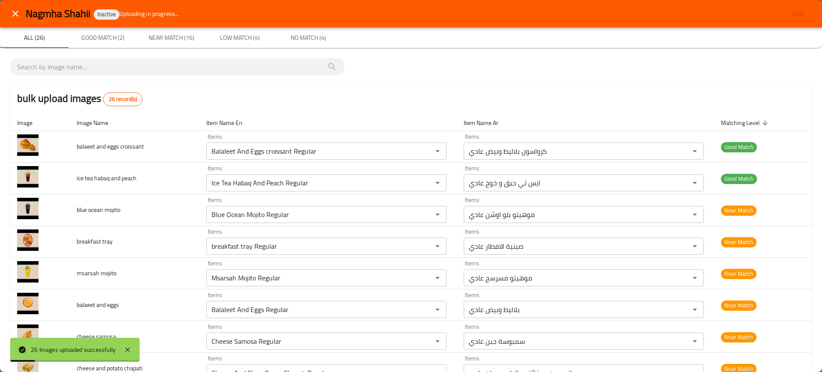
scroll to position [428, 0]
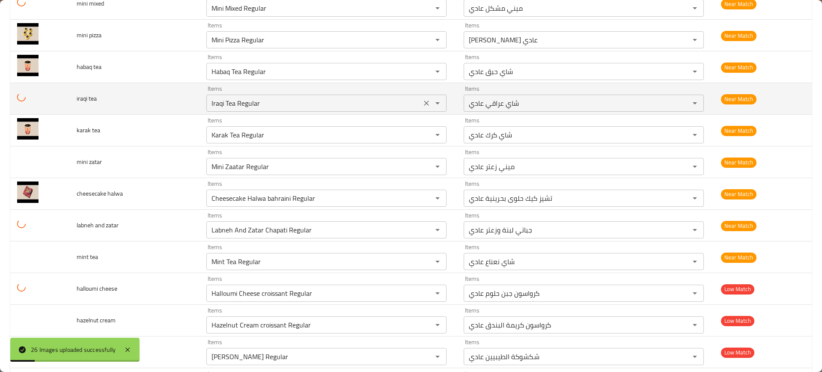
type peach "Ice Tea Habaq And Peach Regular"
type peach-ar "ايس تي حبق و خوخ عادي"
type mojito "Blue Ocean Mojito Regular"
type mojito "Msarsah Mojito Regular"
type karkdi "Ice Karkdi Regular"
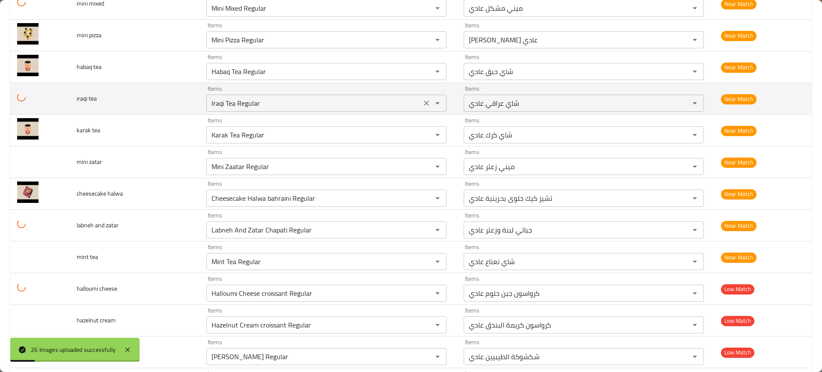
type tea "Iraqi Tea Regular"
type tea "Karak Tea Regular"
type halwa "Cheesecake Halwa bahraini Regular"
type input "Shakshuka Altaybeen Regular"
type peach "Ice Tea Habaq And Peach Regular"
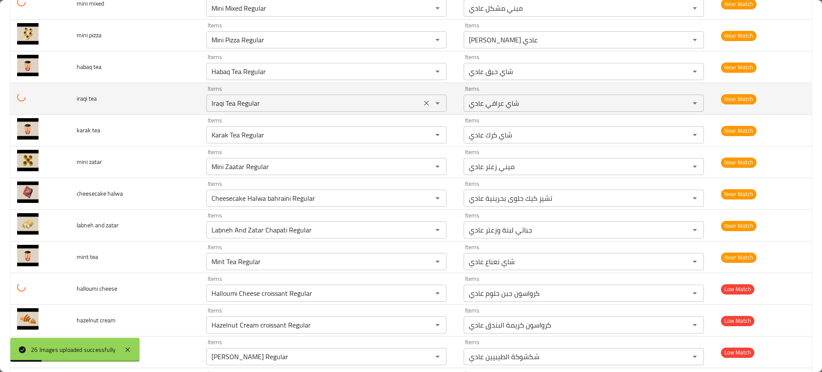
type peach-ar "ايس تي حبق و خوخ عادي"
type mojito "Blue Ocean Mojito Regular"
type mojito "Msarsah Mojito Regular"
type karkdi "Ice Karkdi Regular"
type tea "Iraqi Tea Regular"
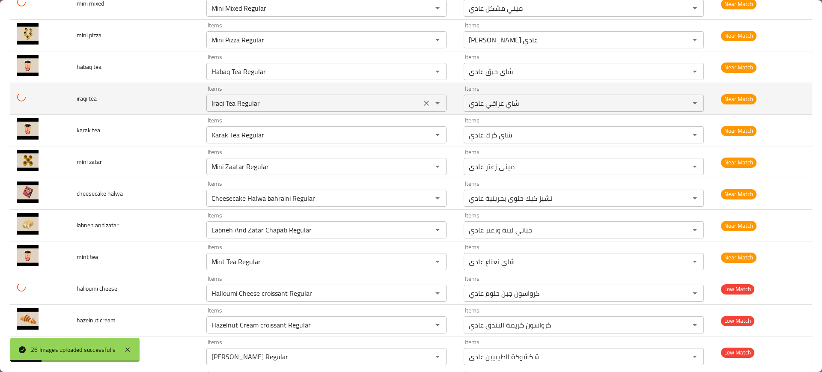
type tea "Karak Tea Regular"
type halwa "Cheesecake Halwa bahraini Regular"
type input "Shakshuka Altaybeen Regular"
type peach "Ice Tea Habaq And Peach Regular"
type peach-ar "ايس تي حبق و خوخ عادي"
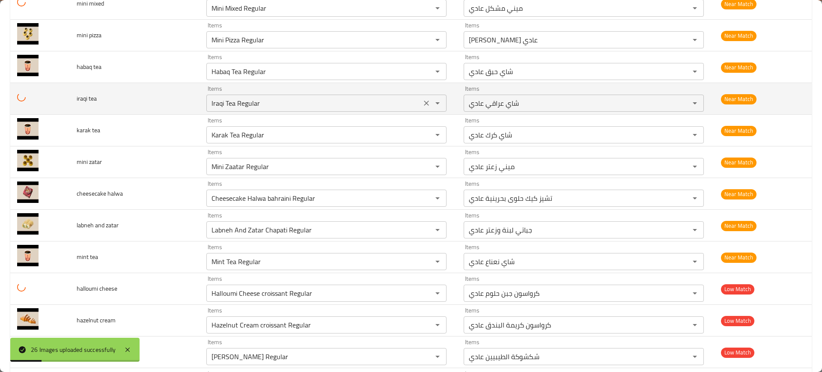
type mojito "Blue Ocean Mojito Regular"
type mojito "Msarsah Mojito Regular"
type karkdi "Ice Karkdi Regular"
type tea "Iraqi Tea Regular"
type tea "Karak Tea Regular"
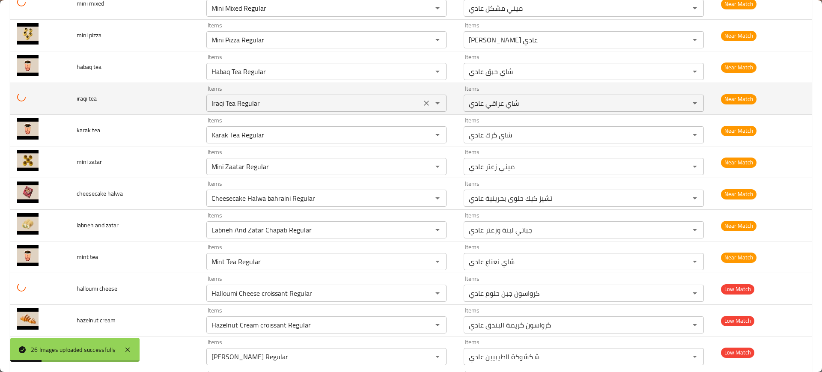
type halwa "Cheesecake Halwa bahraini Regular"
type input "Shakshuka Altaybeen Regular"
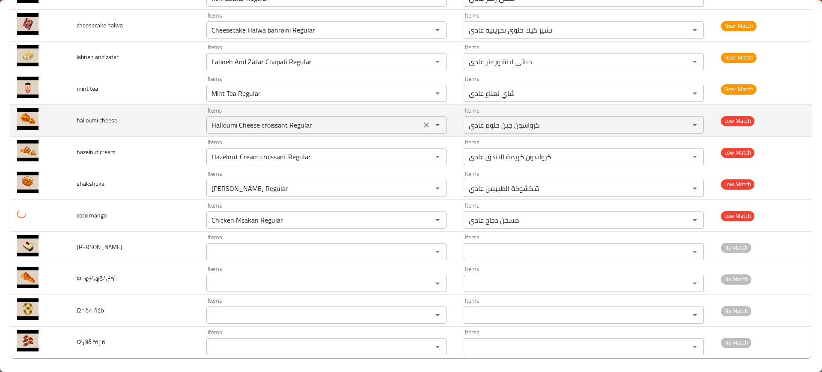
scroll to position [600, 0]
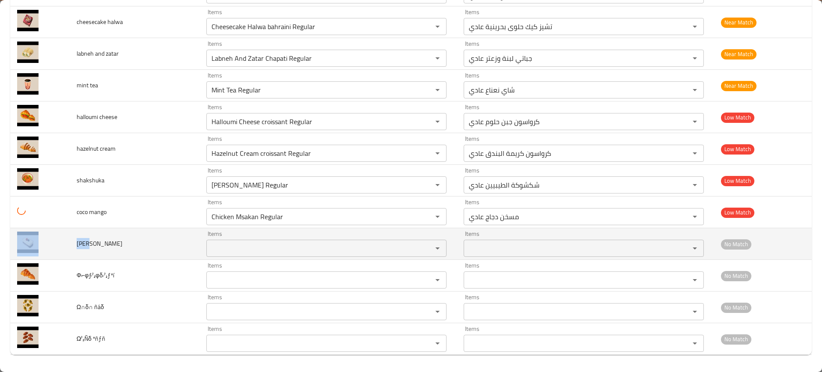
drag, startPoint x: 87, startPoint y: 246, endPoint x: 60, endPoint y: 248, distance: 26.6
click at [60, 248] on tr "coco berry Items Items Items Items No Match" at bounding box center [411, 244] width 802 height 32
copy tr "coco"
click at [209, 247] on berry "Items" at bounding box center [314, 248] width 210 height 12
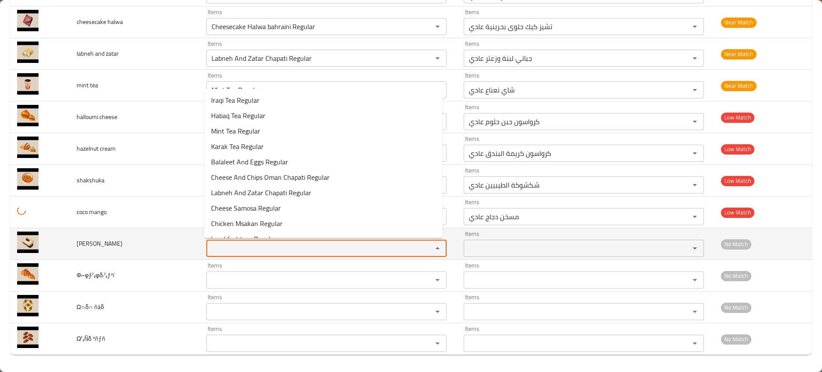
paste berry "coco"
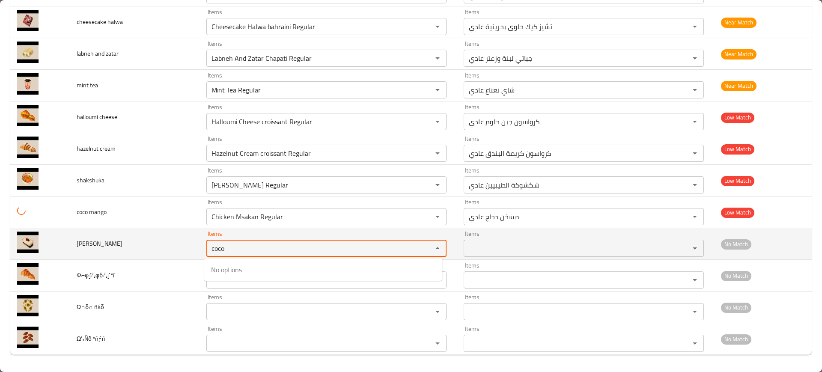
type berry "coco"
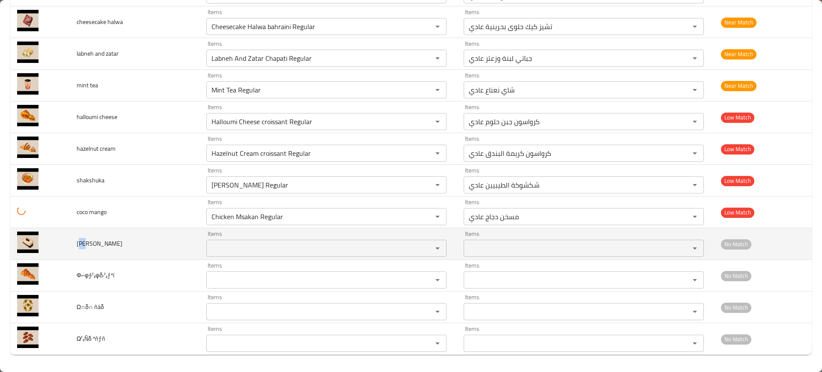
drag, startPoint x: 86, startPoint y: 245, endPoint x: 78, endPoint y: 248, distance: 7.7
click at [78, 248] on span "coco berry" at bounding box center [100, 243] width 46 height 11
copy span "oc"
click at [244, 250] on berry "Items" at bounding box center [314, 248] width 210 height 12
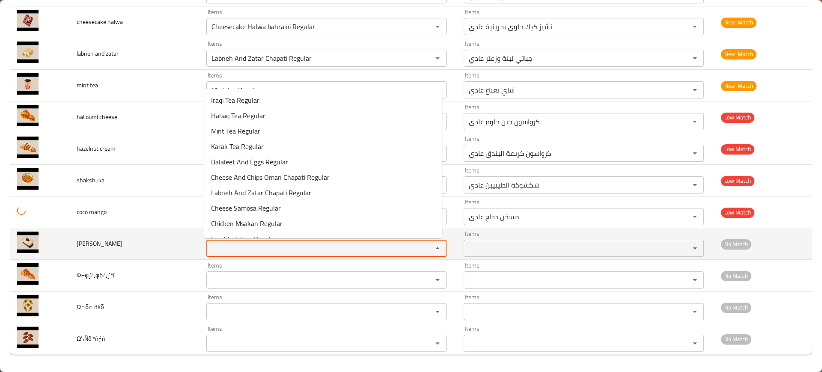
paste berry "oc"
type berry "oc"
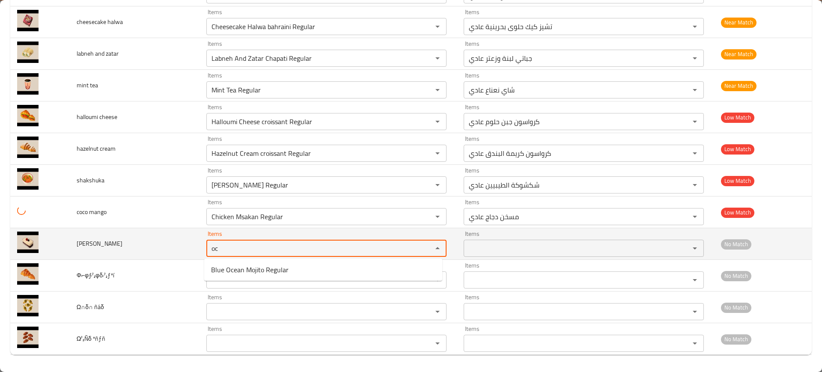
type peach "Ice Tea Habaq And Peach Regular"
type peach-ar "ايس تي حبق و خوخ عادي"
type mojito "Blue Ocean Mojito Regular"
type mojito "Msarsah Mojito Regular"
type karkdi "Ice Karkdi Regular"
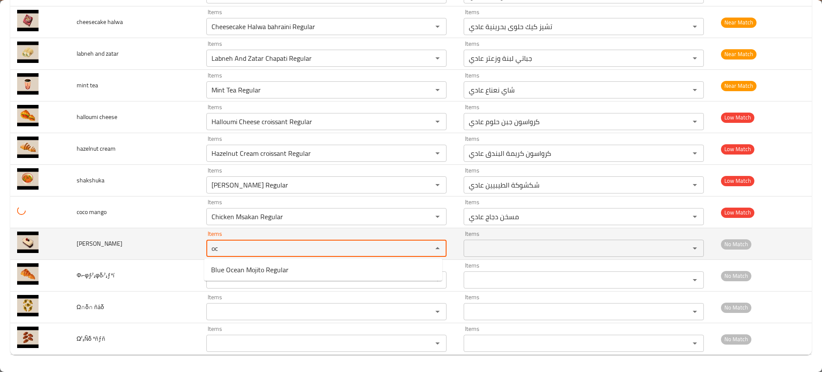
type tea "Iraqi Tea Regular"
type tea "Karak Tea Regular"
type halwa "Cheesecake Halwa bahraini Regular"
type input "Shakshuka Altaybeen Regular"
type berry "oc"
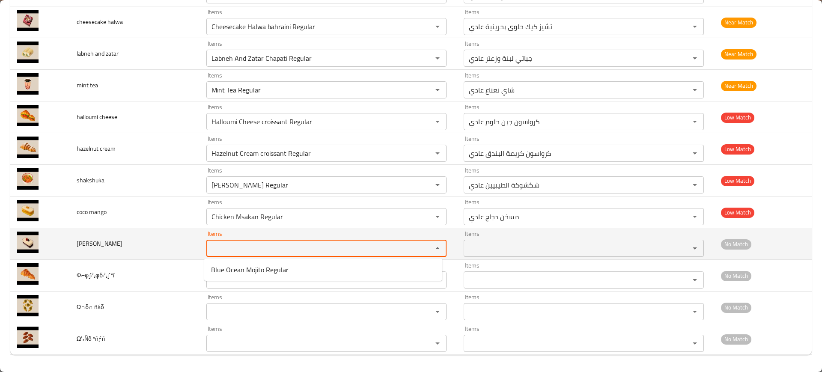
click at [151, 235] on td "coco berry" at bounding box center [135, 244] width 130 height 32
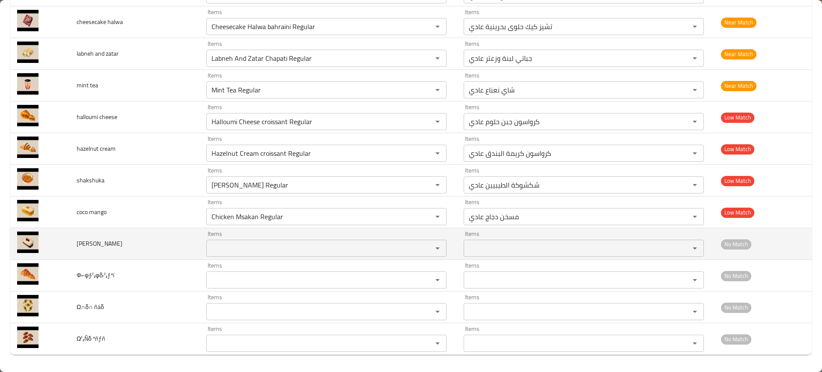
click at [88, 243] on span "coco berry" at bounding box center [100, 243] width 46 height 11
drag, startPoint x: 93, startPoint y: 245, endPoint x: 108, endPoint y: 246, distance: 15.0
click at [104, 247] on td "coco berry" at bounding box center [135, 244] width 130 height 32
copy span "erry"
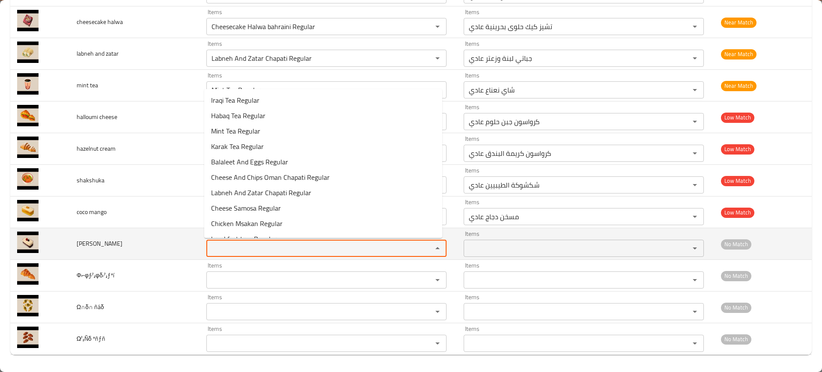
click at [277, 246] on berry "Items" at bounding box center [314, 248] width 210 height 12
paste berry "erry"
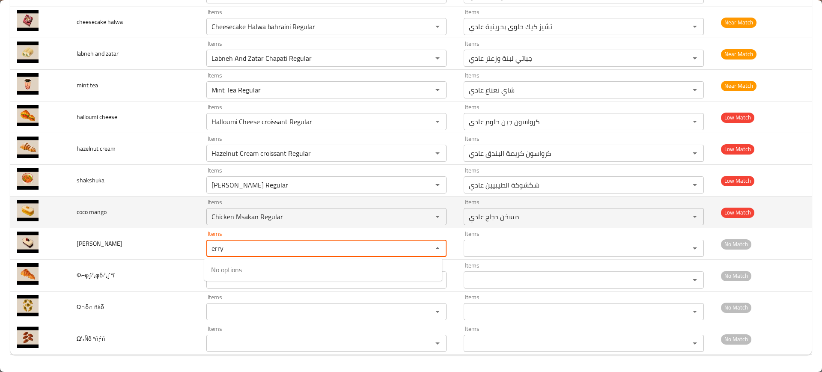
type berry "erry"
click at [158, 218] on td "coco mango" at bounding box center [135, 213] width 130 height 32
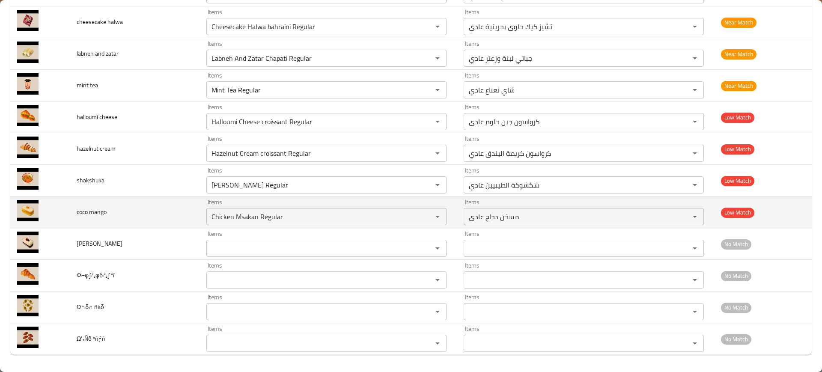
click at [91, 209] on span "coco mango" at bounding box center [92, 211] width 30 height 11
click at [422, 219] on icon "Clear" at bounding box center [426, 216] width 9 height 9
type peach "Ice Tea Habaq And Peach Regular"
type peach-ar "ايس تي حبق و خوخ عادي"
type mojito "Blue Ocean Mojito Regular"
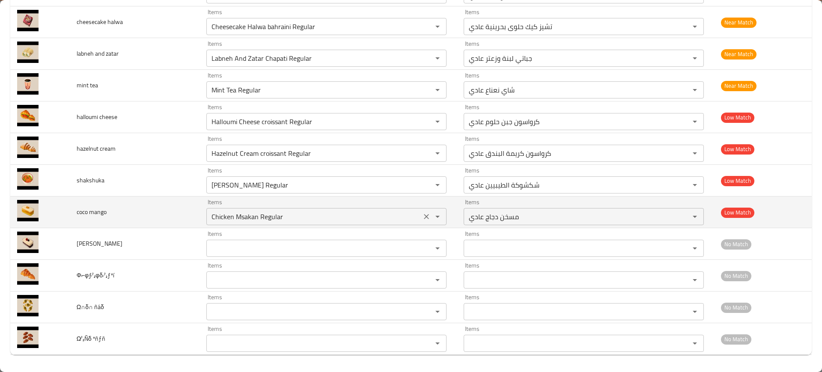
type mojito "Msarsah Mojito Regular"
type karkdi "Ice Karkdi Regular"
type tea "Iraqi Tea Regular"
type tea "Karak Tea Regular"
type halwa "Cheesecake Halwa bahraini Regular"
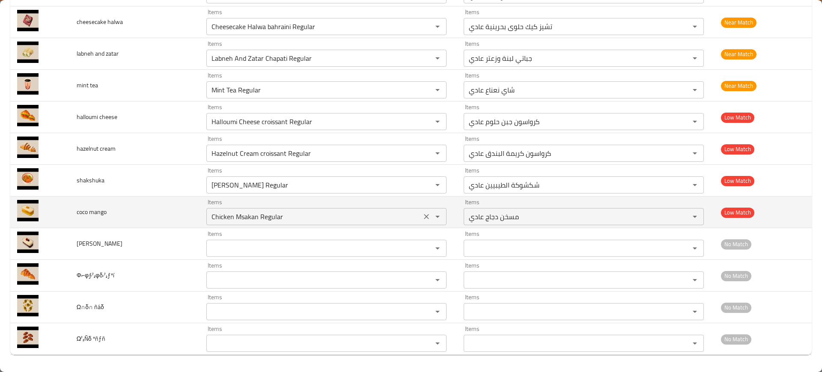
type input "Shakshuka Altaybeen Regular"
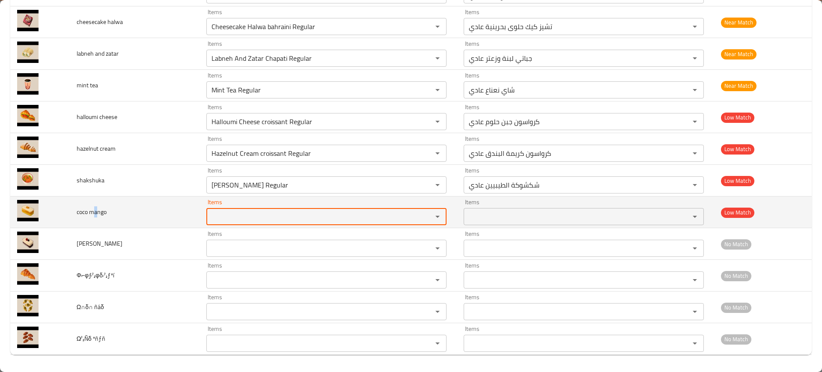
drag, startPoint x: 95, startPoint y: 215, endPoint x: 114, endPoint y: 215, distance: 19.7
click at [112, 215] on td "coco mango" at bounding box center [135, 213] width 130 height 32
copy span "a"
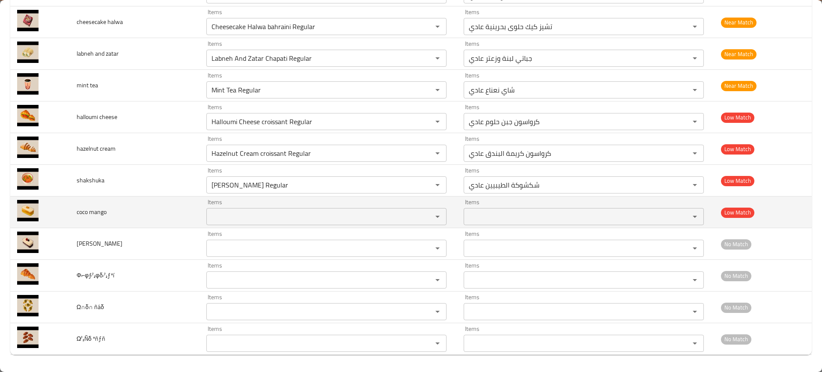
click at [284, 216] on mango "Items" at bounding box center [314, 217] width 210 height 12
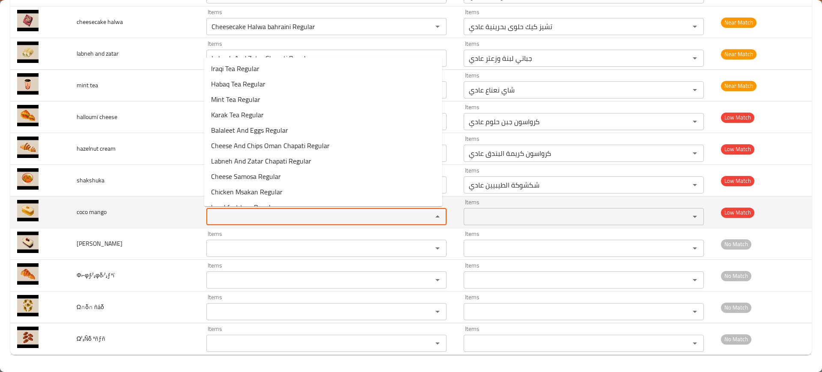
paste mango "ango"
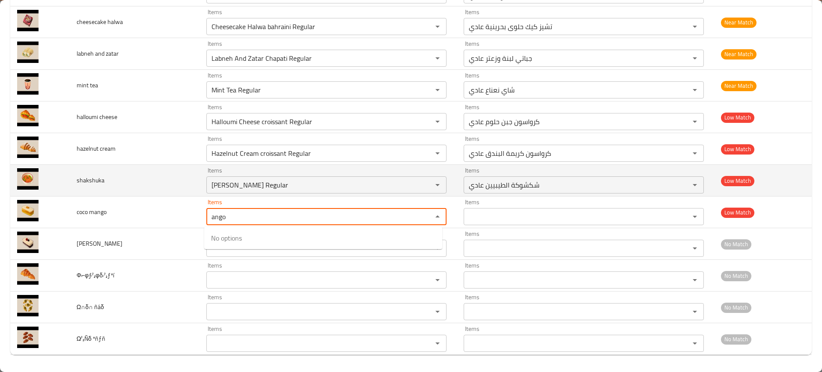
type mango "ango"
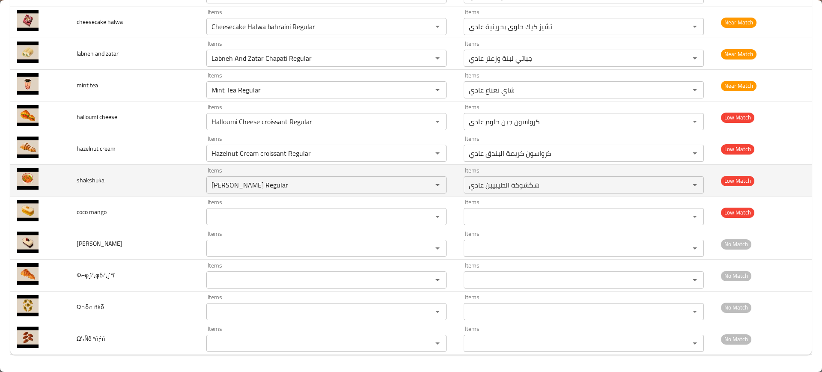
click at [166, 187] on td "shakshuka" at bounding box center [135, 181] width 130 height 32
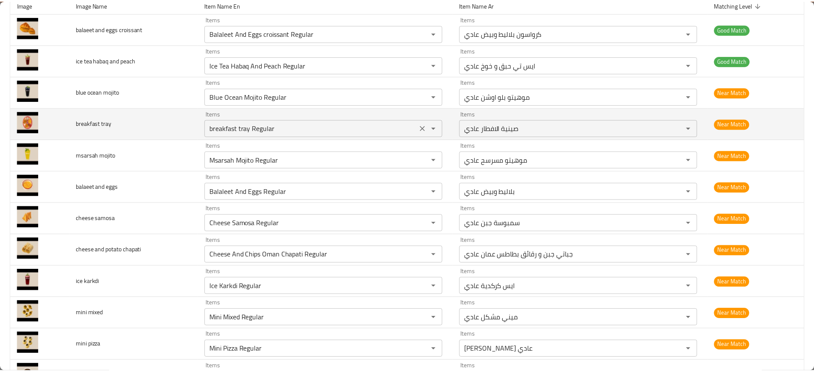
scroll to position [0, 0]
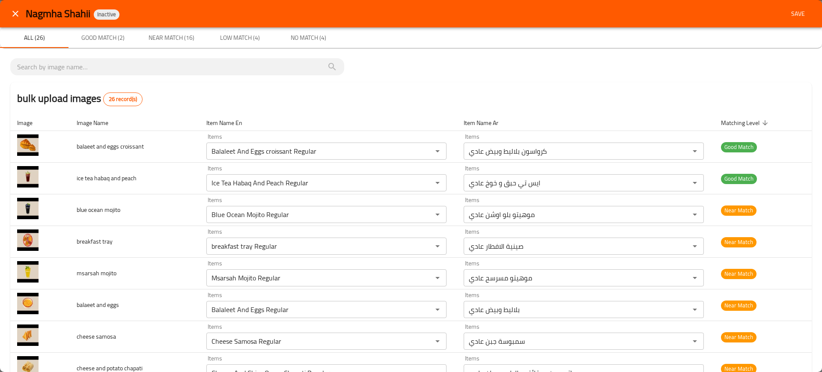
click at [795, 4] on div "Nagmha Shahii Inactive Save" at bounding box center [411, 13] width 822 height 27
click at [790, 10] on span "Save" at bounding box center [798, 14] width 21 height 11
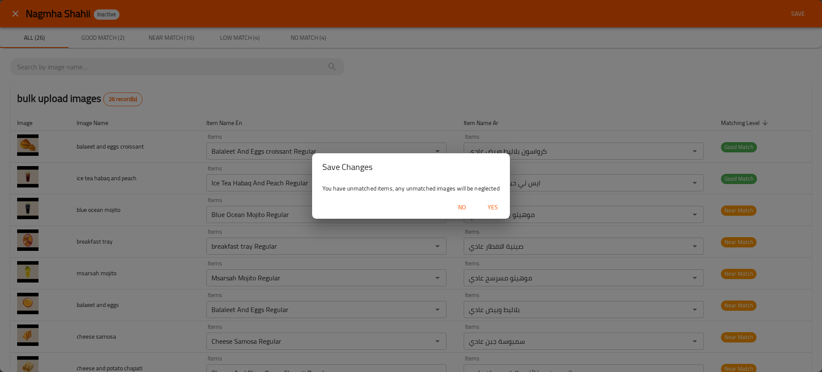
click at [487, 206] on span "Yes" at bounding box center [493, 207] width 21 height 11
type peach "Ice Tea Habaq And Peach Regular"
type peach-ar "ايس تي حبق و خوخ عادي"
type mojito "Blue Ocean Mojito Regular"
type mojito "Msarsah Mojito Regular"
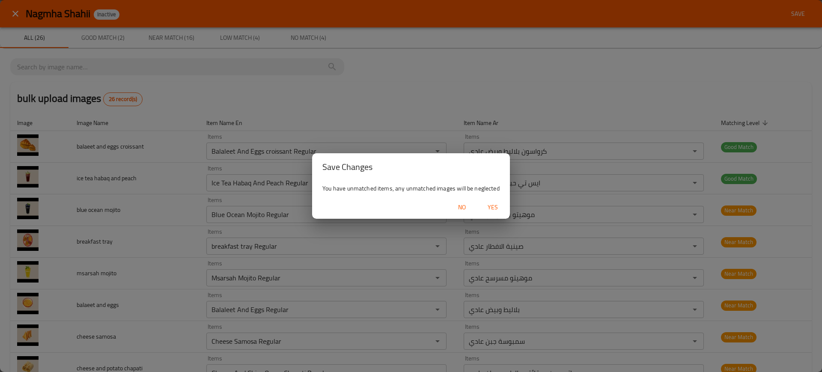
type karkdi "Ice Karkdi Regular"
type tea "Iraqi Tea Regular"
type tea "Karak Tea Regular"
type halwa "Cheesecake Halwa bahraini Regular"
type input "Shakshuka Altaybeen Regular"
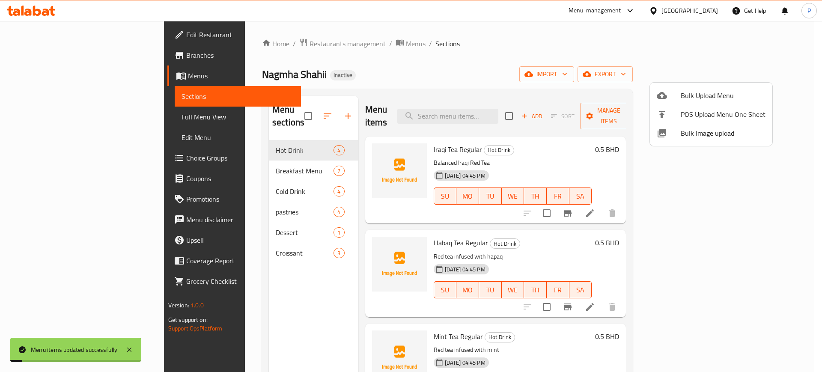
click at [234, 165] on div at bounding box center [411, 186] width 822 height 372
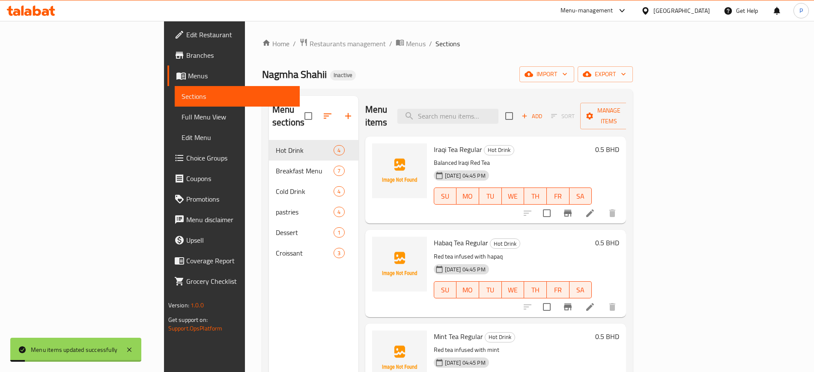
click at [276, 166] on span "Breakfast Menu" at bounding box center [305, 171] width 58 height 10
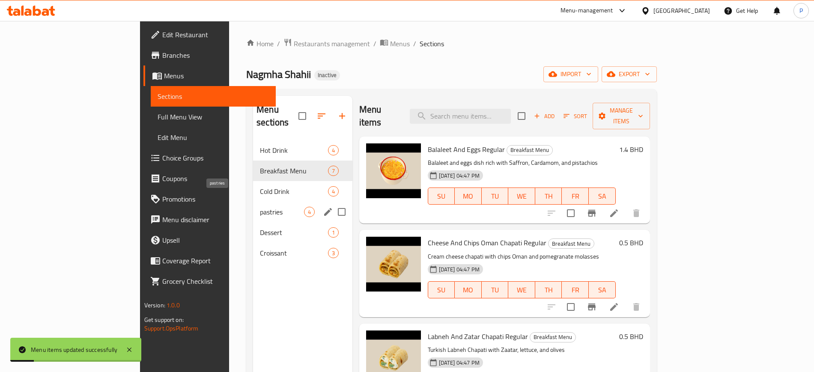
click at [260, 207] on span "pastries" at bounding box center [282, 212] width 44 height 10
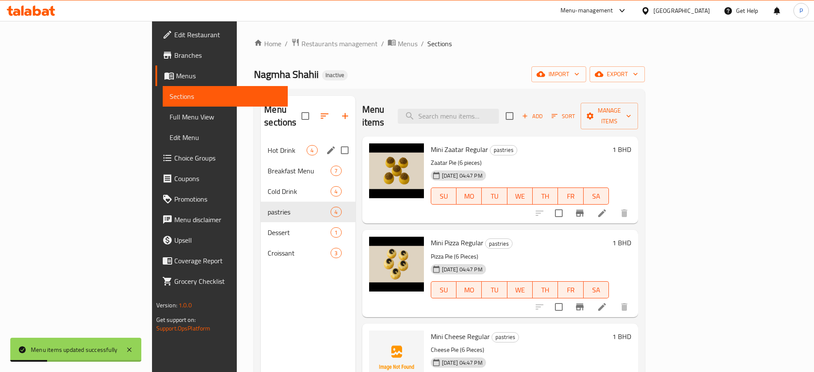
click at [261, 146] on div "Hot Drink 4" at bounding box center [308, 150] width 94 height 21
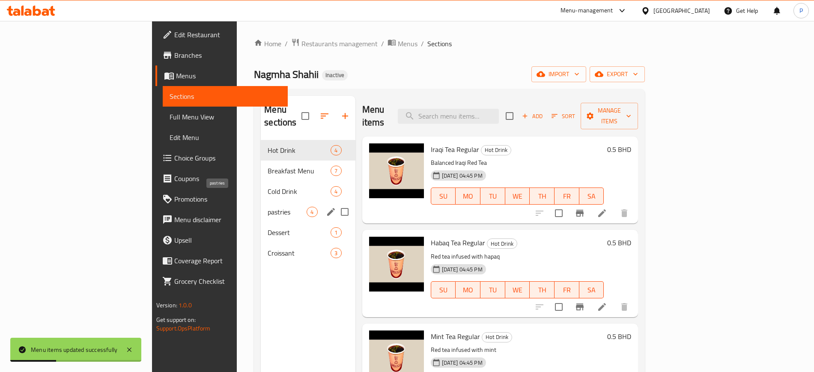
click at [268, 207] on span "pastries" at bounding box center [287, 212] width 39 height 10
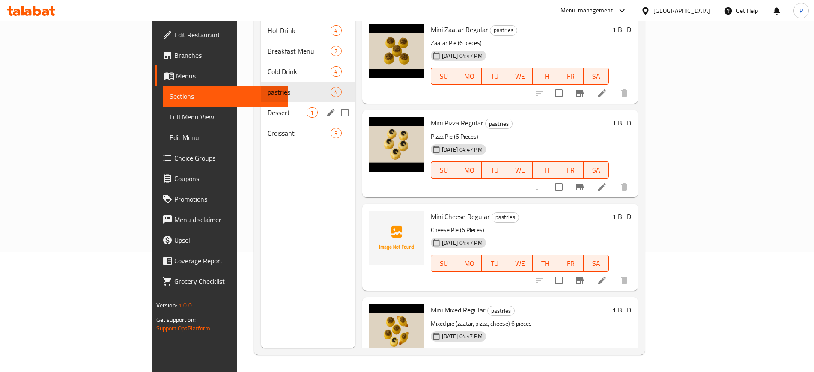
click at [261, 87] on div "pastries 4" at bounding box center [308, 92] width 94 height 21
click at [268, 108] on span "Dessert" at bounding box center [287, 113] width 39 height 10
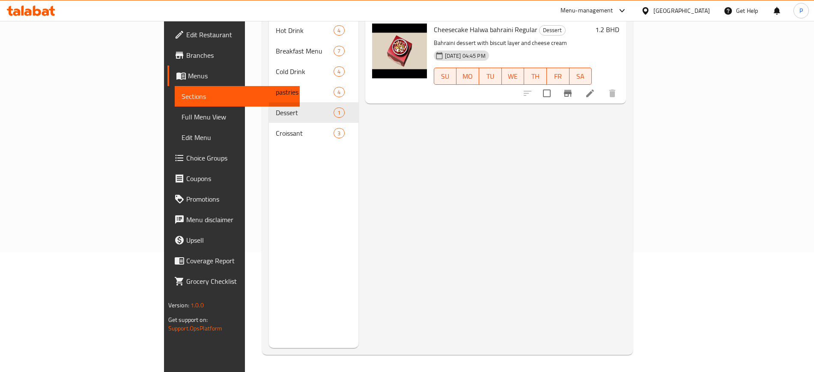
click at [269, 131] on nav "Hot Drink 4 Breakfast Menu 7 Cold Drink 4 pastries 4 Dessert 1 Croissant 3" at bounding box center [314, 82] width 90 height 130
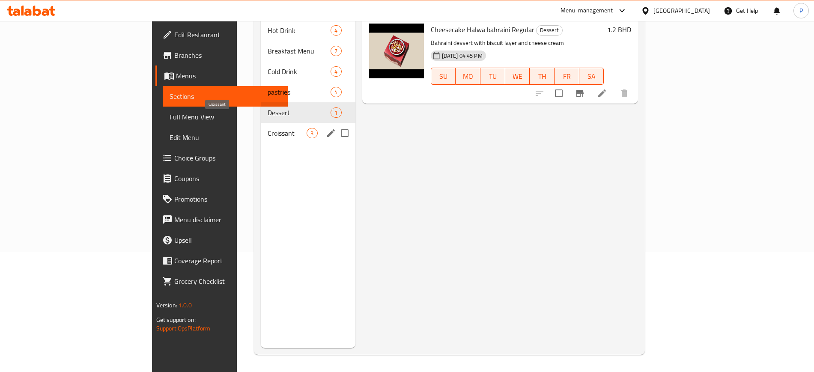
click at [268, 128] on span "Croissant" at bounding box center [287, 133] width 39 height 10
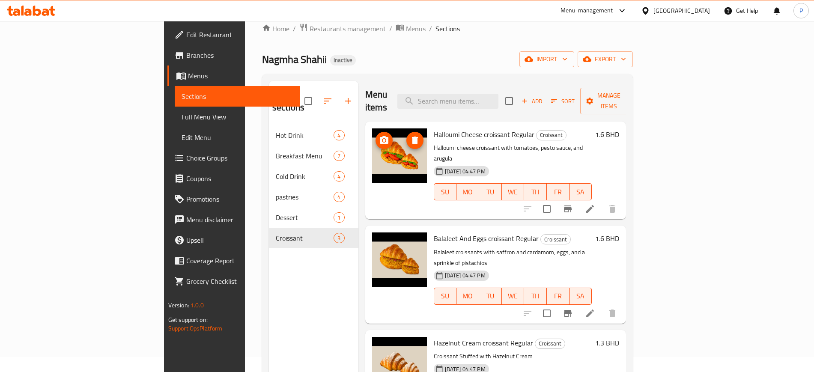
scroll to position [13, 0]
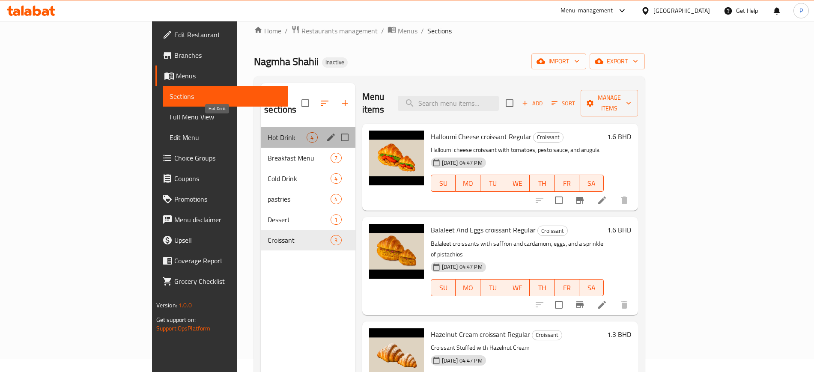
click at [261, 127] on div "Hot Drink 4" at bounding box center [308, 137] width 94 height 21
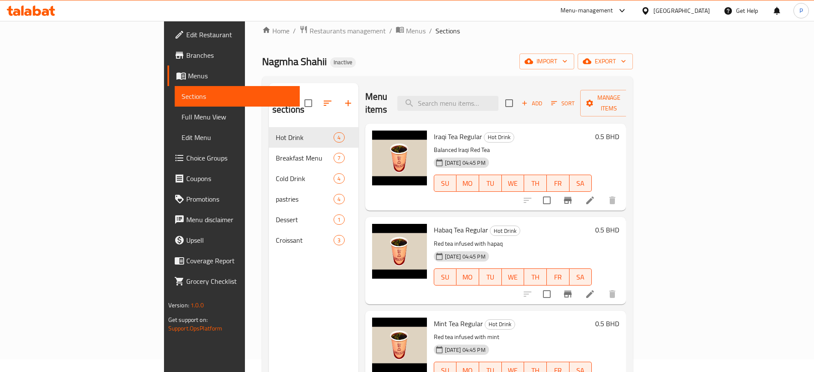
click at [182, 116] on span "Full Menu View" at bounding box center [237, 117] width 111 height 10
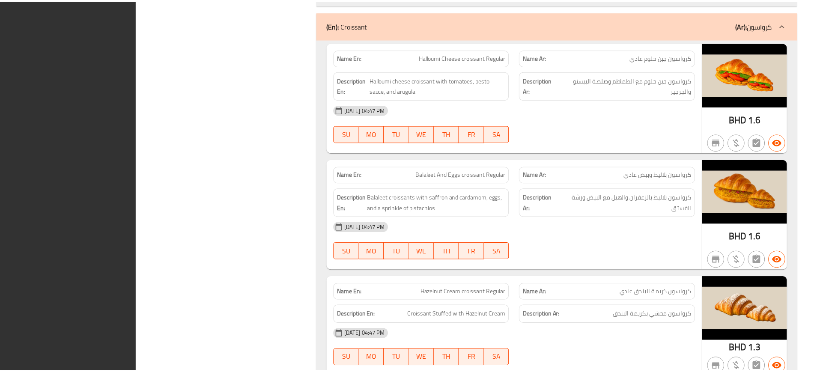
scroll to position [2604, 0]
